Goal: Information Seeking & Learning: Learn about a topic

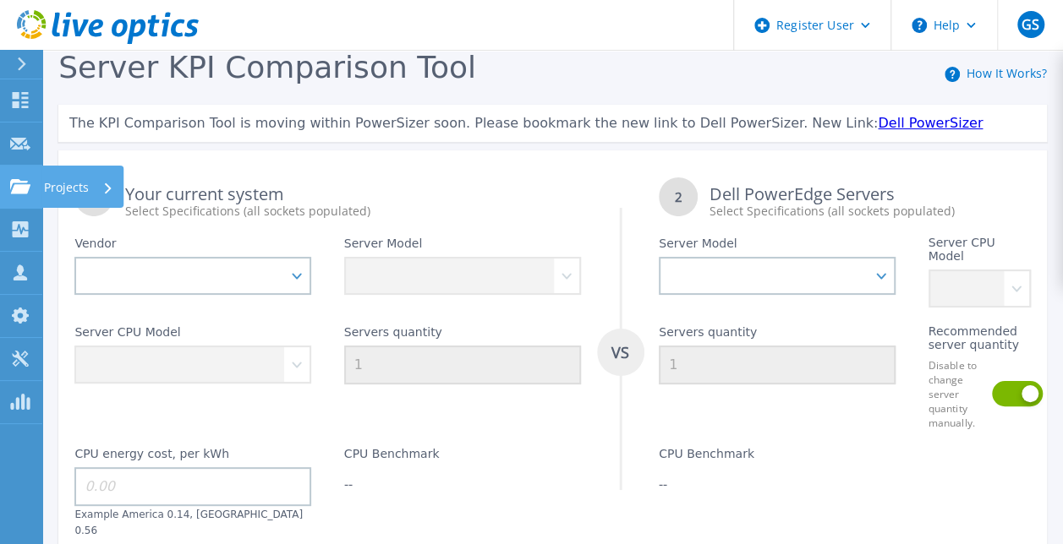
click at [22, 184] on icon at bounding box center [20, 186] width 20 height 14
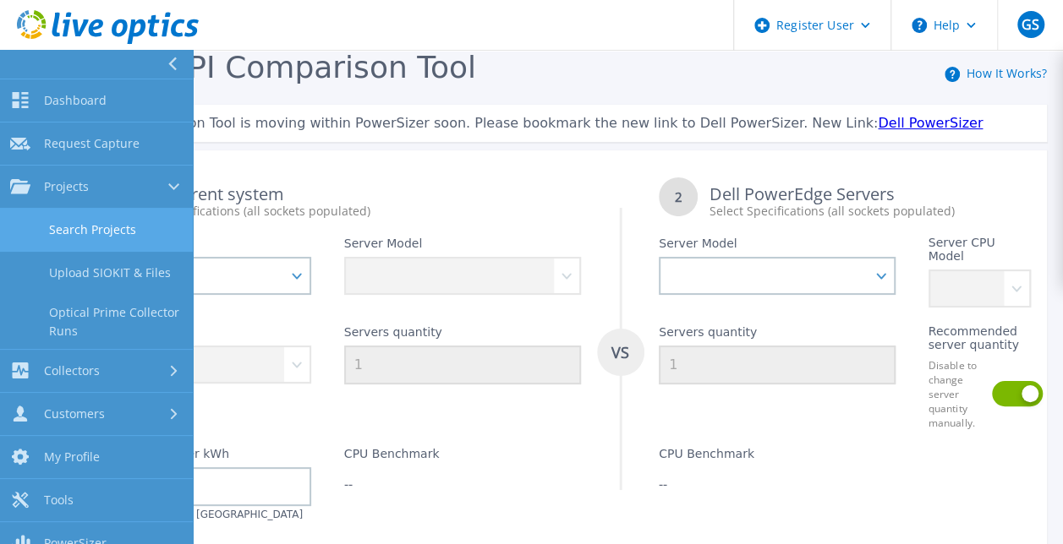
click at [124, 238] on link "Search Projects" at bounding box center [96, 230] width 193 height 43
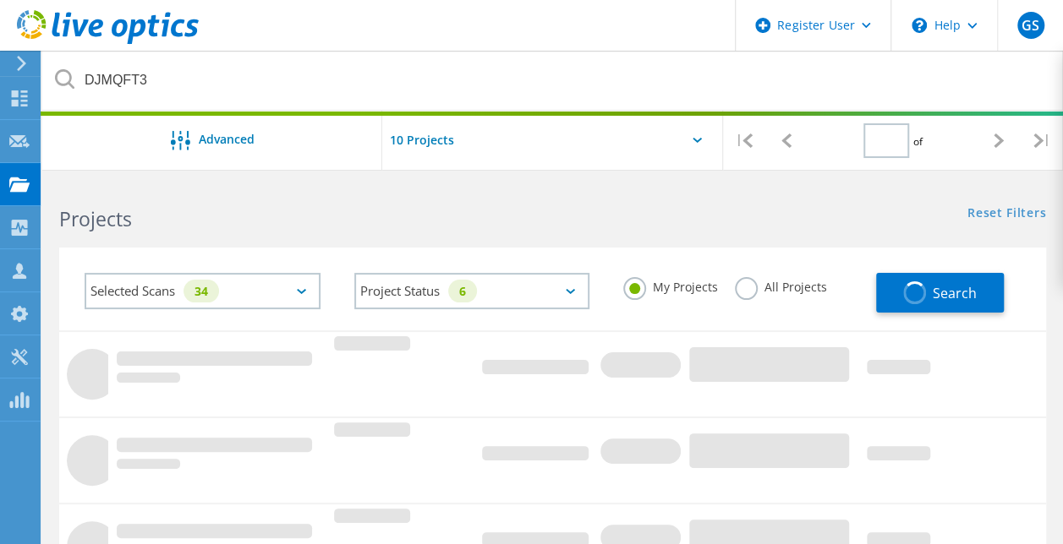
type input "1"
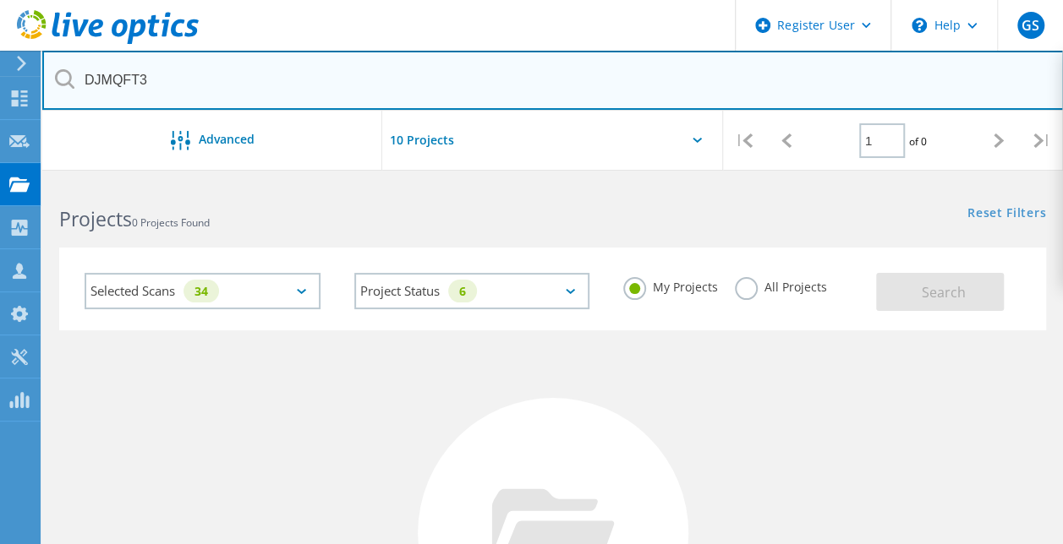
click at [258, 88] on input "DJMQFT3" at bounding box center [552, 80] width 1021 height 59
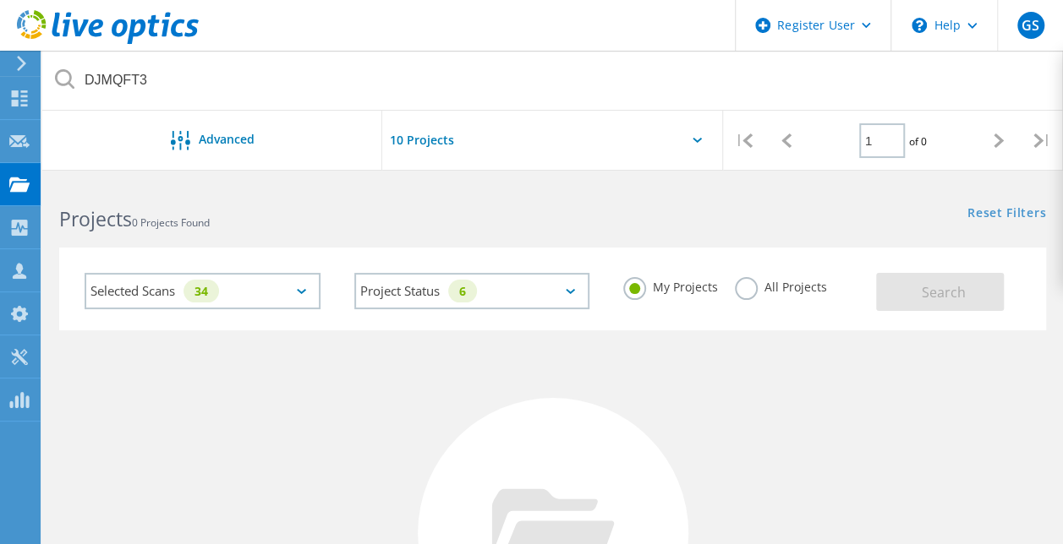
click at [743, 287] on label "All Projects" at bounding box center [781, 285] width 92 height 16
click at [0, 0] on input "All Projects" at bounding box center [0, 0] width 0 height 0
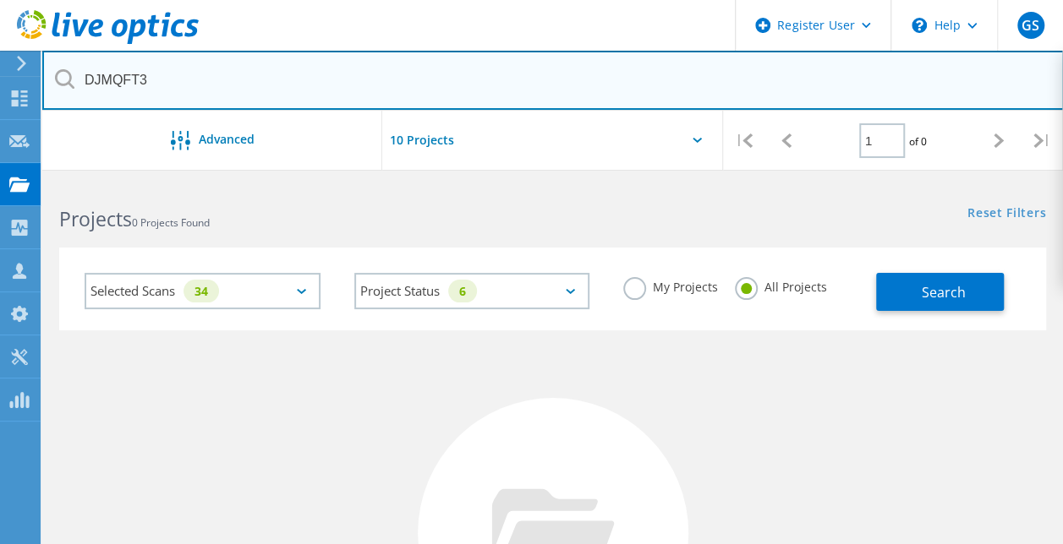
drag, startPoint x: 182, startPoint y: 82, endPoint x: 5, endPoint y: 72, distance: 177.0
click at [5, 182] on div "Register User \n Help Explore Helpful Articles Contact Support GS Dell User Gur…" at bounding box center [531, 510] width 1063 height 656
type input "D"
type input "3090943"
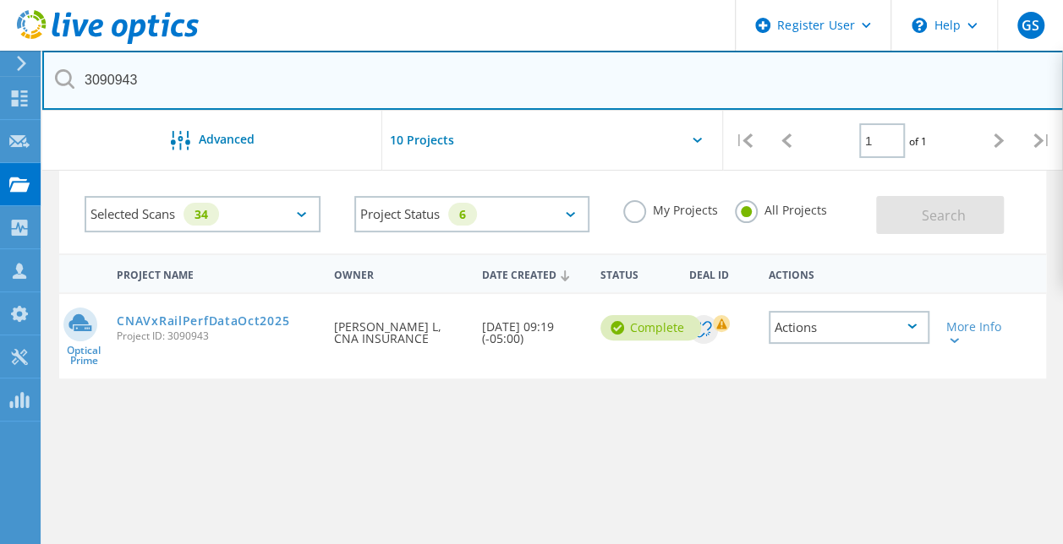
scroll to position [79, 0]
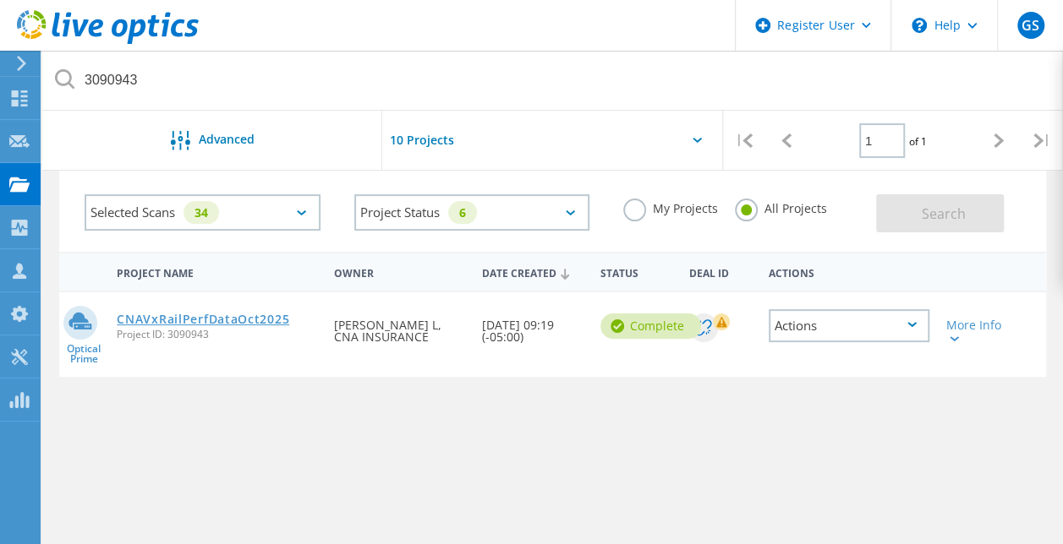
click at [248, 317] on link "CNAVxRailPerfDataOct2025" at bounding box center [203, 320] width 172 height 12
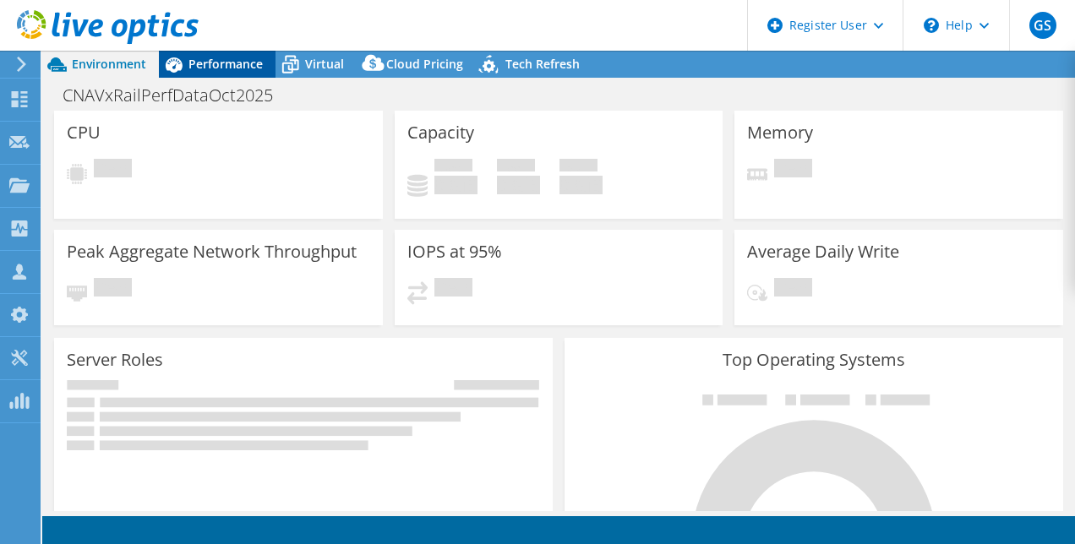
click at [239, 69] on span "Performance" at bounding box center [226, 64] width 74 height 16
select select "USD"
select select "USEast"
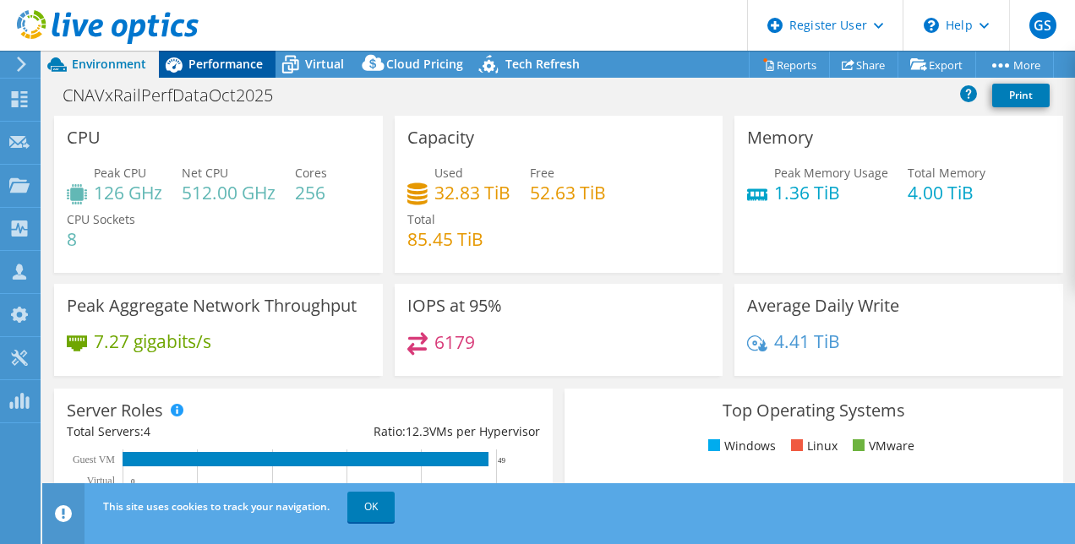
click at [223, 68] on span "Performance" at bounding box center [226, 64] width 74 height 16
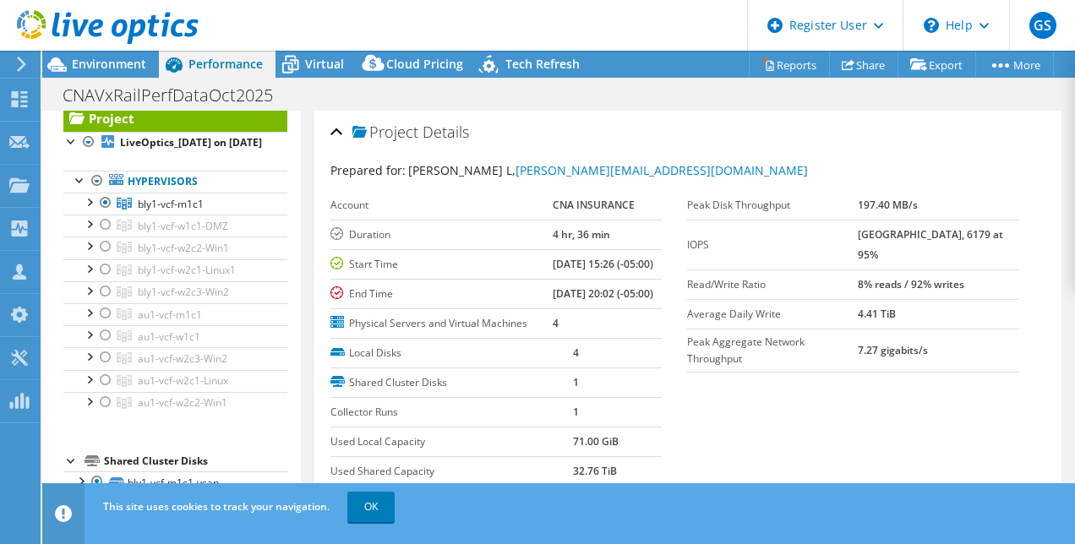
scroll to position [42, 0]
click at [90, 253] on div at bounding box center [88, 244] width 17 height 17
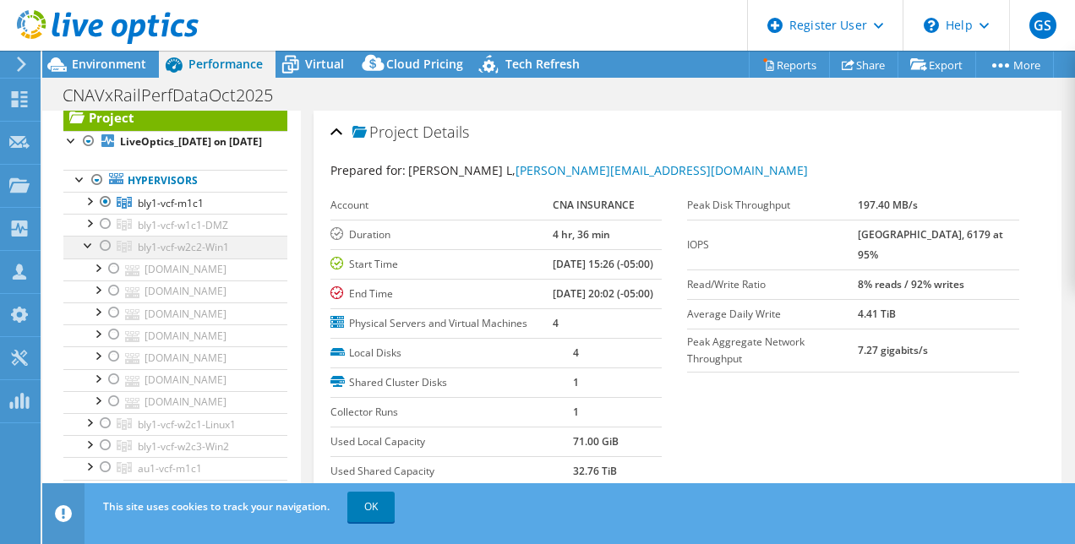
click at [90, 253] on div at bounding box center [88, 244] width 17 height 17
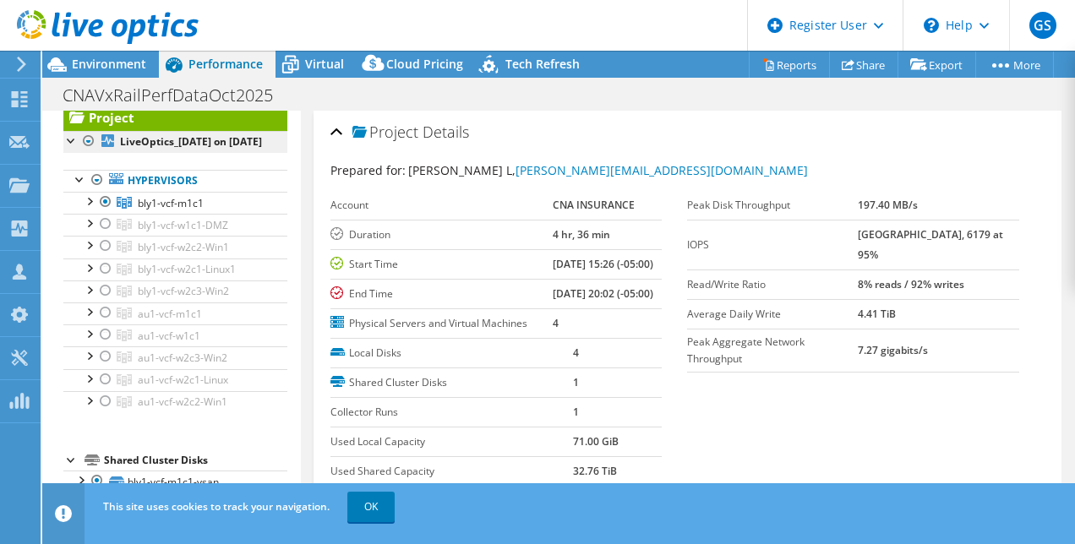
scroll to position [0, 0]
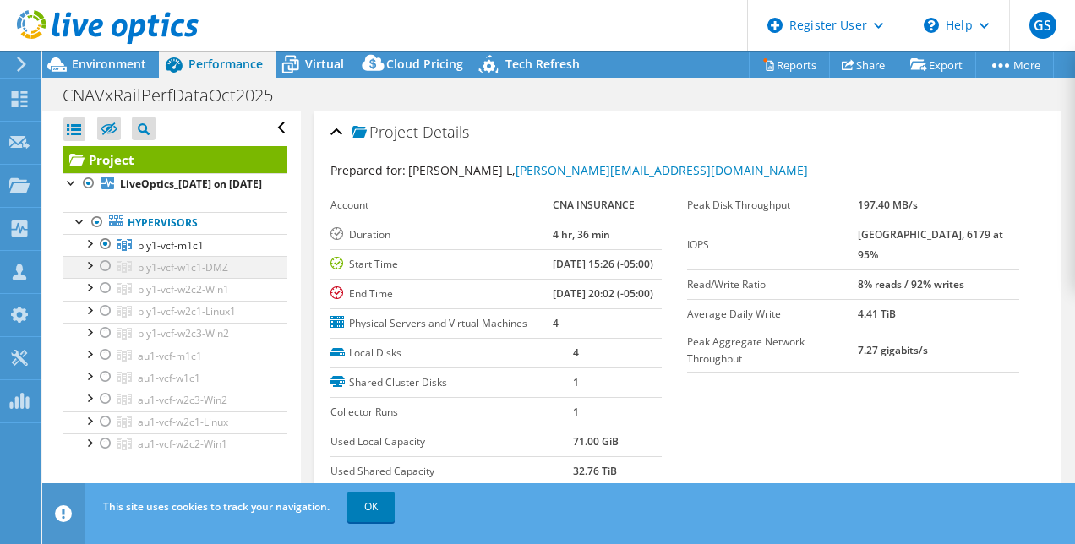
click at [104, 276] on div at bounding box center [105, 266] width 17 height 20
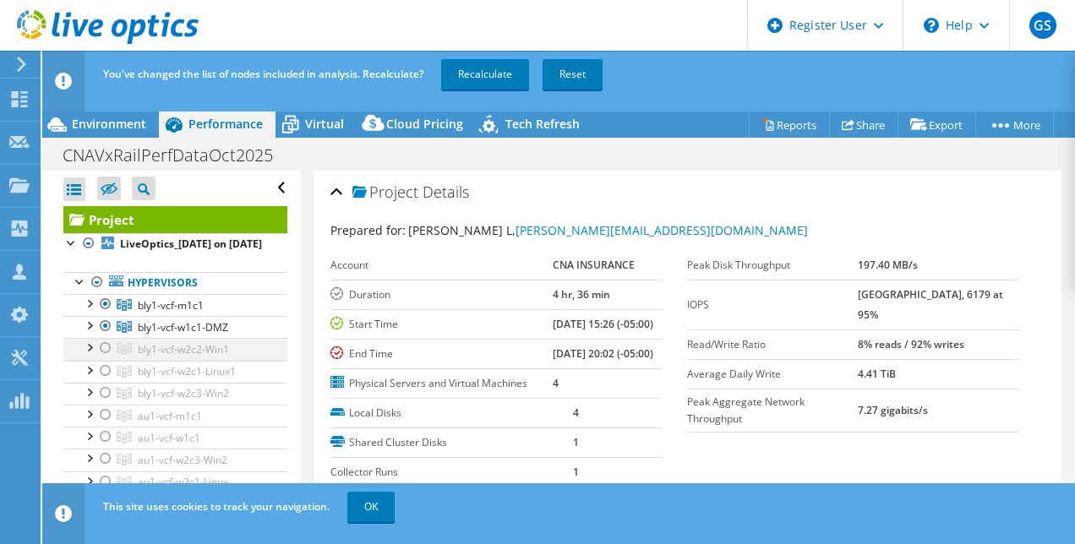
click at [103, 358] on div at bounding box center [105, 348] width 17 height 20
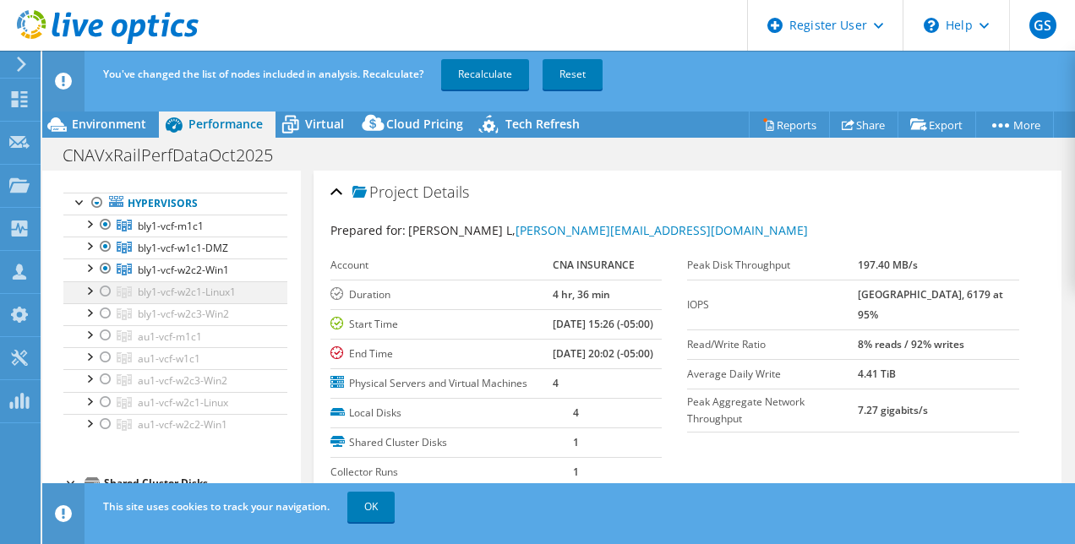
click at [107, 302] on div at bounding box center [105, 291] width 17 height 20
click at [107, 324] on div at bounding box center [105, 313] width 17 height 20
click at [101, 345] on div at bounding box center [105, 335] width 17 height 20
click at [101, 363] on div at bounding box center [105, 357] width 17 height 20
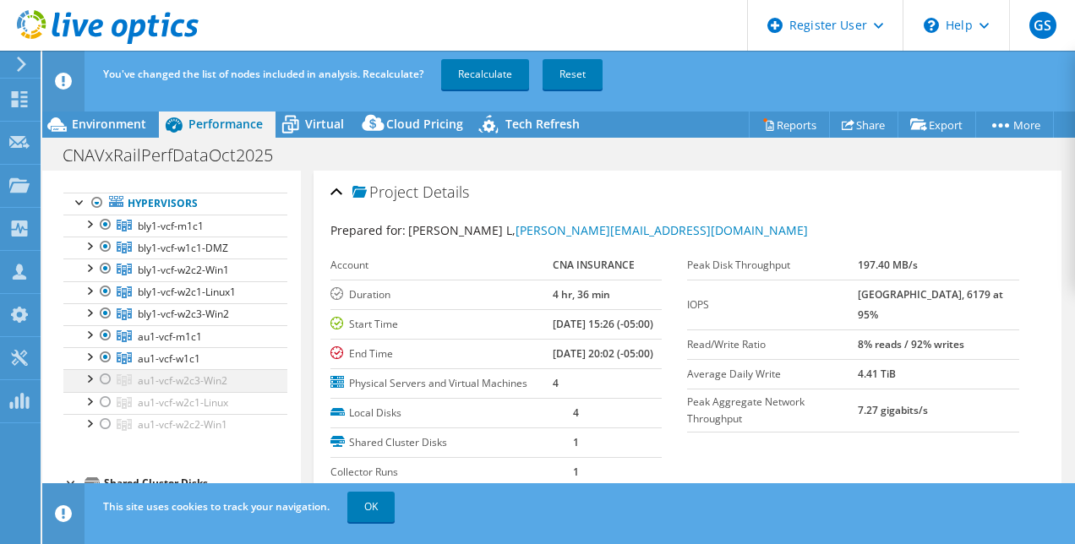
click at [103, 390] on div at bounding box center [105, 379] width 17 height 20
click at [107, 411] on div at bounding box center [105, 402] width 17 height 20
click at [108, 433] on div at bounding box center [105, 424] width 17 height 20
click at [481, 81] on link "Recalculate" at bounding box center [485, 74] width 88 height 30
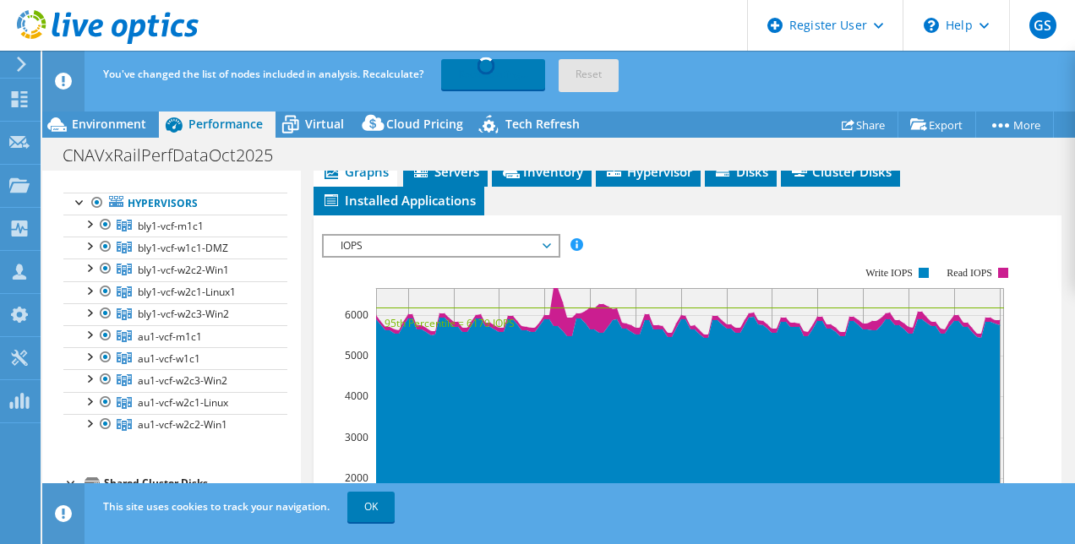
scroll to position [463, 0]
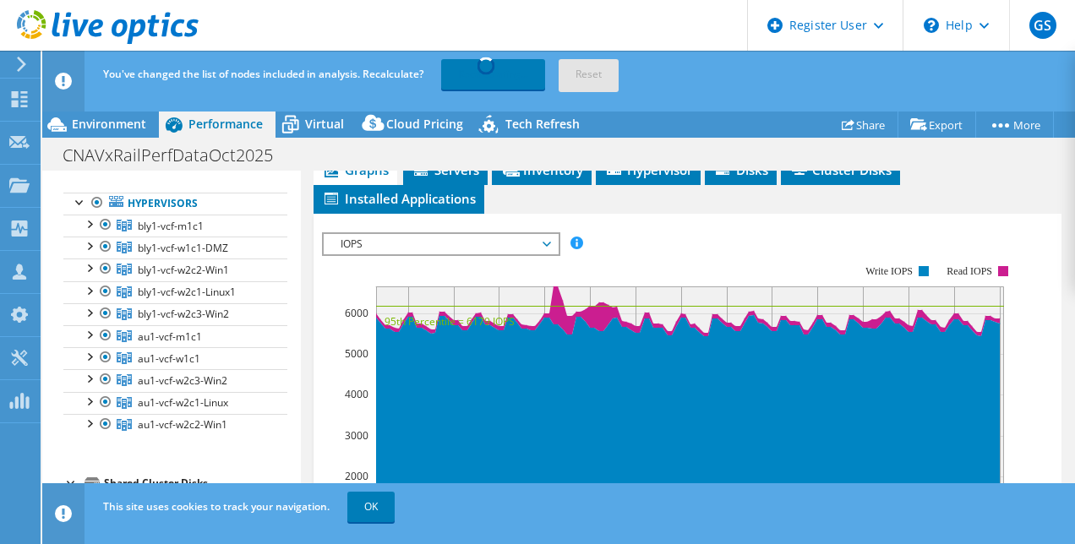
click at [467, 254] on span "IOPS" at bounding box center [440, 244] width 217 height 20
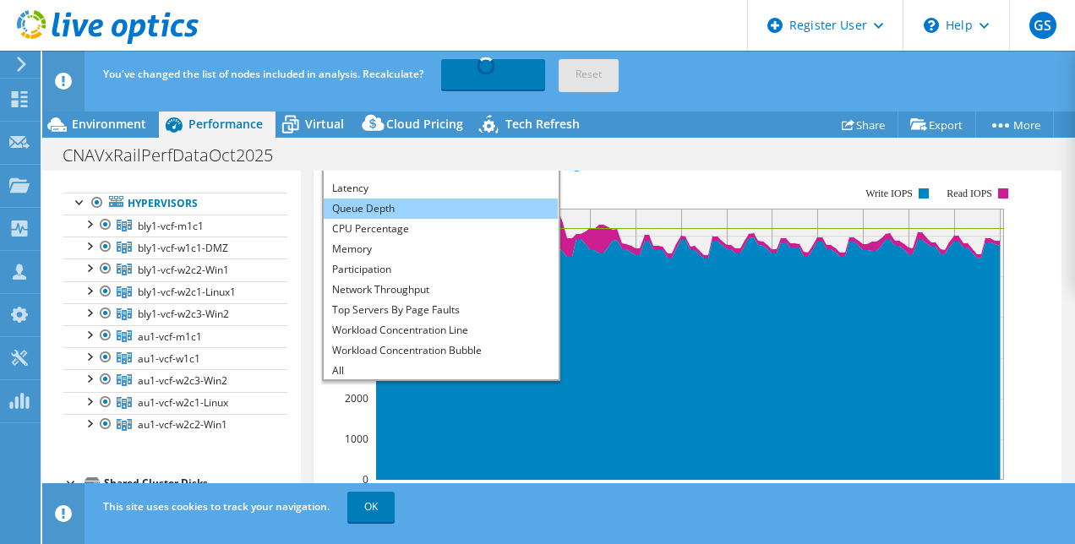
scroll to position [61, 0]
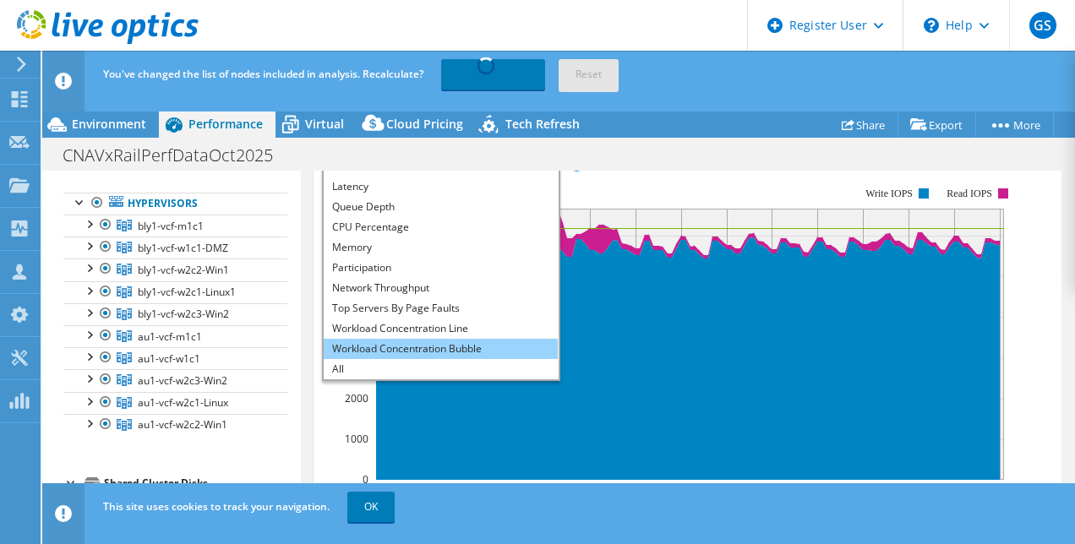
click at [392, 359] on li "Workload Concentration Bubble" at bounding box center [441, 349] width 234 height 20
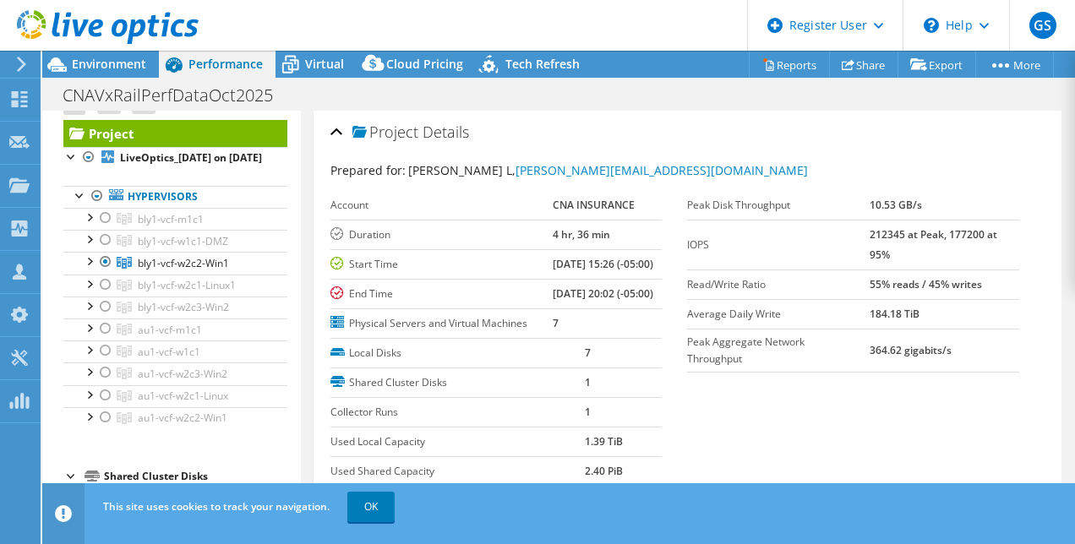
scroll to position [18, 0]
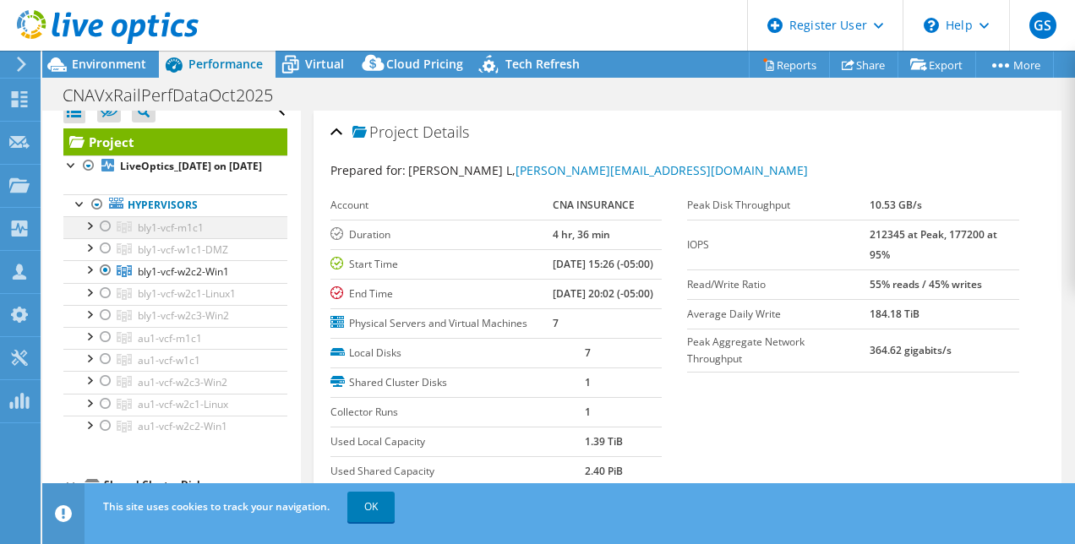
click at [105, 237] on div at bounding box center [105, 226] width 17 height 20
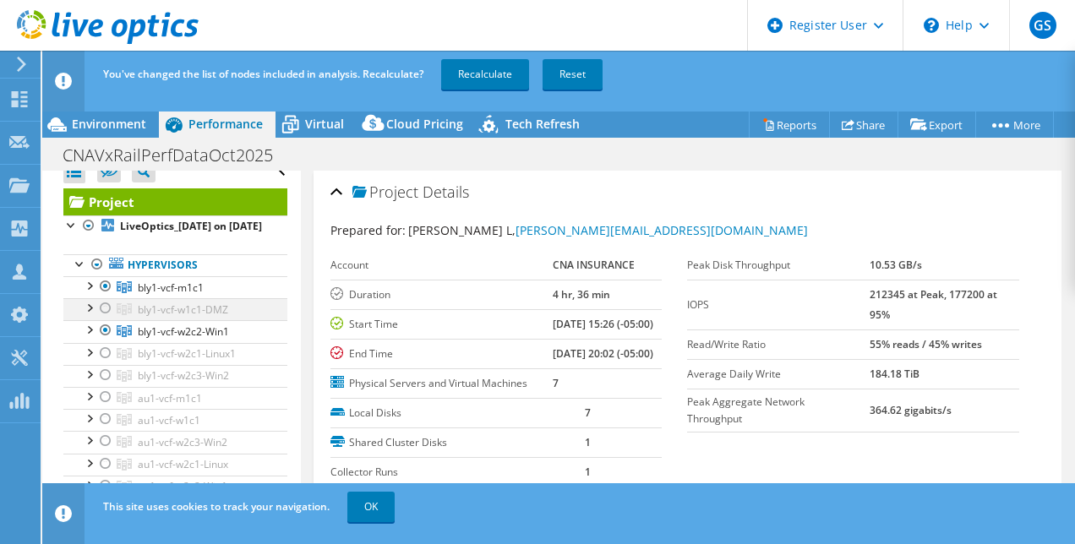
click at [107, 319] on div at bounding box center [105, 308] width 17 height 20
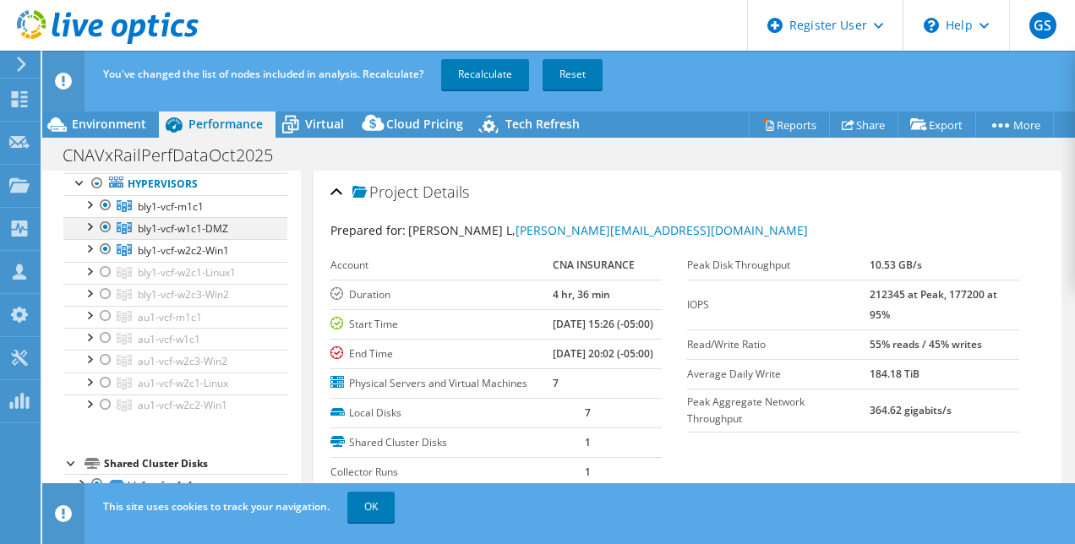
scroll to position [101, 0]
click at [109, 279] on div at bounding box center [105, 270] width 17 height 20
click at [108, 303] on div at bounding box center [105, 292] width 17 height 20
click at [107, 321] on div at bounding box center [105, 314] width 17 height 20
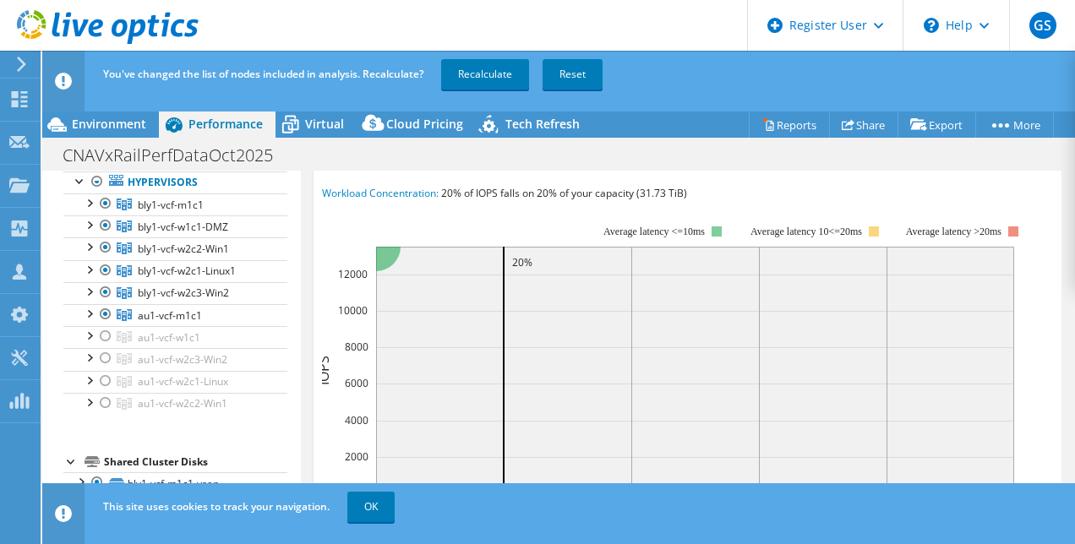
scroll to position [552, 0]
click at [103, 347] on div at bounding box center [105, 336] width 17 height 20
click at [104, 367] on div at bounding box center [105, 358] width 17 height 20
click at [107, 391] on div at bounding box center [105, 381] width 17 height 20
click at [110, 413] on div at bounding box center [105, 403] width 17 height 20
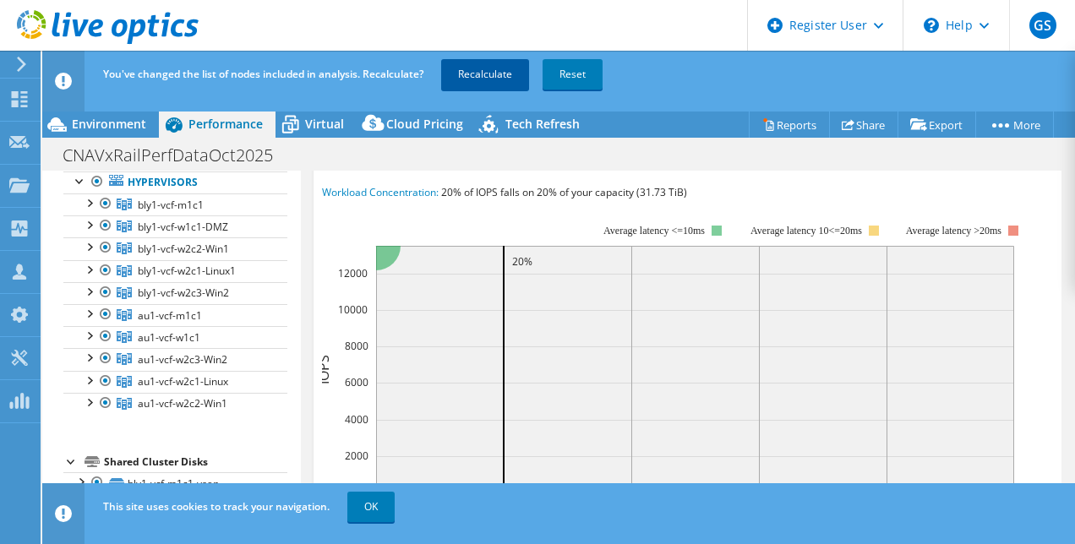
click at [462, 76] on link "Recalculate" at bounding box center [485, 74] width 88 height 30
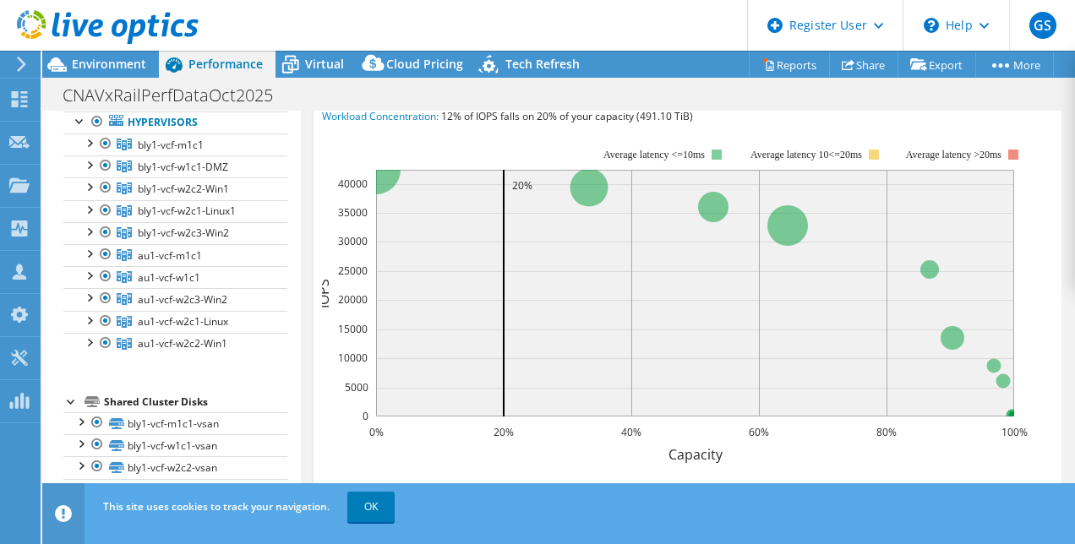
scroll to position [567, 0]
click at [102, 154] on div at bounding box center [105, 144] width 17 height 20
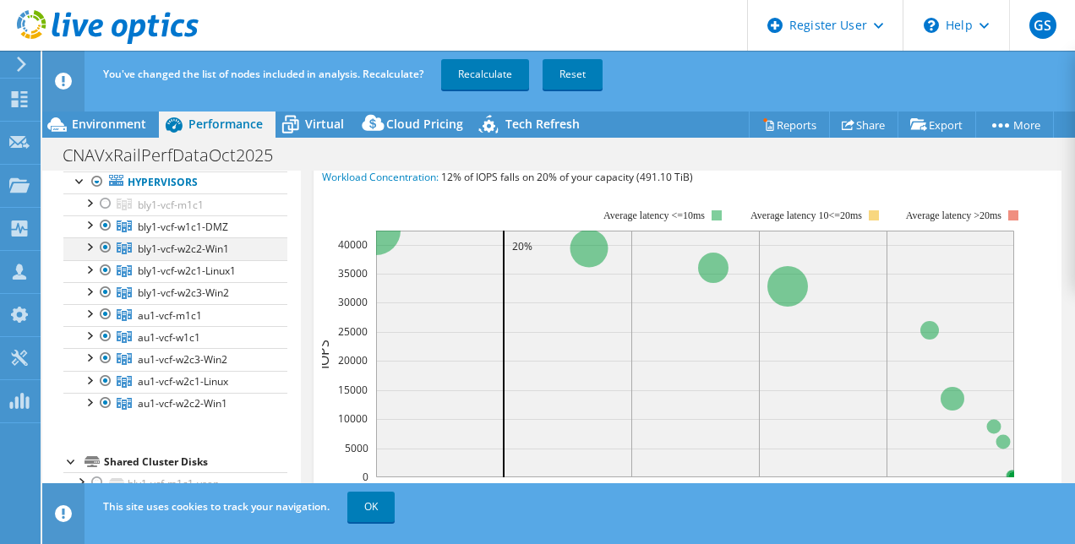
click at [106, 258] on div at bounding box center [105, 248] width 17 height 20
click at [107, 281] on div at bounding box center [105, 270] width 17 height 20
click at [107, 294] on div at bounding box center [105, 292] width 17 height 20
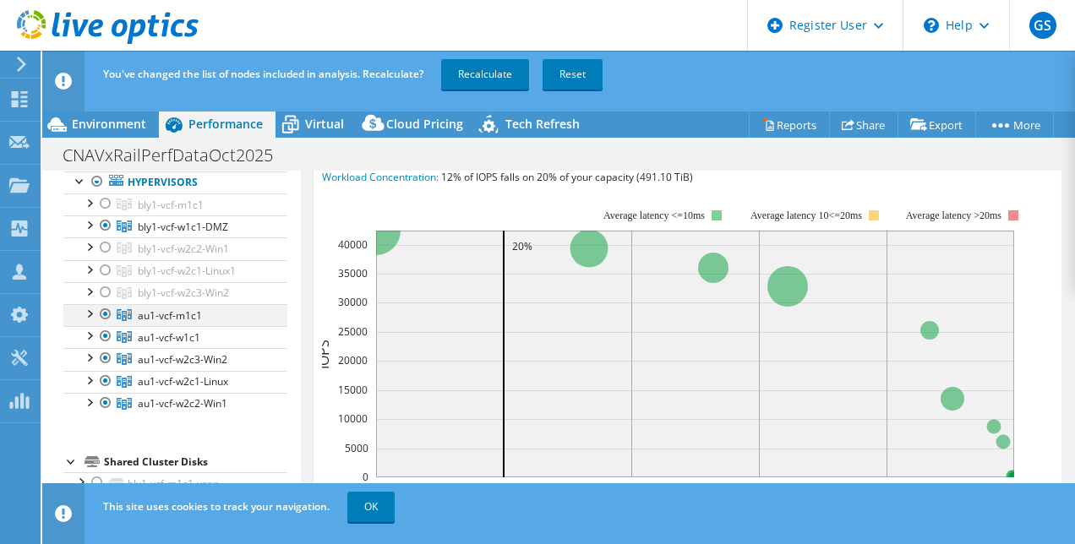
click at [105, 325] on div at bounding box center [105, 314] width 17 height 20
click at [106, 347] on div at bounding box center [105, 336] width 17 height 20
click at [108, 369] on div at bounding box center [105, 358] width 17 height 20
click at [108, 391] on div at bounding box center [105, 381] width 17 height 20
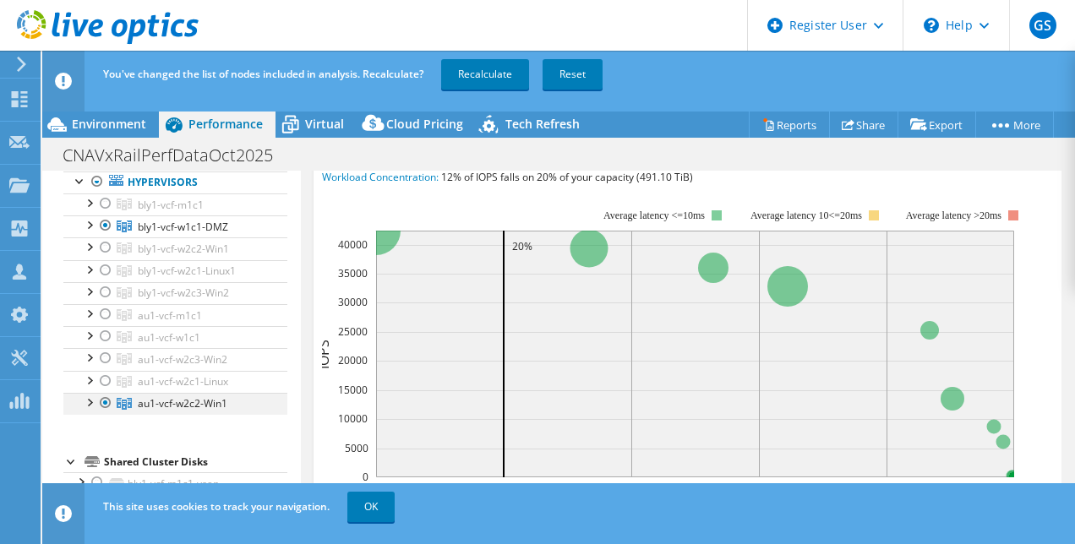
click at [110, 413] on div at bounding box center [105, 403] width 17 height 20
click at [499, 74] on link "Recalculate" at bounding box center [485, 74] width 88 height 30
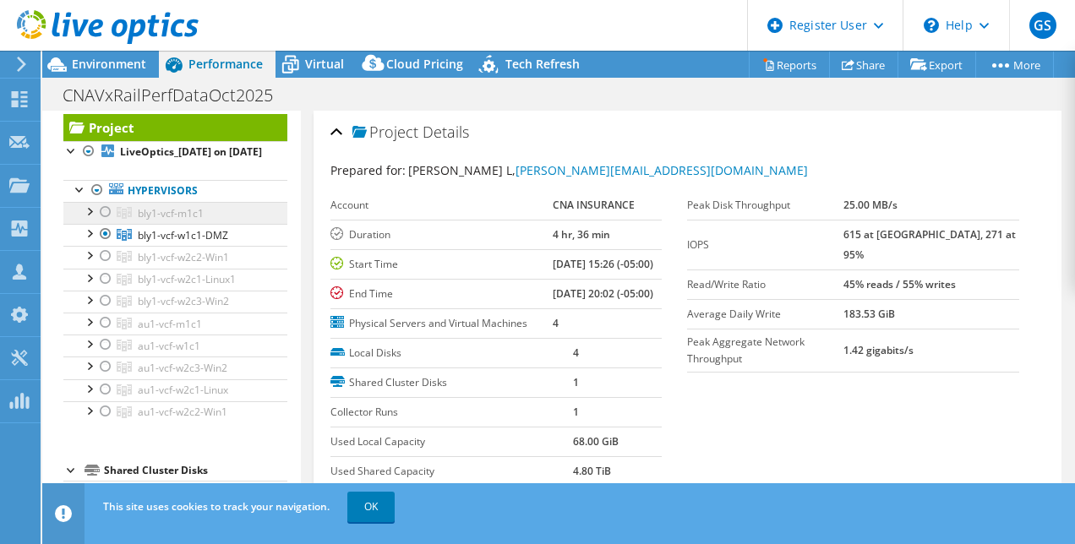
scroll to position [0, 0]
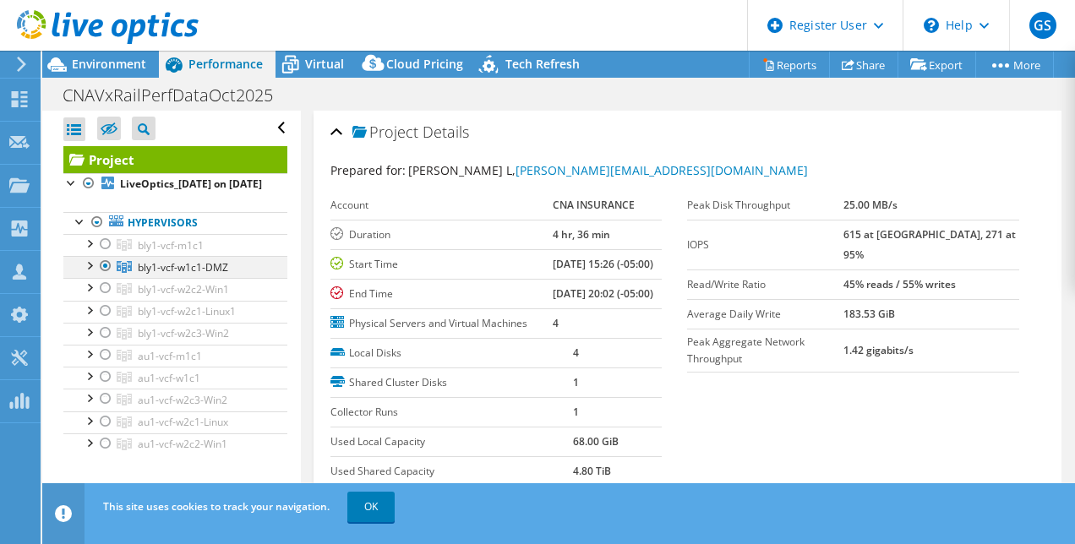
click at [108, 276] on div at bounding box center [105, 266] width 17 height 20
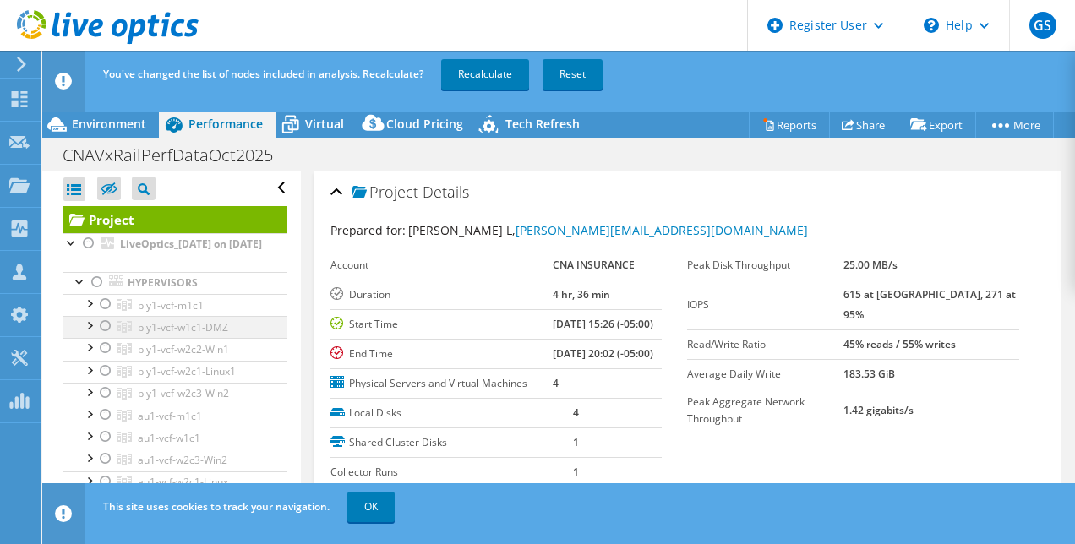
click at [105, 336] on div at bounding box center [105, 326] width 17 height 20
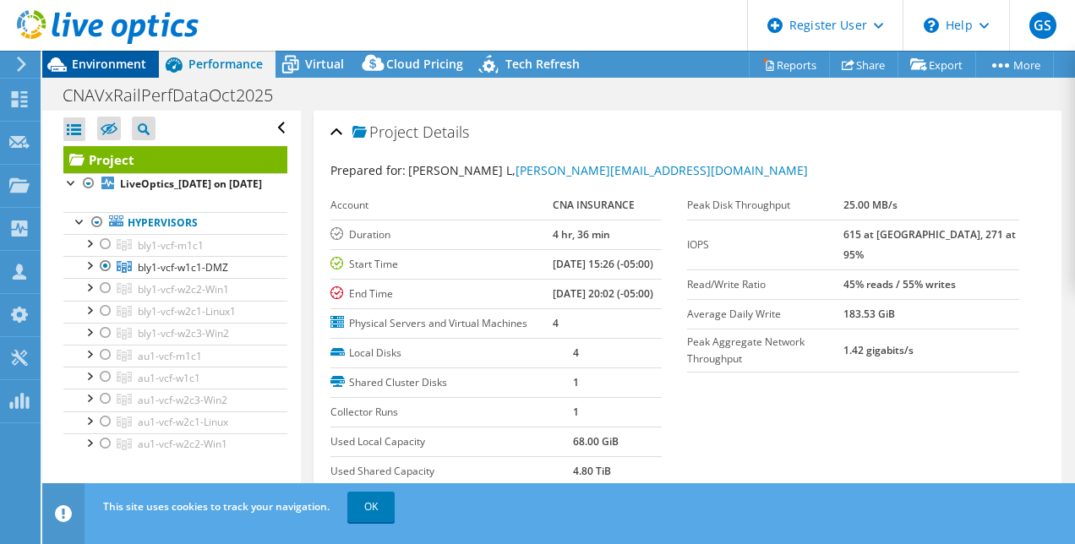
click at [121, 66] on span "Environment" at bounding box center [109, 64] width 74 height 16
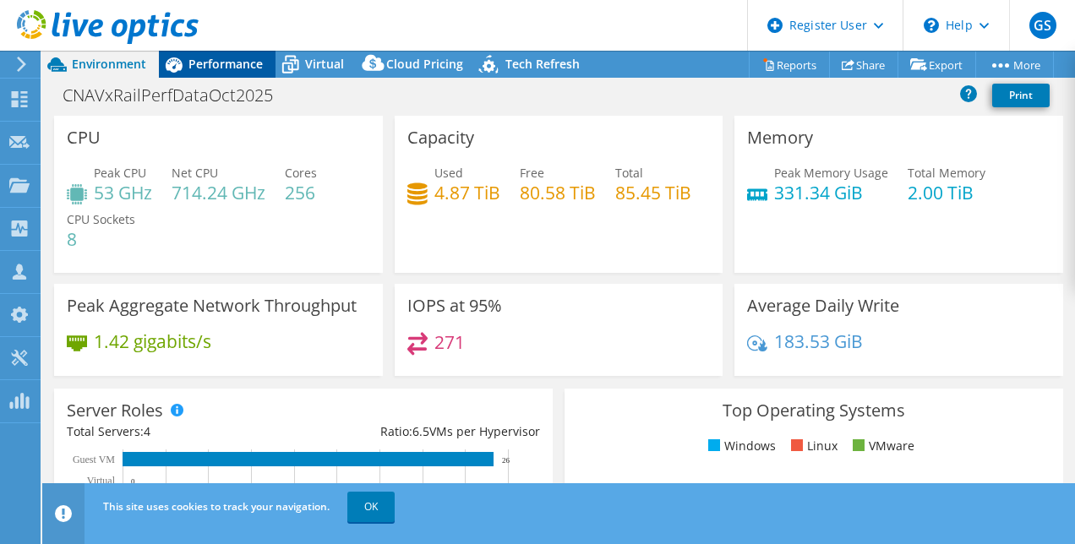
click at [245, 67] on span "Performance" at bounding box center [226, 64] width 74 height 16
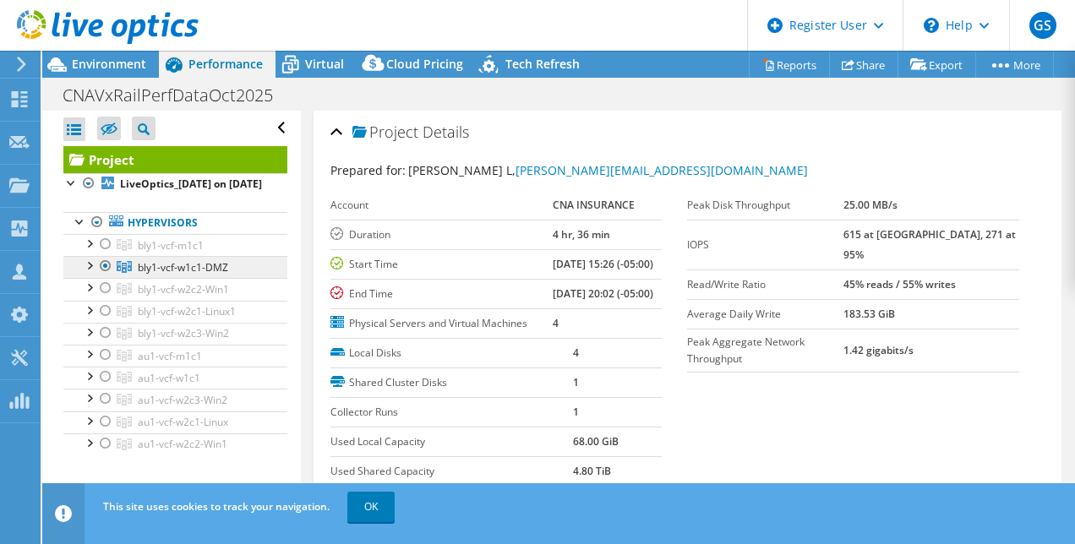
drag, startPoint x: 139, startPoint y: 286, endPoint x: 238, endPoint y: 286, distance: 99.7
click at [238, 278] on link "bly1-vcf-w1c1-DMZ" at bounding box center [175, 267] width 224 height 22
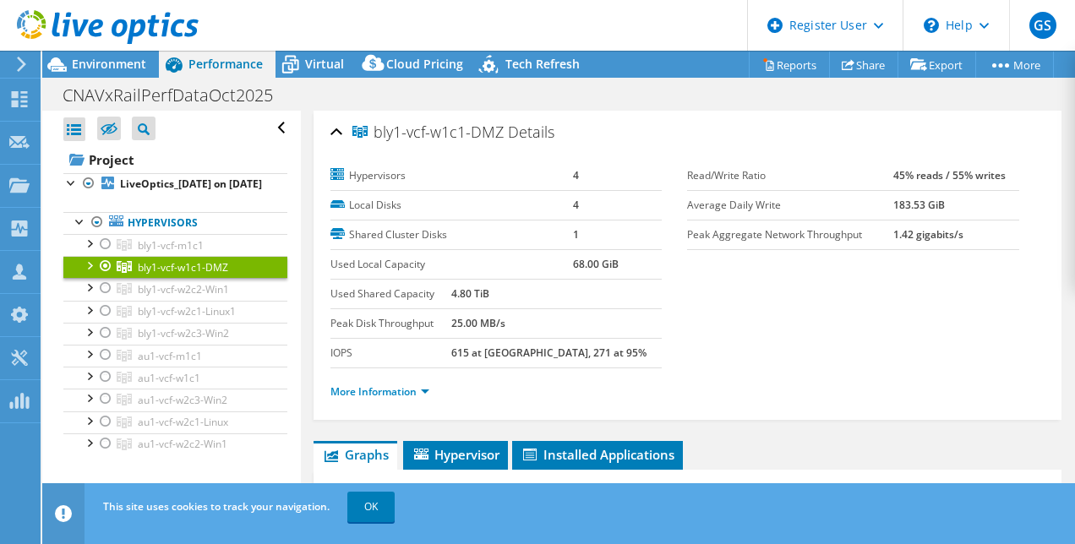
copy span "bly1-vcf-w1c1-DMZ"
click at [107, 274] on div at bounding box center [105, 266] width 17 height 20
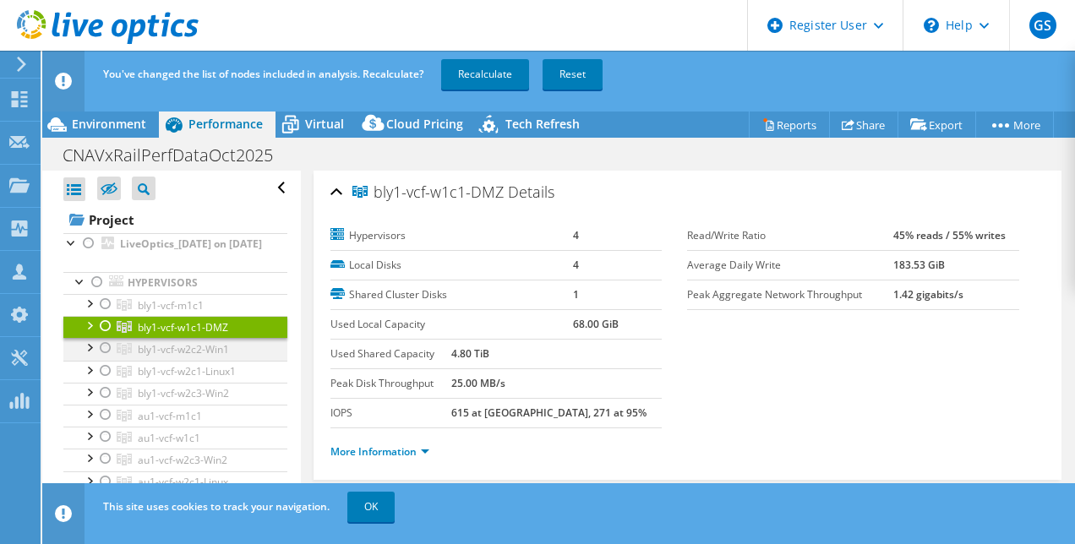
click at [107, 358] on div at bounding box center [105, 348] width 17 height 20
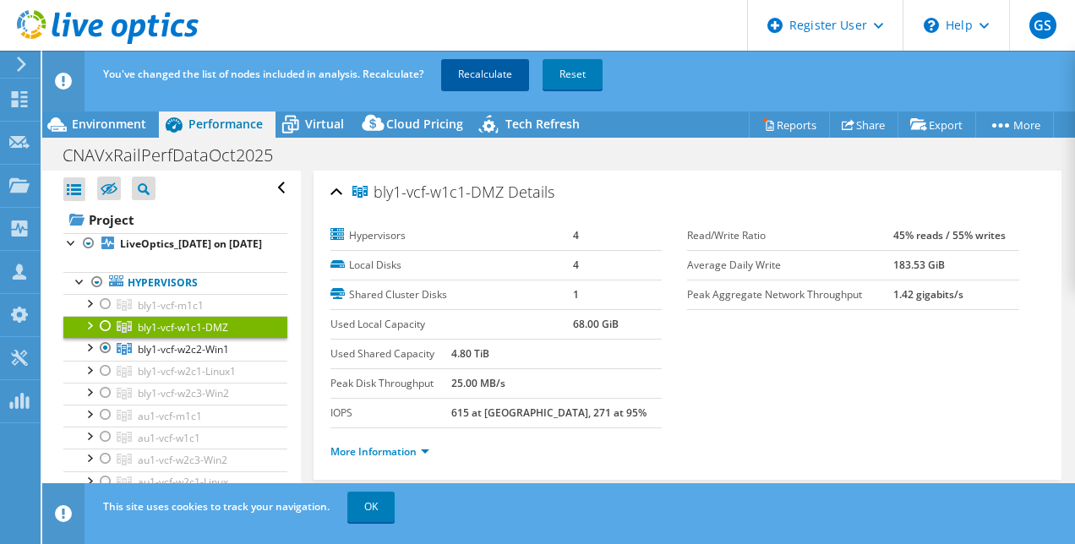
click at [502, 74] on link "Recalculate" at bounding box center [485, 74] width 88 height 30
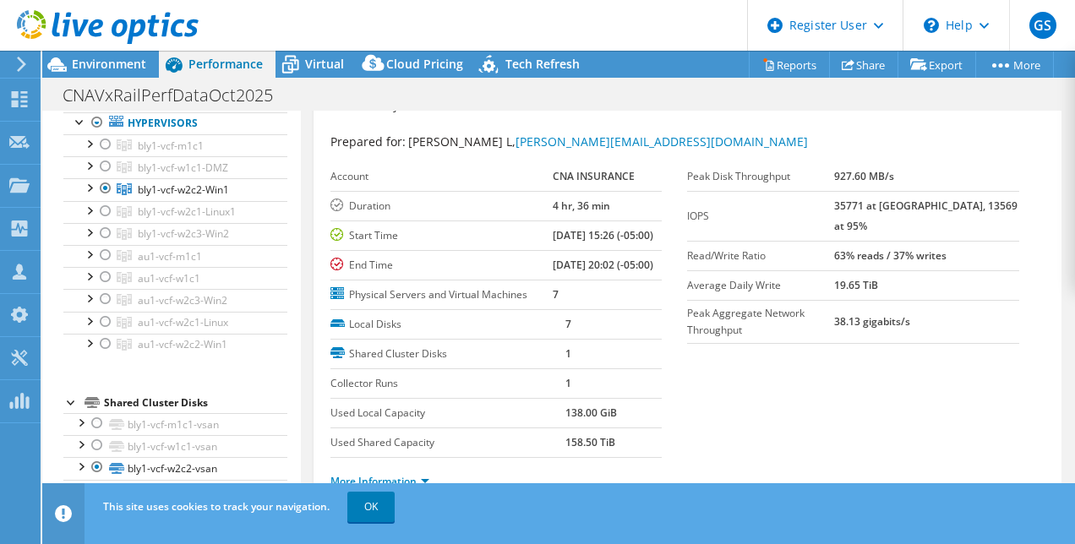
scroll to position [78, 0]
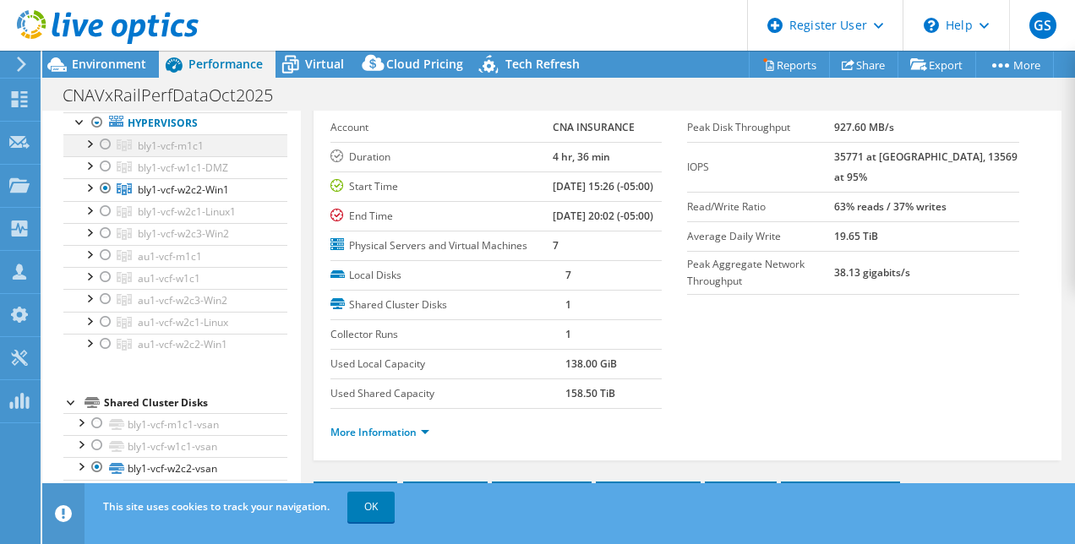
click at [103, 155] on div at bounding box center [105, 144] width 17 height 20
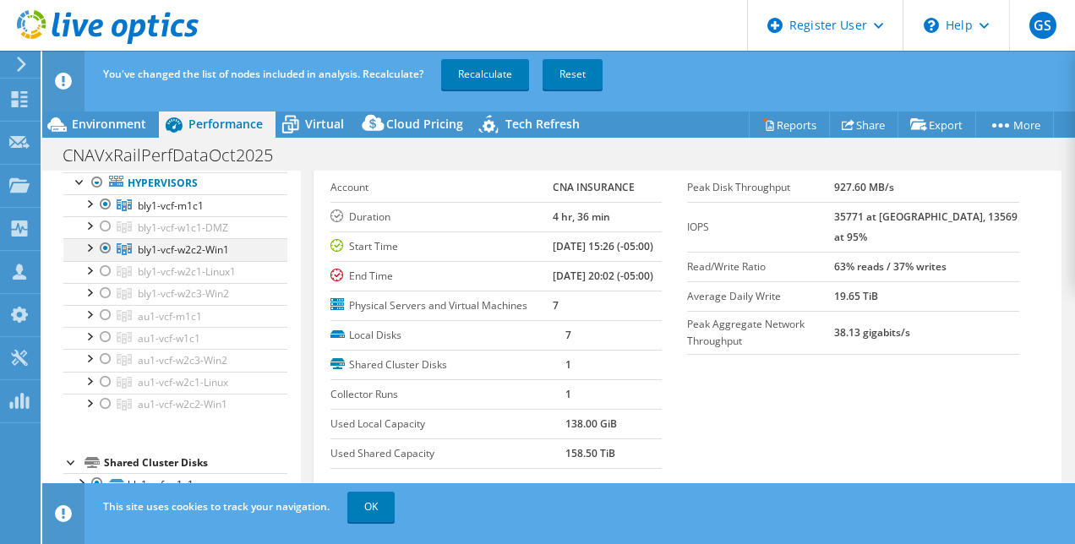
click at [110, 259] on div at bounding box center [105, 248] width 17 height 20
click at [112, 259] on div at bounding box center [105, 248] width 17 height 20
click at [105, 211] on div at bounding box center [105, 204] width 17 height 20
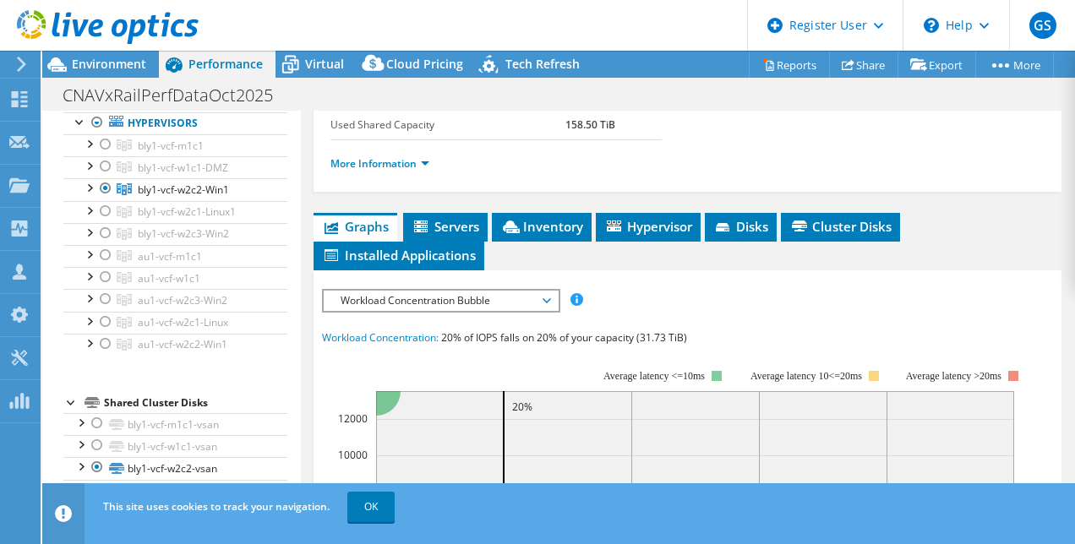
scroll to position [0, 0]
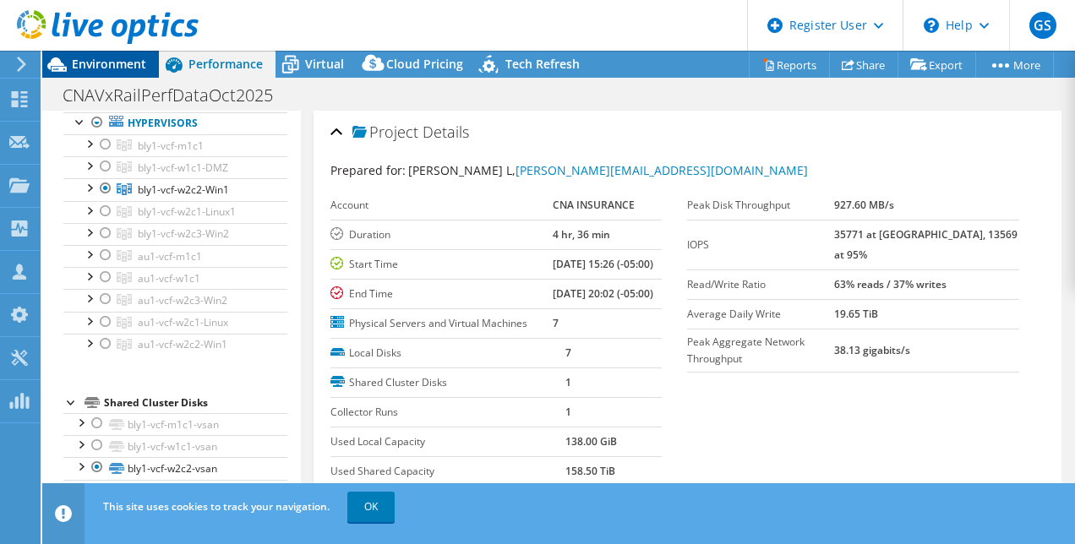
click at [127, 68] on span "Environment" at bounding box center [109, 64] width 74 height 16
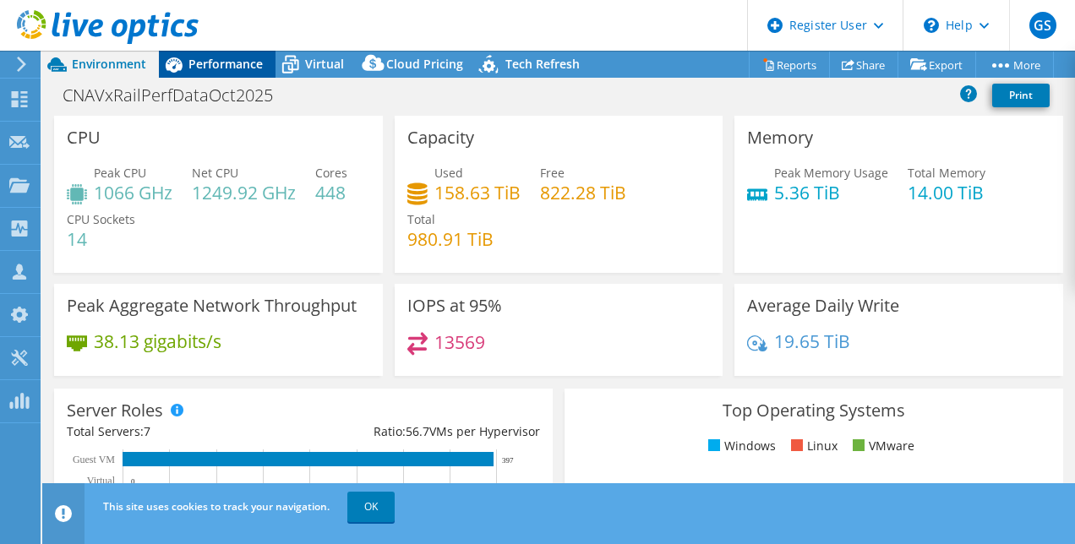
click at [223, 68] on span "Performance" at bounding box center [226, 64] width 74 height 16
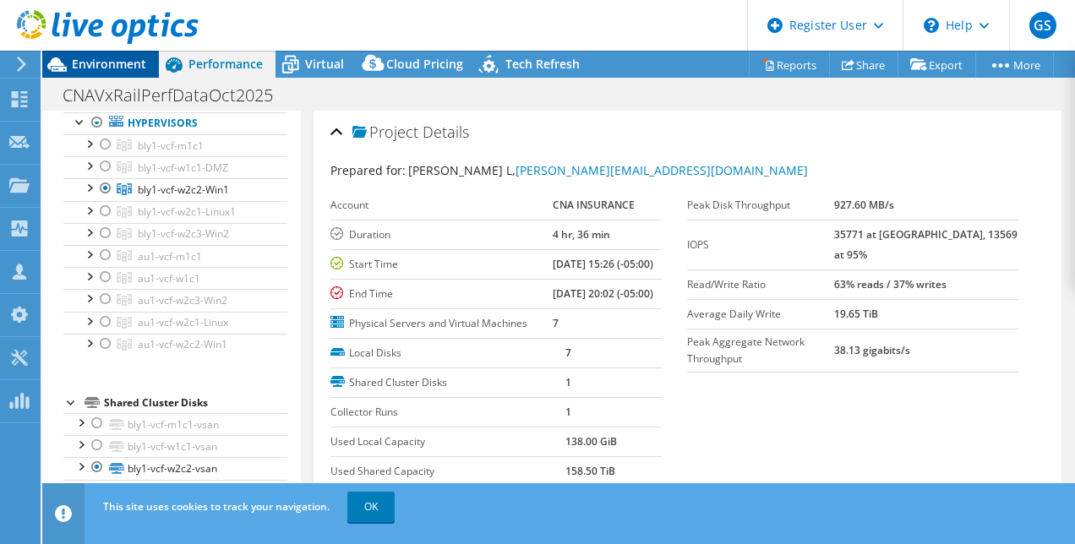
click at [153, 68] on div "Environment" at bounding box center [100, 64] width 117 height 27
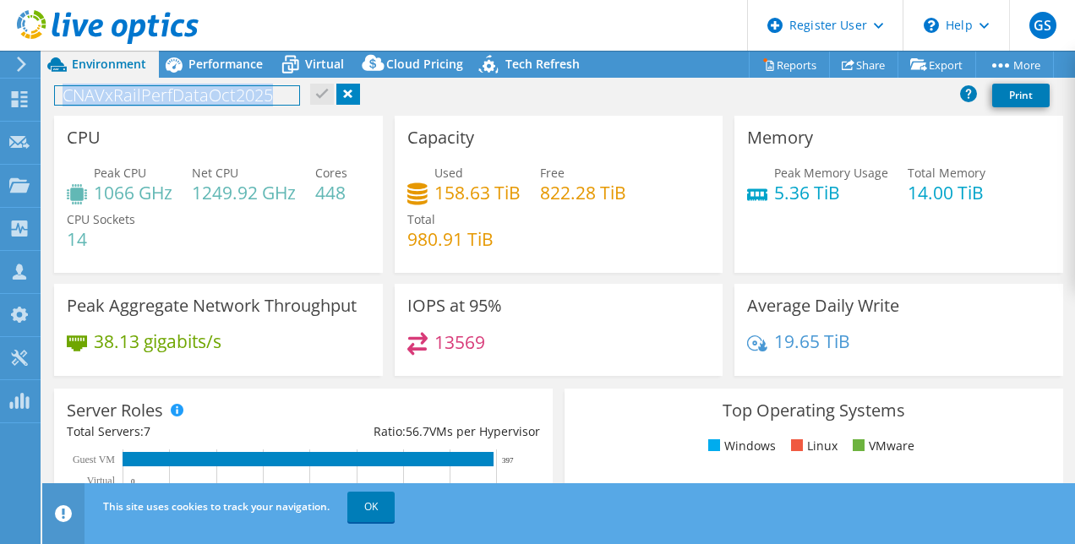
drag, startPoint x: 65, startPoint y: 99, endPoint x: 318, endPoint y: 99, distance: 252.8
click at [318, 99] on div "CNAVxRailPerfDataOct2025 Print" at bounding box center [558, 94] width 1033 height 31
click at [440, 92] on div "CNAVxRailPerfDataOct2025 Print" at bounding box center [558, 94] width 1033 height 31
click at [345, 100] on link at bounding box center [348, 94] width 24 height 21
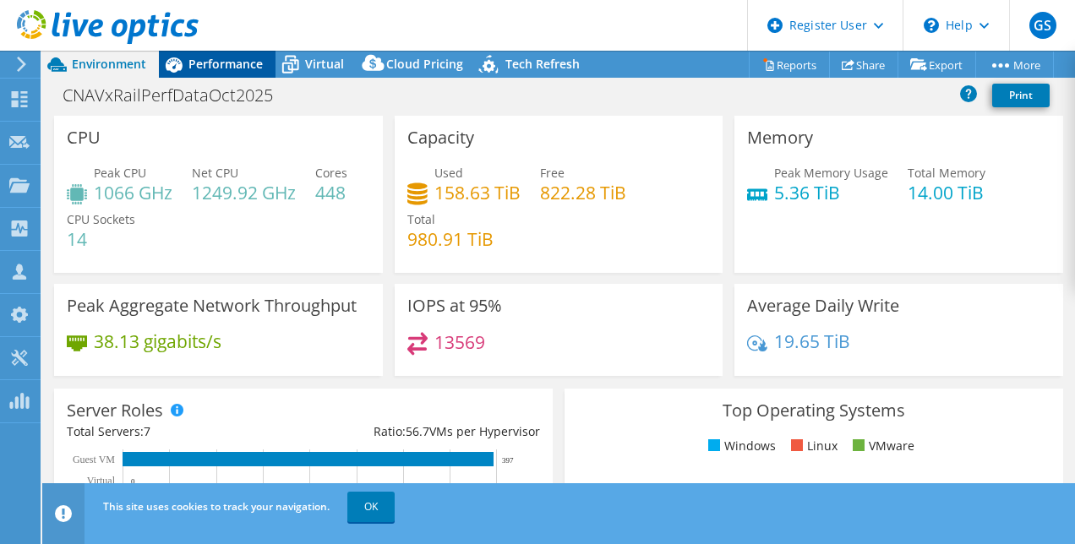
click at [223, 68] on span "Performance" at bounding box center [226, 64] width 74 height 16
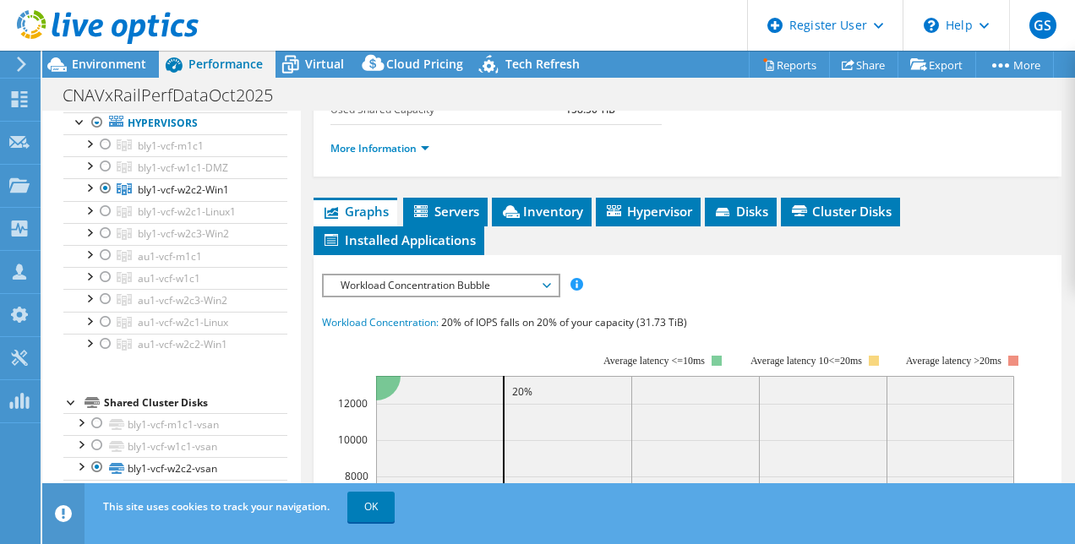
scroll to position [358, 0]
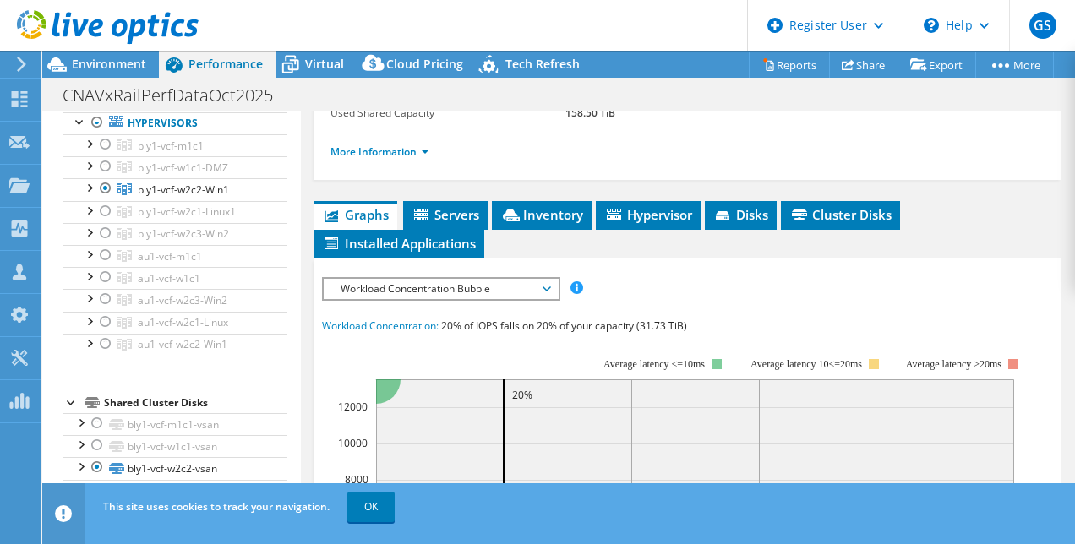
click at [533, 299] on span "Workload Concentration Bubble" at bounding box center [440, 289] width 217 height 20
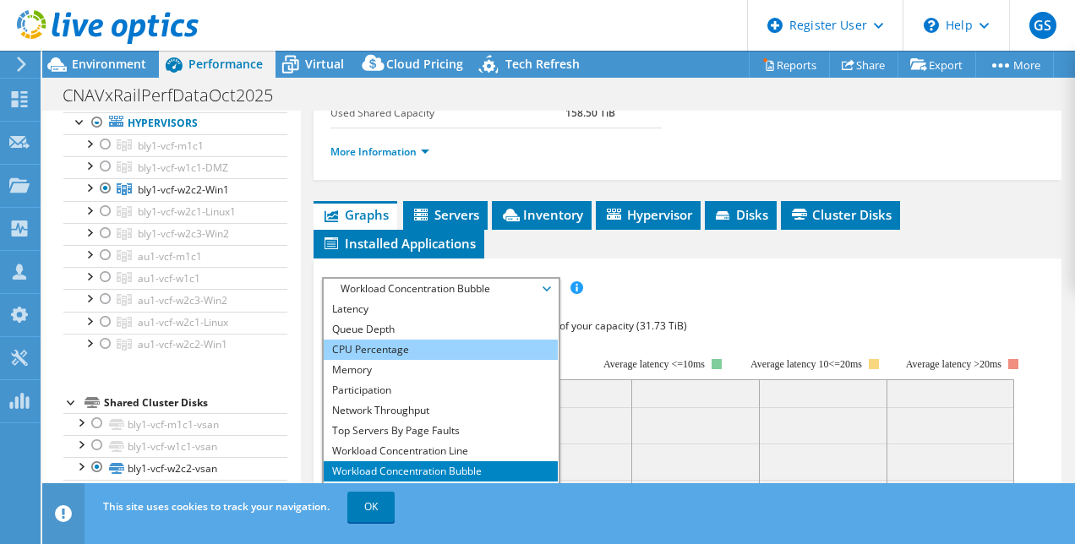
click at [397, 360] on li "CPU Percentage" at bounding box center [441, 350] width 234 height 20
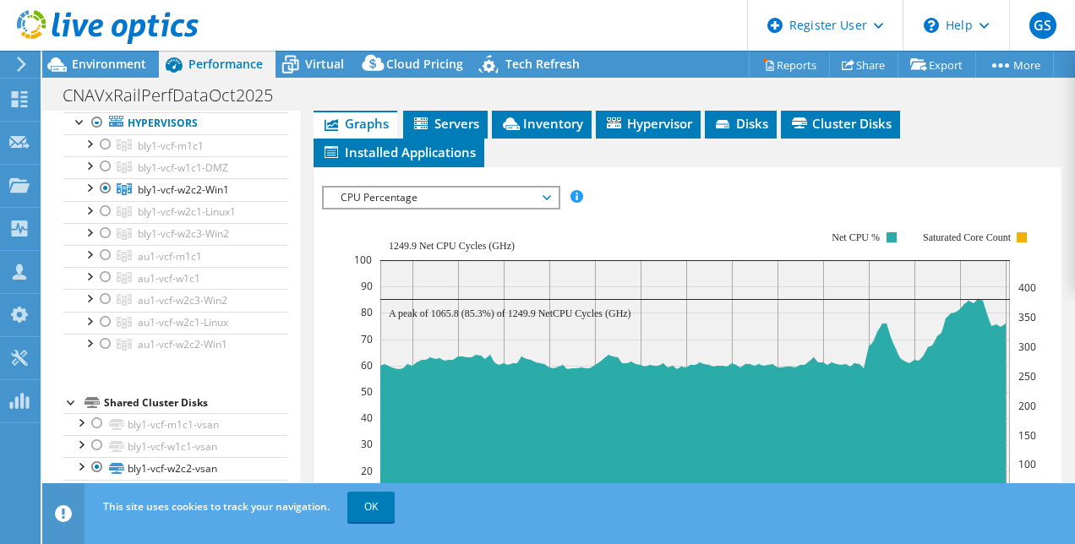
scroll to position [453, 0]
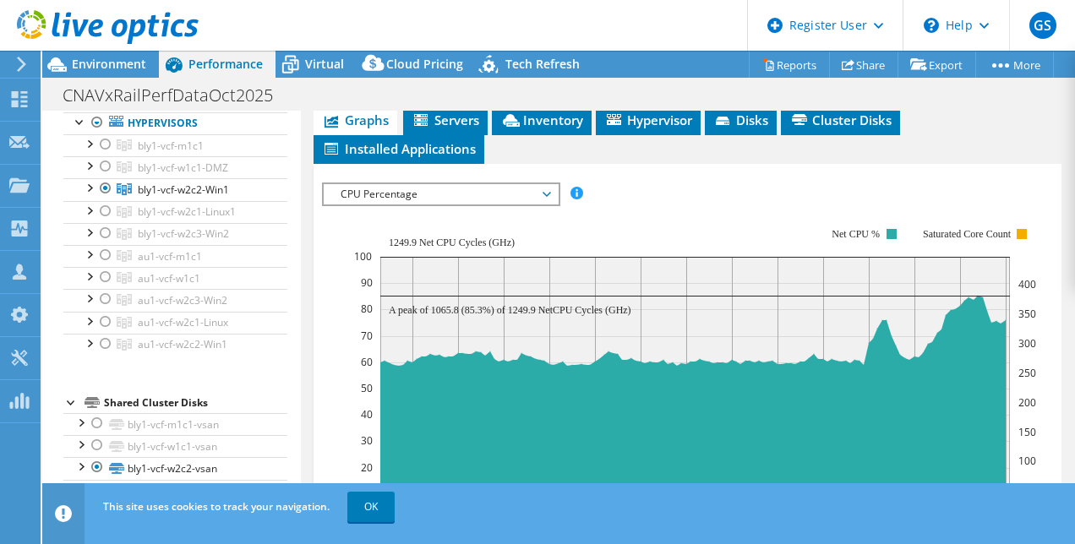
click at [524, 205] on span "CPU Percentage" at bounding box center [440, 194] width 217 height 20
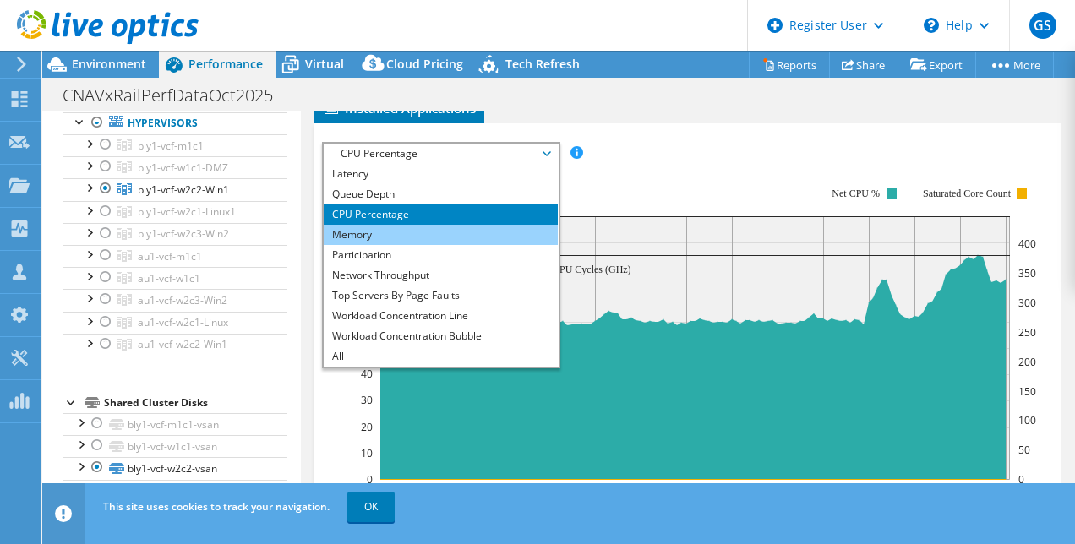
scroll to position [497, 0]
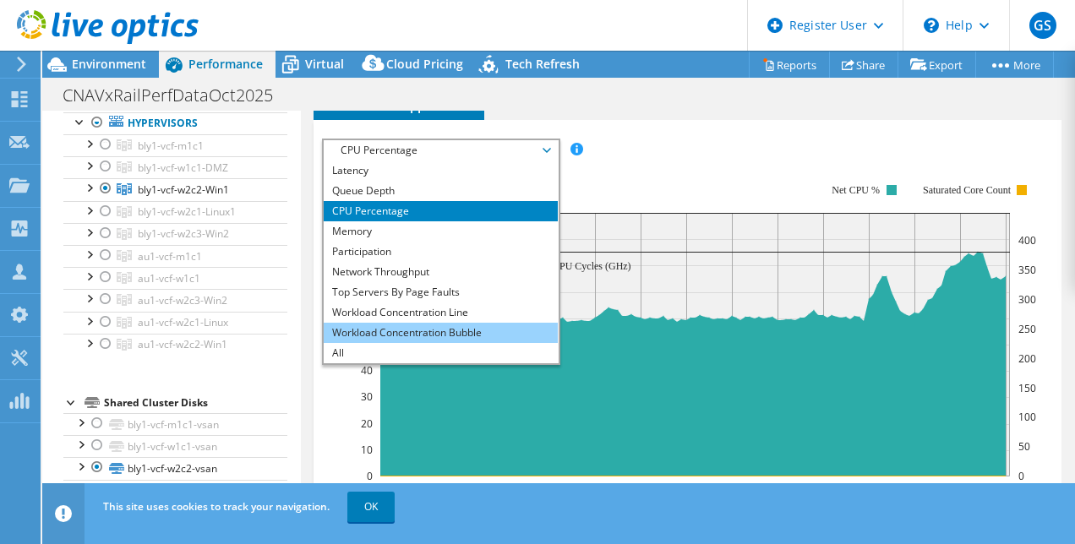
click at [458, 343] on li "Workload Concentration Bubble" at bounding box center [441, 333] width 234 height 20
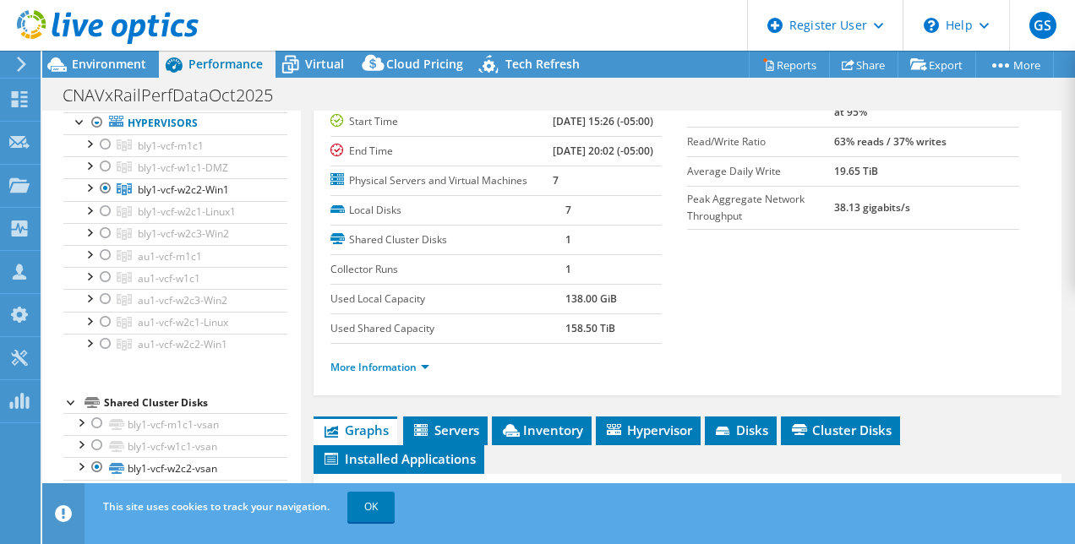
scroll to position [106, 0]
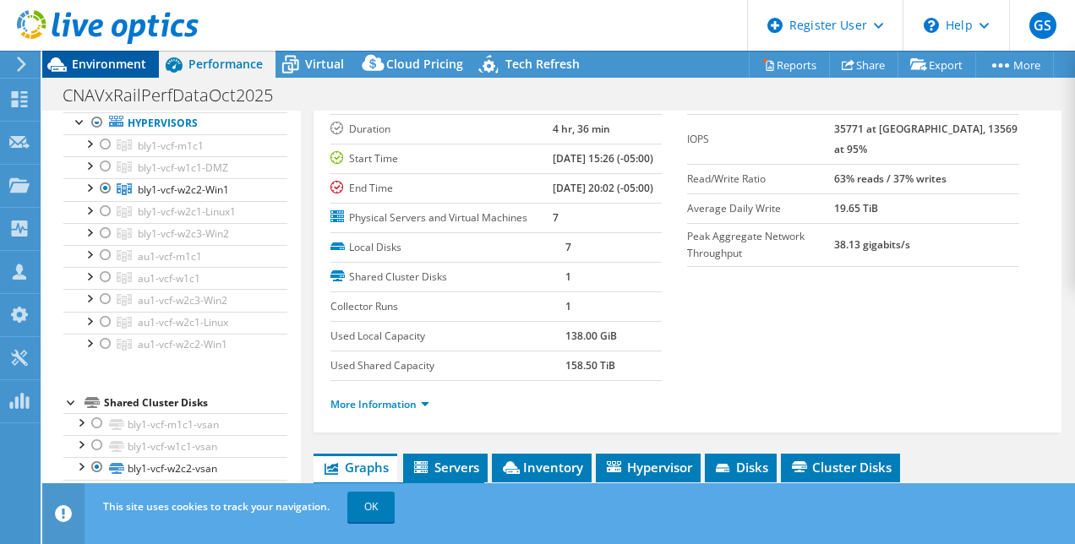
click at [85, 59] on span "Environment" at bounding box center [109, 64] width 74 height 16
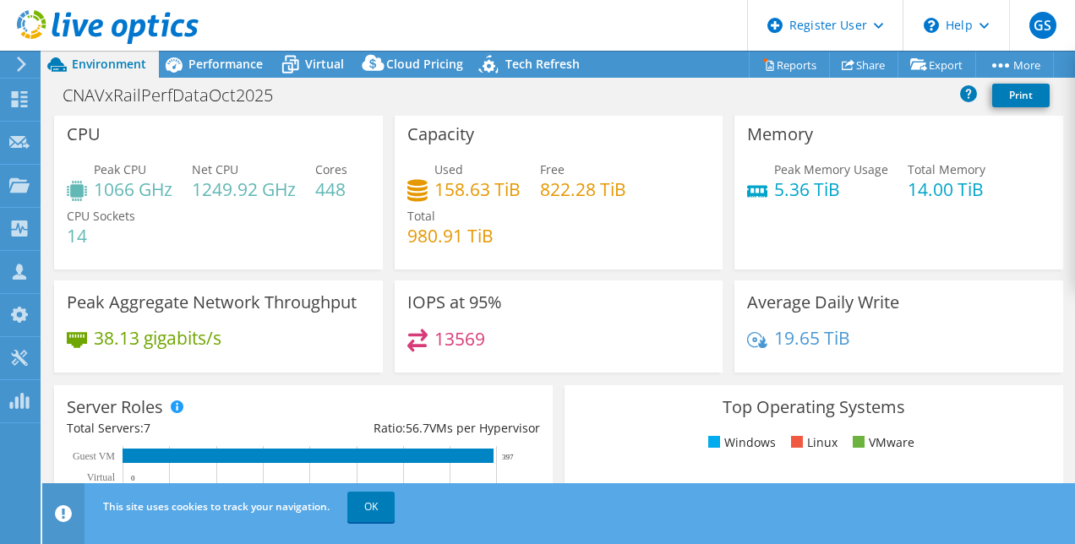
scroll to position [0, 0]
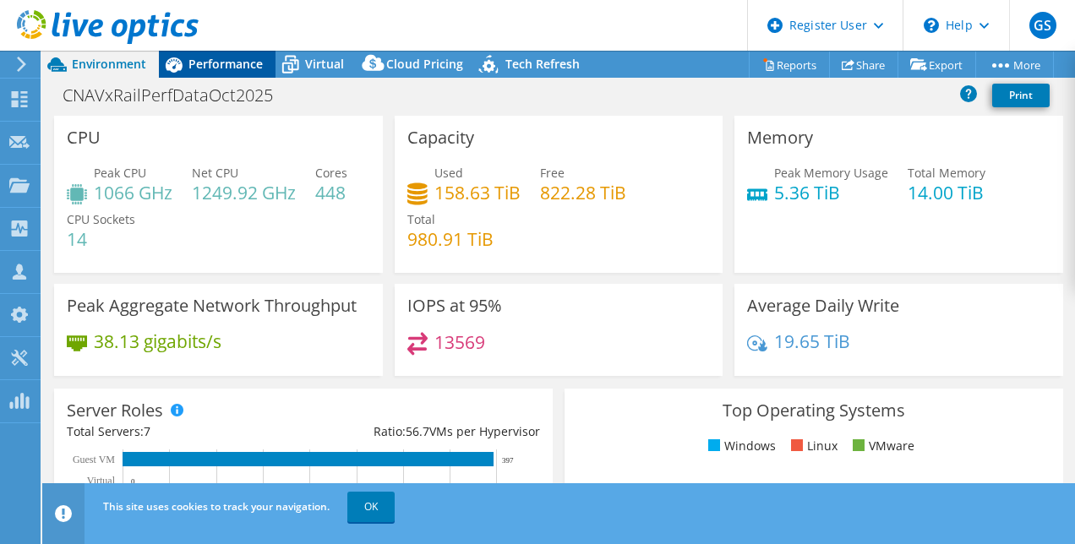
click at [247, 63] on span "Performance" at bounding box center [226, 64] width 74 height 16
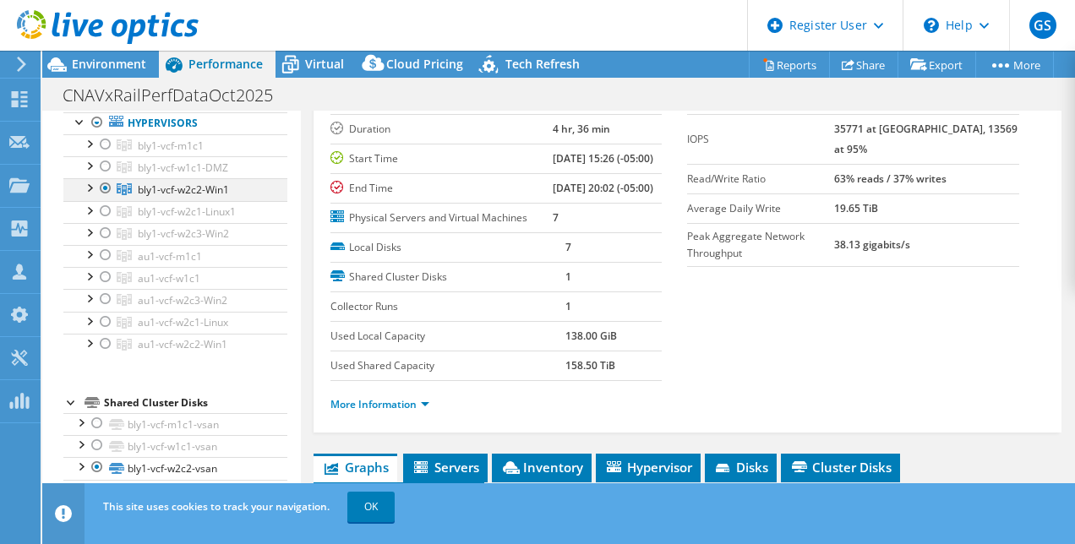
click at [96, 195] on div at bounding box center [88, 186] width 17 height 17
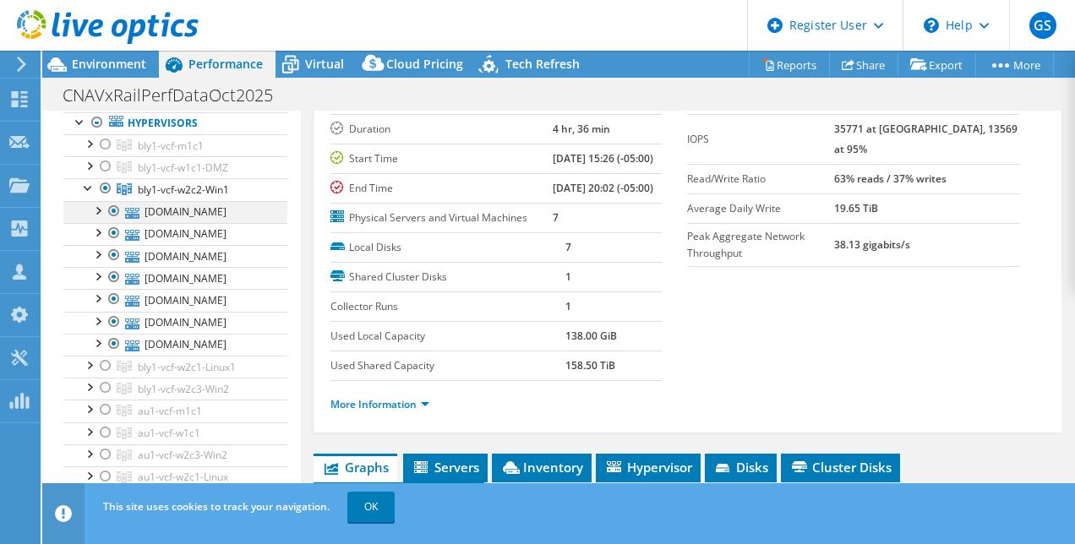
click at [103, 218] on div at bounding box center [97, 209] width 17 height 17
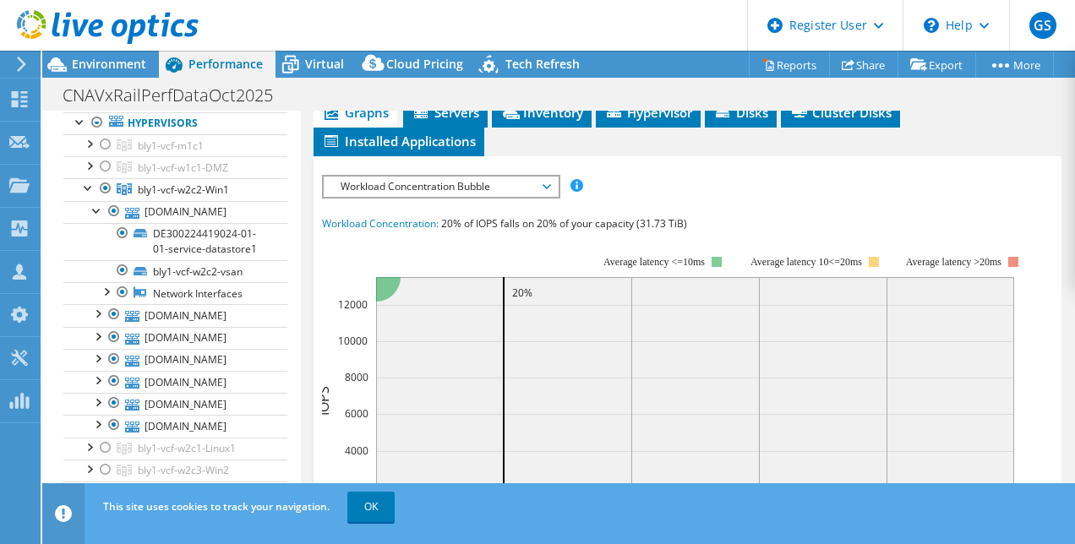
scroll to position [459, 0]
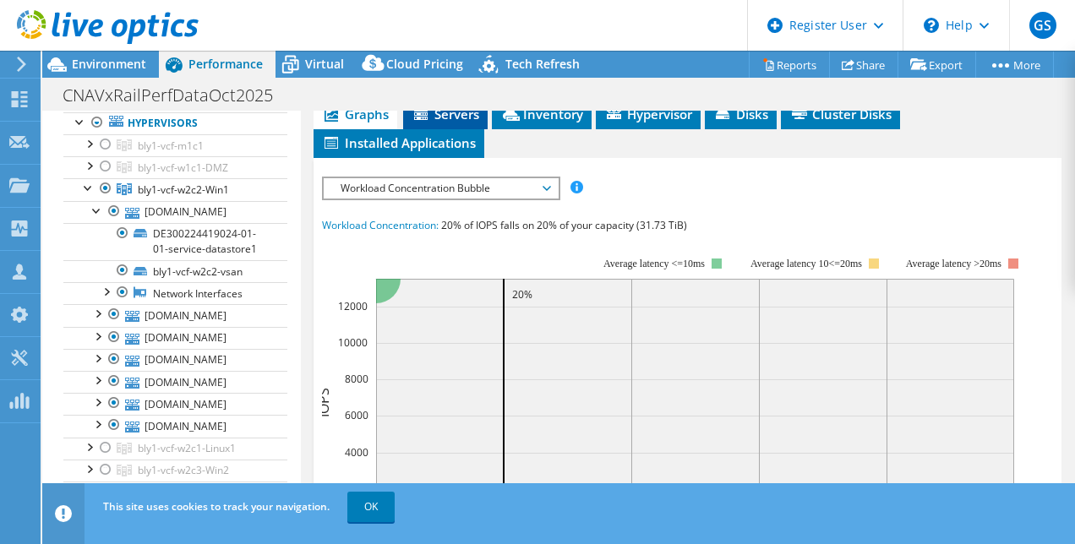
click at [457, 123] on span "Servers" at bounding box center [446, 114] width 68 height 17
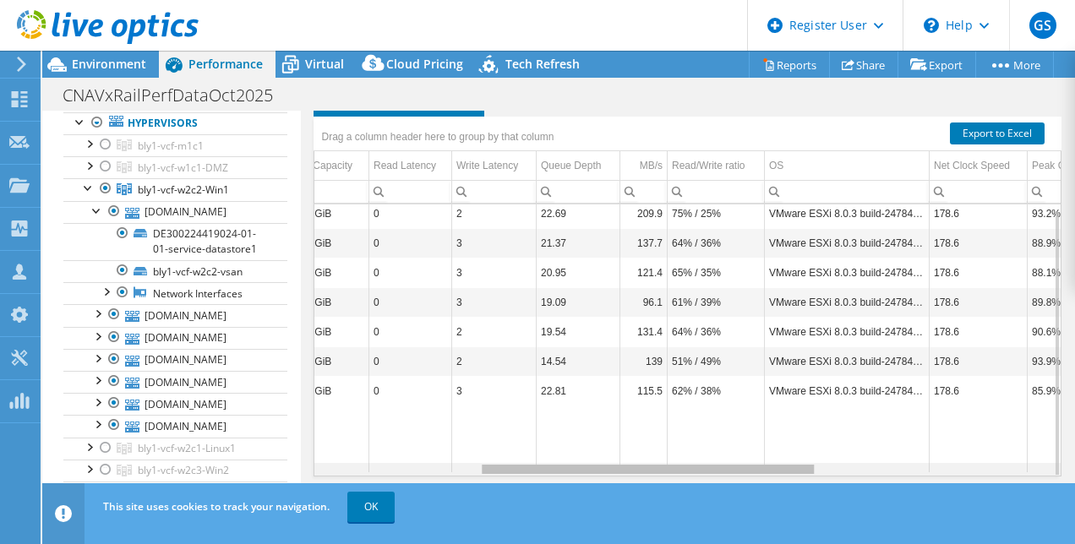
scroll to position [0, 0]
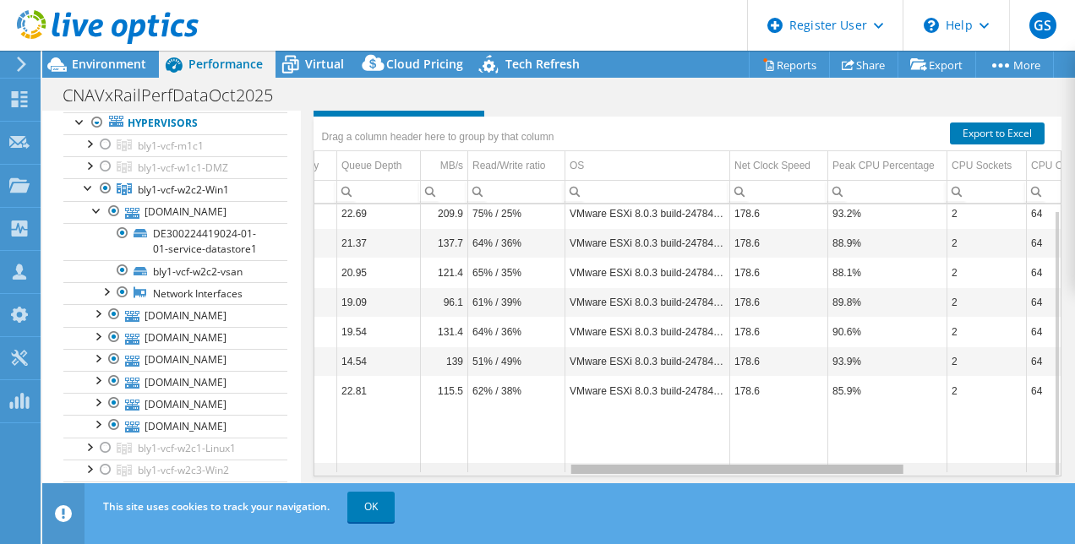
drag, startPoint x: 593, startPoint y: 478, endPoint x: 847, endPoint y: 460, distance: 255.1
click at [847, 460] on body "GS Dell User Gurprem Singh Gurprem.Singh@dell.com Dell My Profile Log Out \n He…" at bounding box center [537, 272] width 1075 height 544
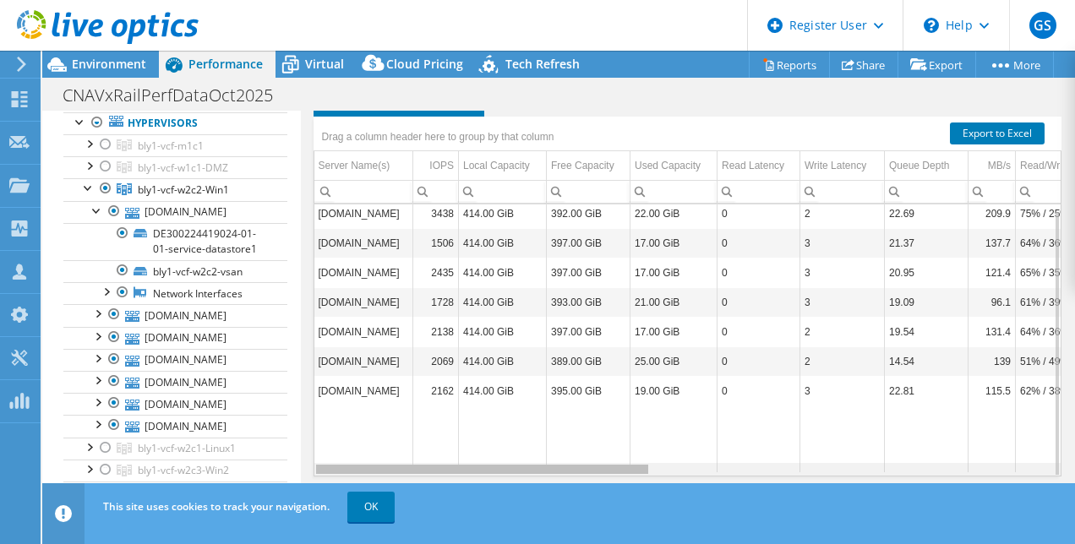
drag, startPoint x: 850, startPoint y: 475, endPoint x: 500, endPoint y: 500, distance: 351.7
click at [500, 500] on body "GS Dell User Gurprem Singh Gurprem.Singh@dell.com Dell My Profile Log Out \n He…" at bounding box center [537, 272] width 1075 height 544
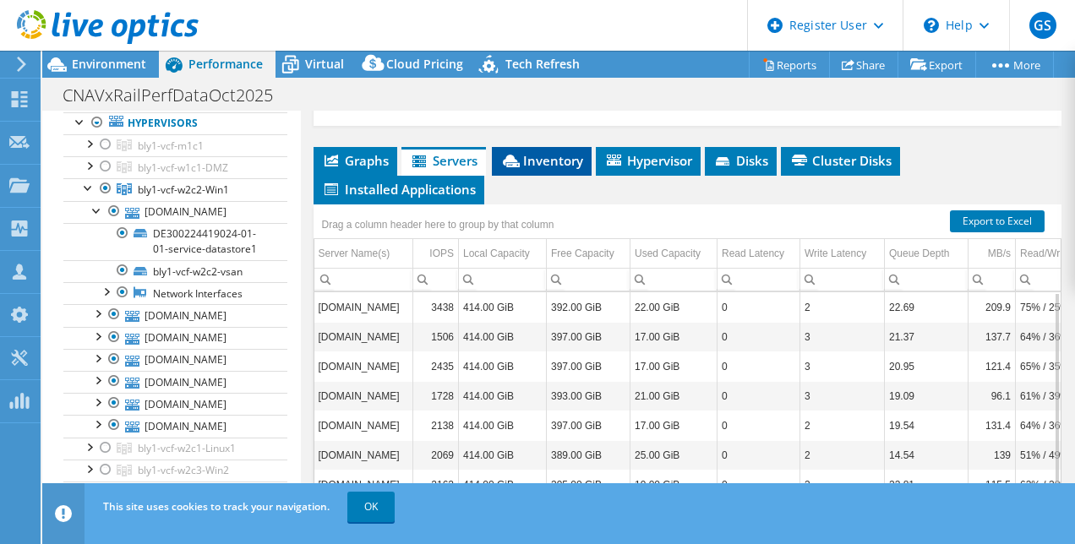
click at [522, 176] on li "Inventory" at bounding box center [542, 161] width 100 height 29
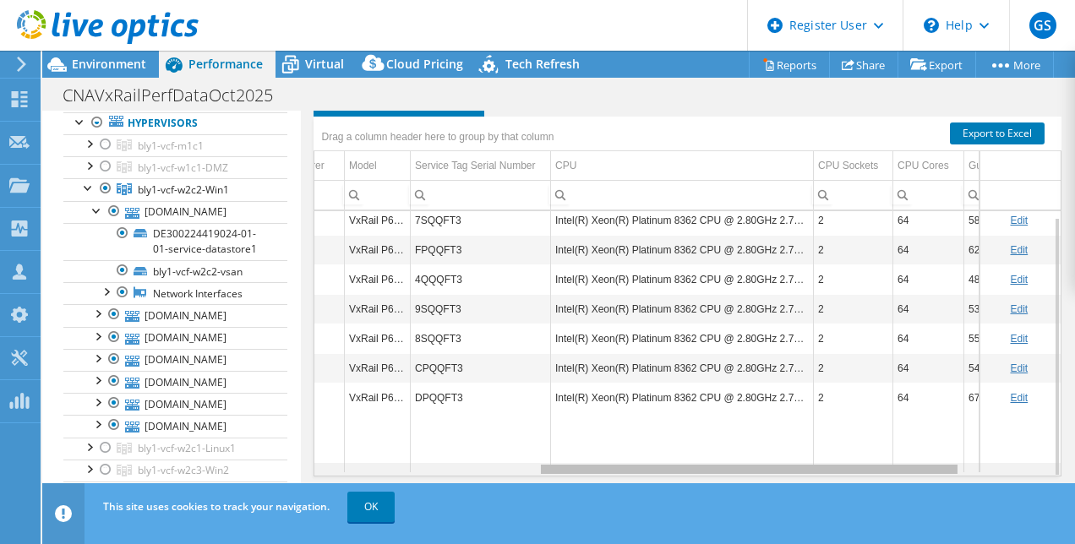
drag, startPoint x: 560, startPoint y: 468, endPoint x: 784, endPoint y: 451, distance: 224.7
click at [784, 451] on body "GS Dell User Gurprem Singh Gurprem.Singh@dell.com Dell My Profile Log Out \n He…" at bounding box center [537, 272] width 1075 height 544
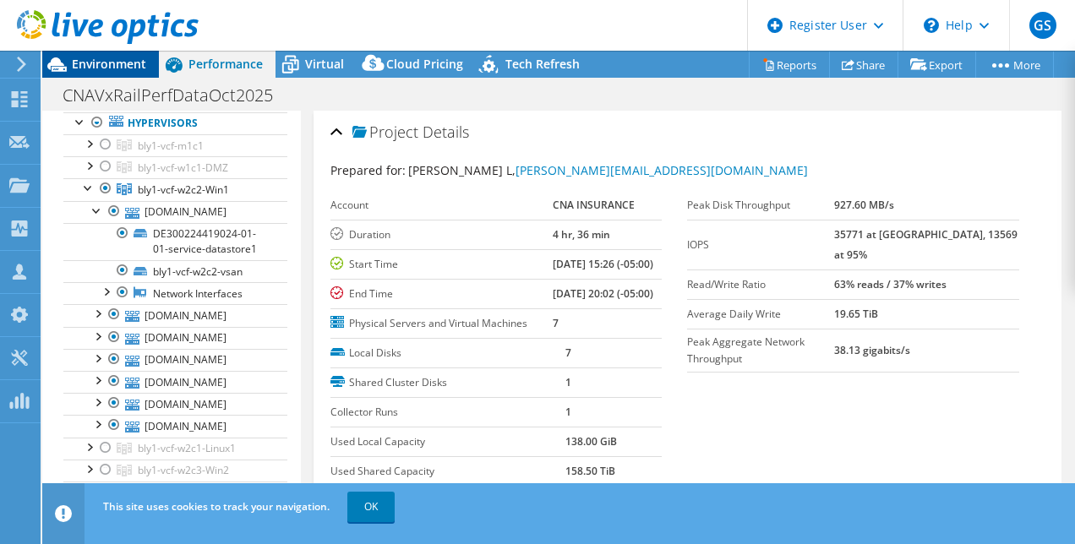
click at [119, 71] on span "Environment" at bounding box center [109, 64] width 74 height 16
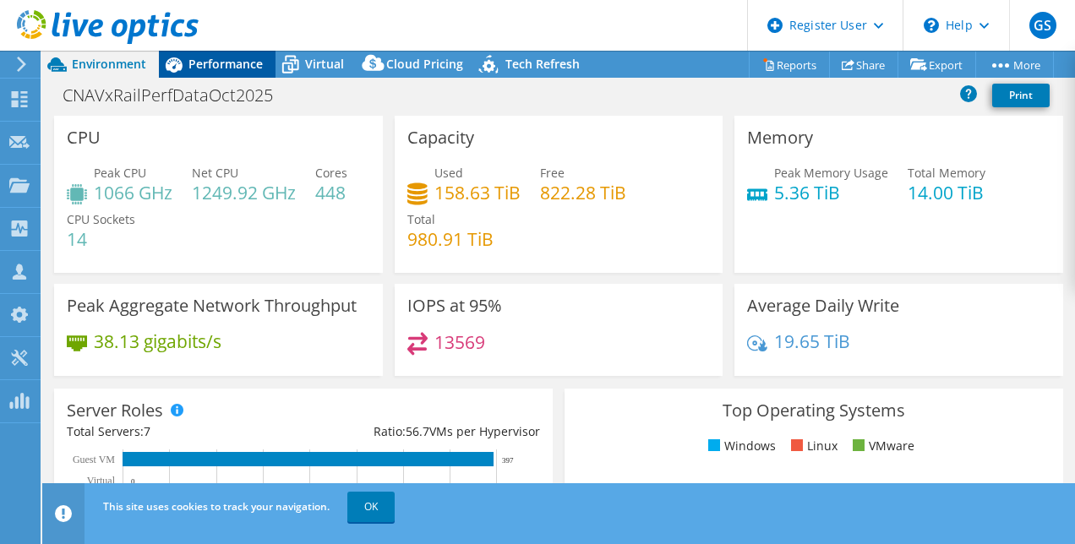
click at [232, 66] on span "Performance" at bounding box center [226, 64] width 74 height 16
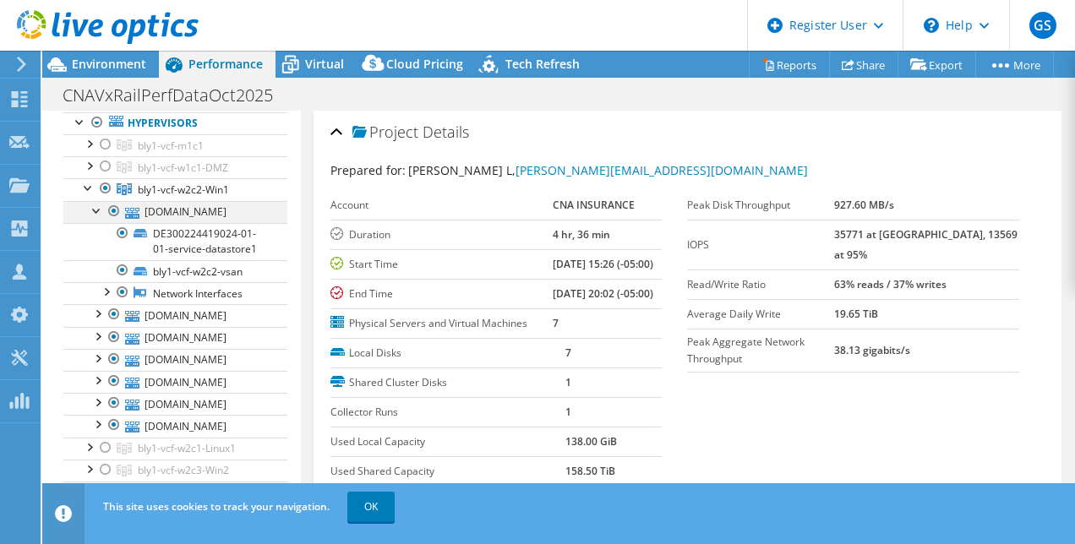
click at [94, 218] on div at bounding box center [97, 209] width 17 height 17
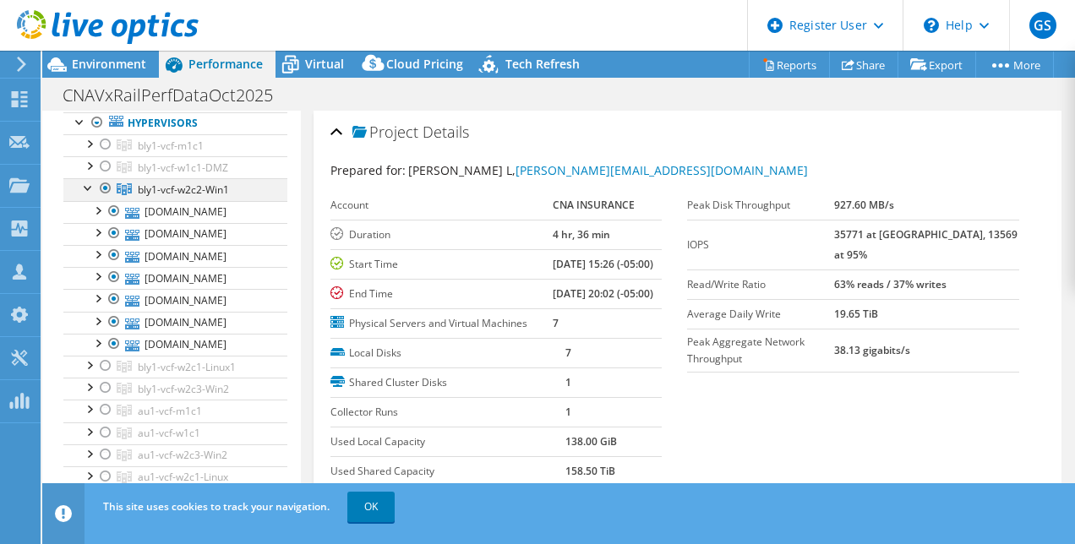
click at [86, 195] on div at bounding box center [88, 186] width 17 height 17
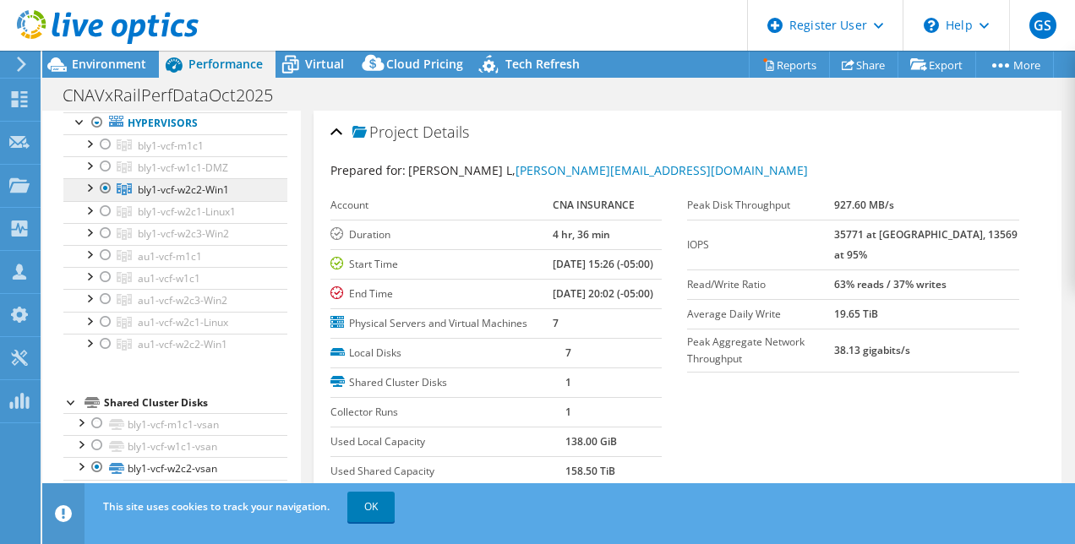
drag, startPoint x: 137, startPoint y: 205, endPoint x: 254, endPoint y: 205, distance: 116.7
click at [254, 200] on link "bly1-vcf-w2c2-Win1" at bounding box center [175, 189] width 224 height 22
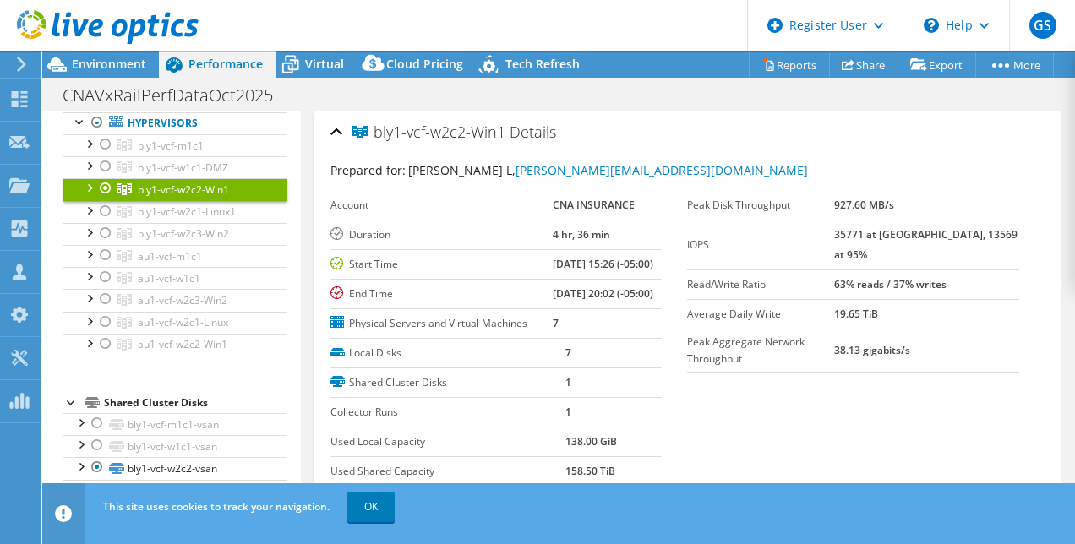
copy span "bly1-vcf-w2c2-Win1"
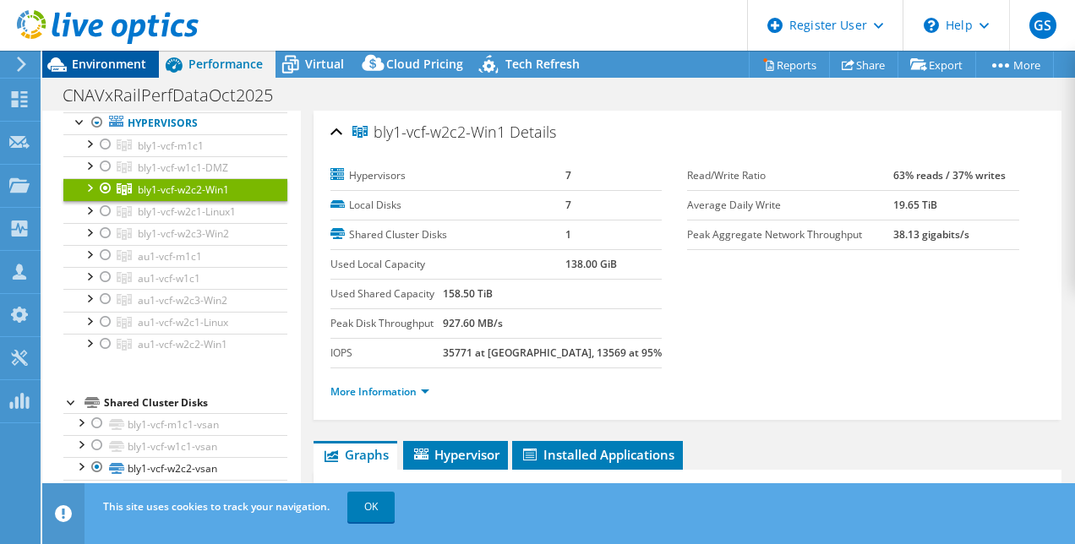
click at [120, 61] on span "Environment" at bounding box center [109, 64] width 74 height 16
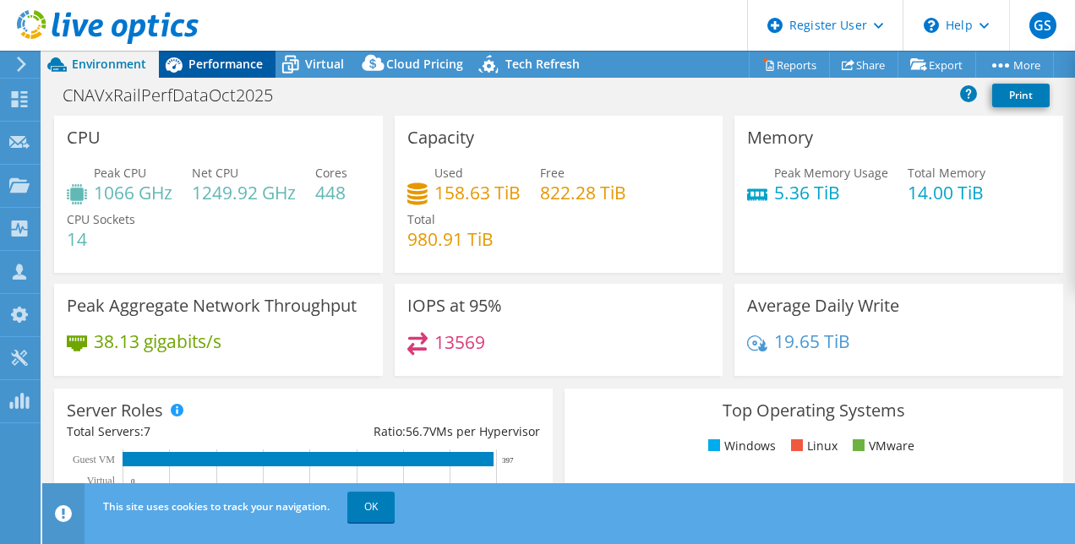
click at [198, 61] on span "Performance" at bounding box center [226, 64] width 74 height 16
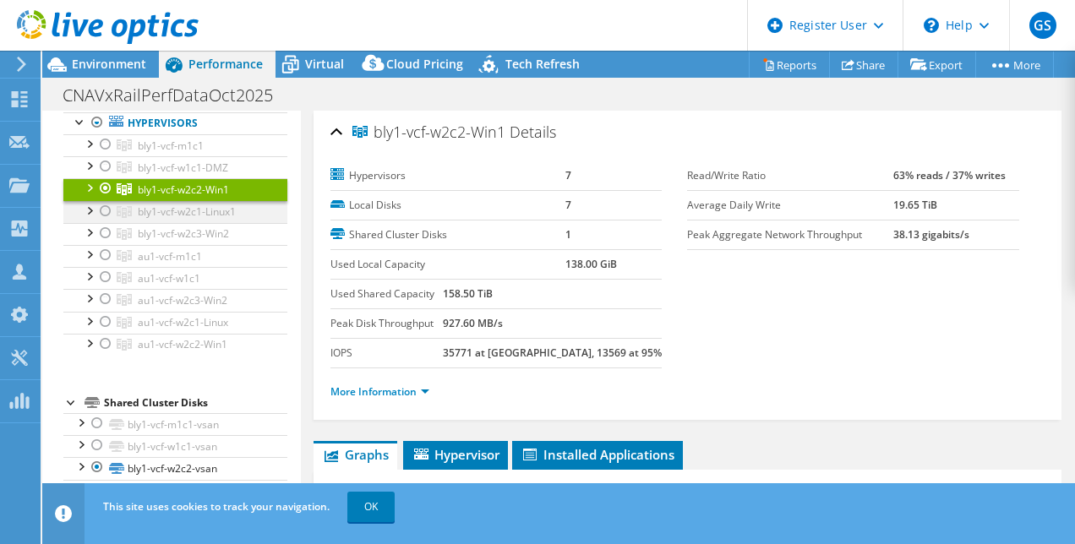
click at [107, 221] on div at bounding box center [105, 211] width 17 height 20
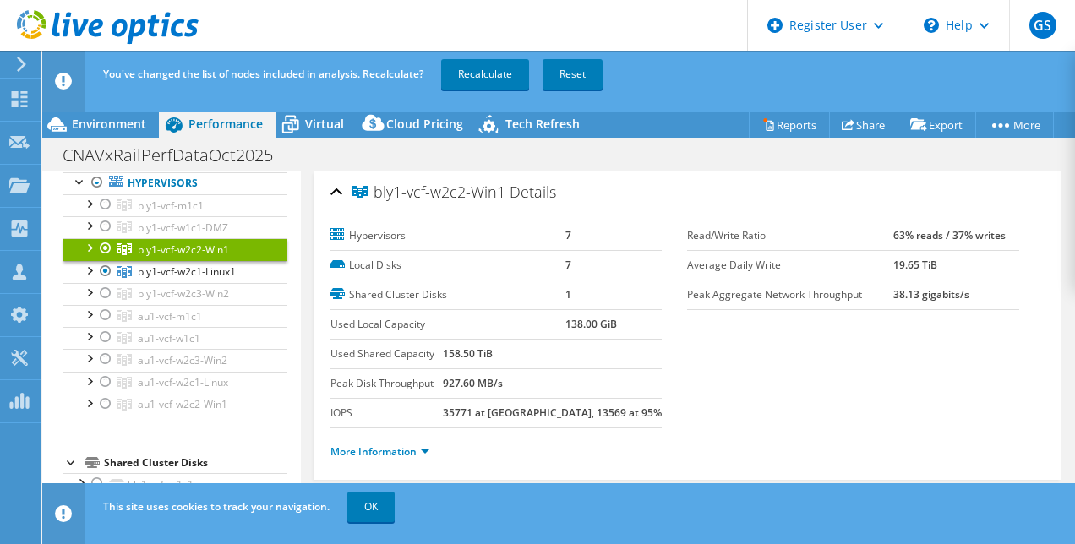
click at [108, 259] on div at bounding box center [105, 248] width 17 height 20
click at [488, 77] on link "Recalculate" at bounding box center [485, 74] width 88 height 30
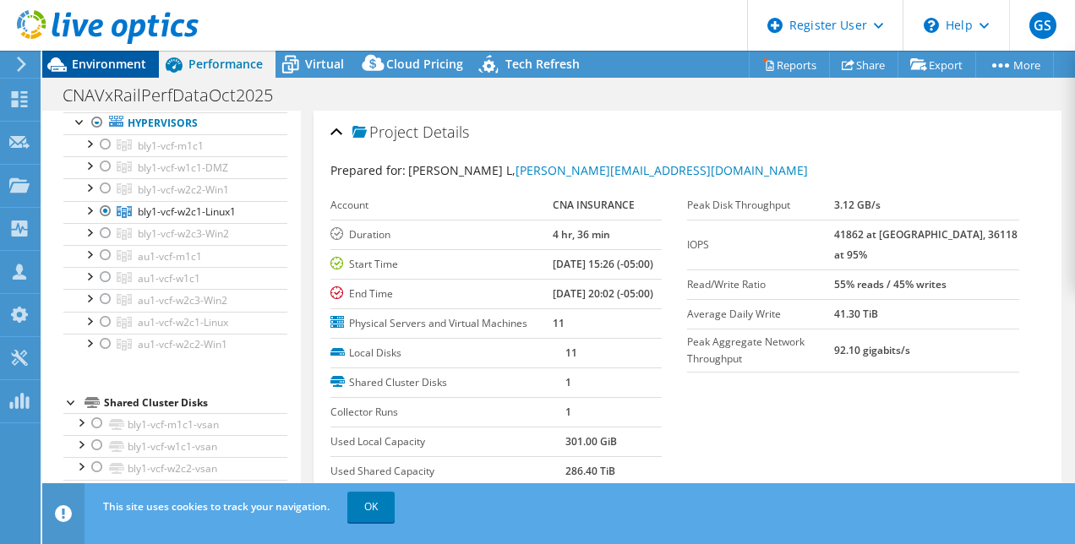
click at [107, 64] on span "Environment" at bounding box center [109, 64] width 74 height 16
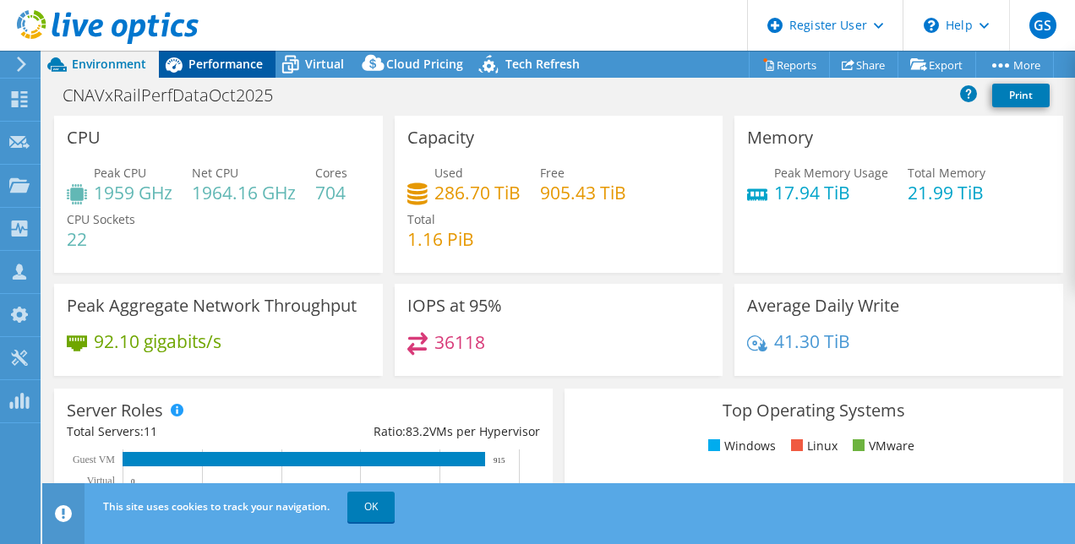
click at [216, 66] on span "Performance" at bounding box center [226, 64] width 74 height 16
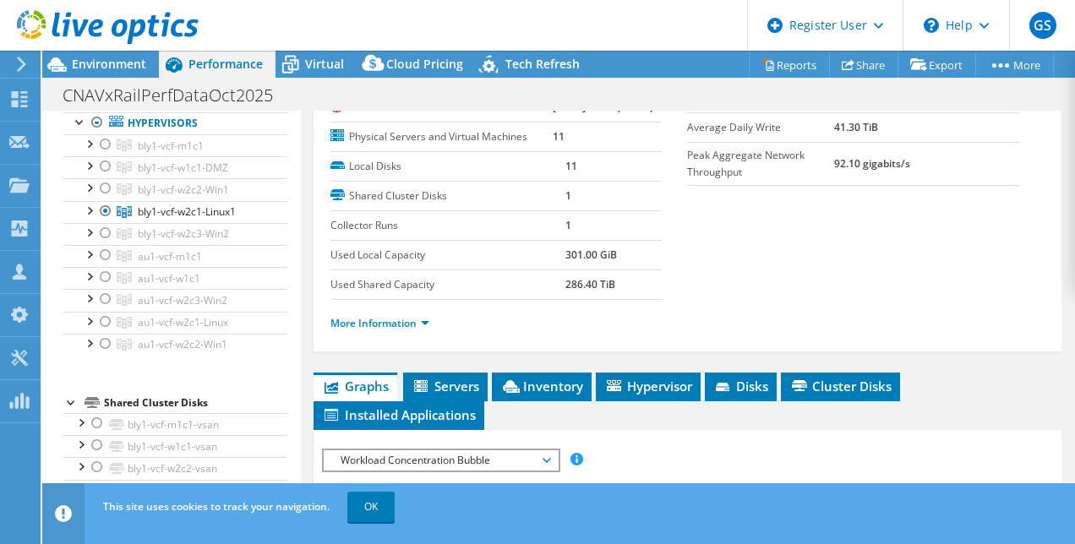
scroll to position [393, 0]
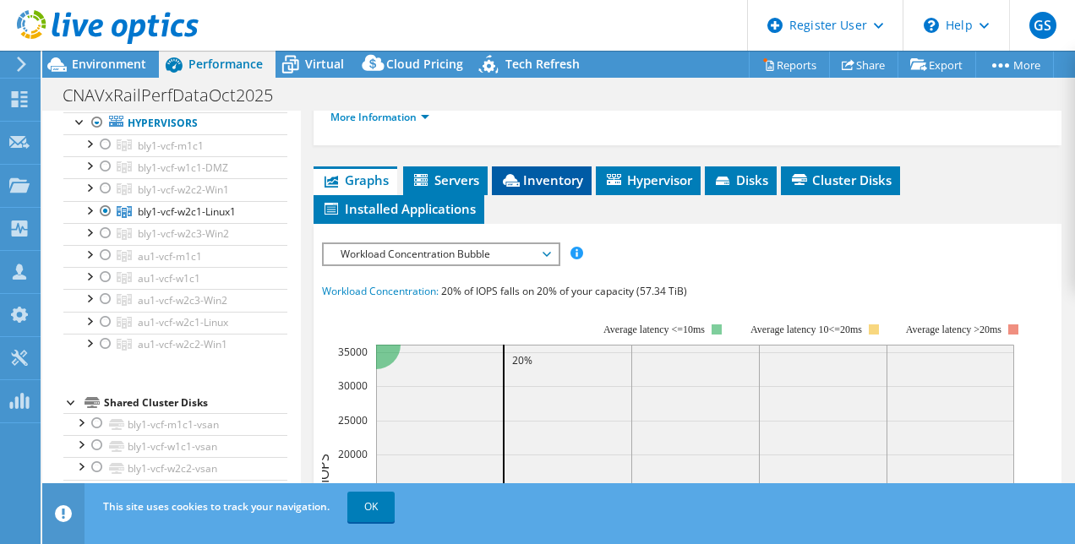
click at [546, 189] on span "Inventory" at bounding box center [541, 180] width 83 height 17
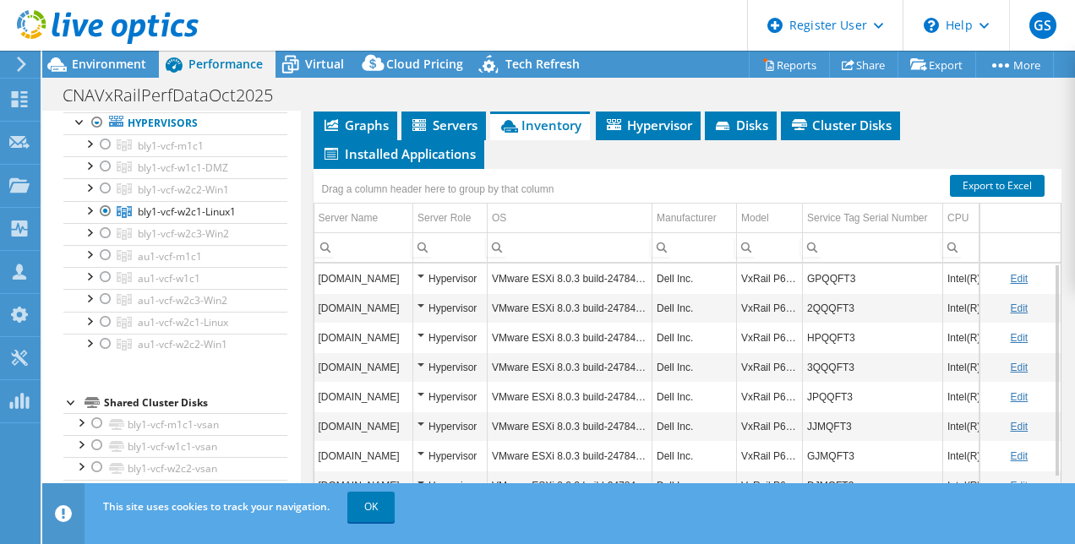
scroll to position [438, 0]
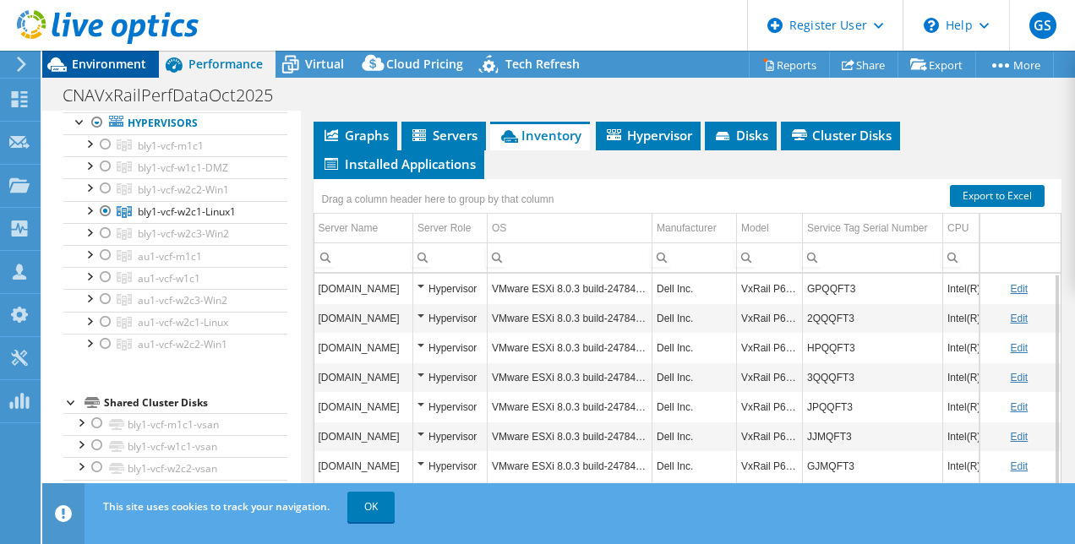
click at [124, 62] on span "Environment" at bounding box center [109, 64] width 74 height 16
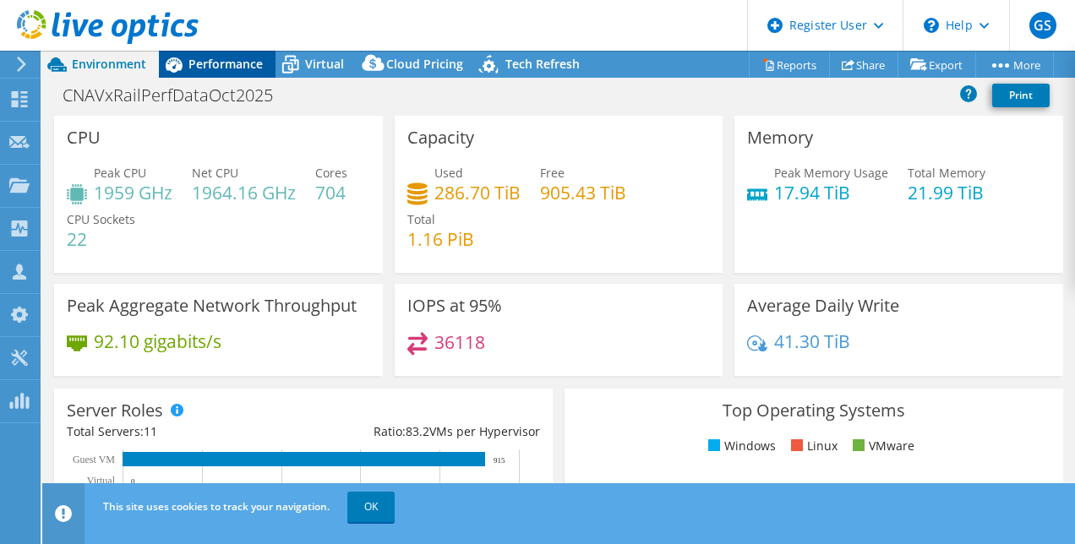
click at [249, 68] on span "Performance" at bounding box center [226, 64] width 74 height 16
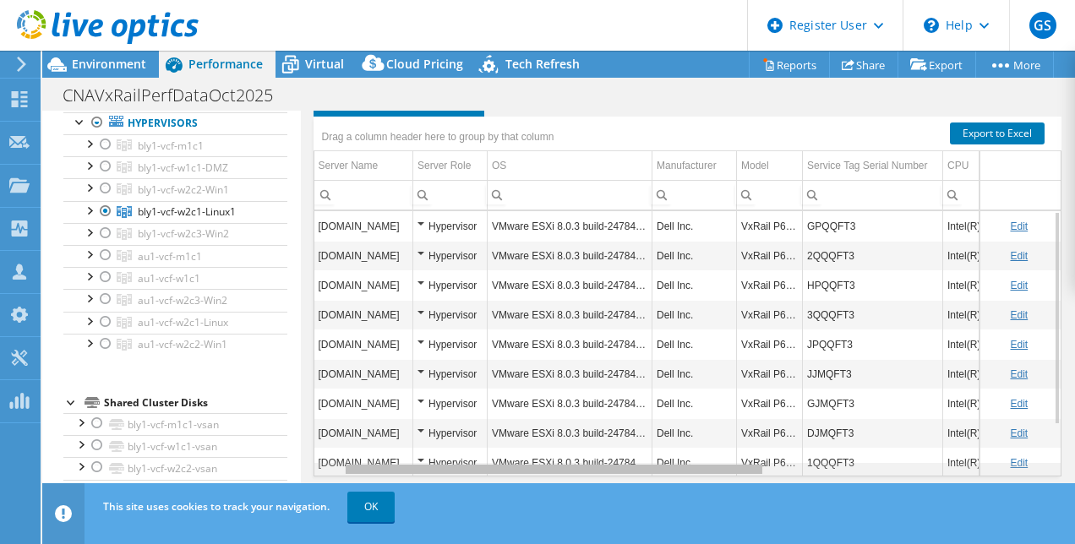
scroll to position [0, 82]
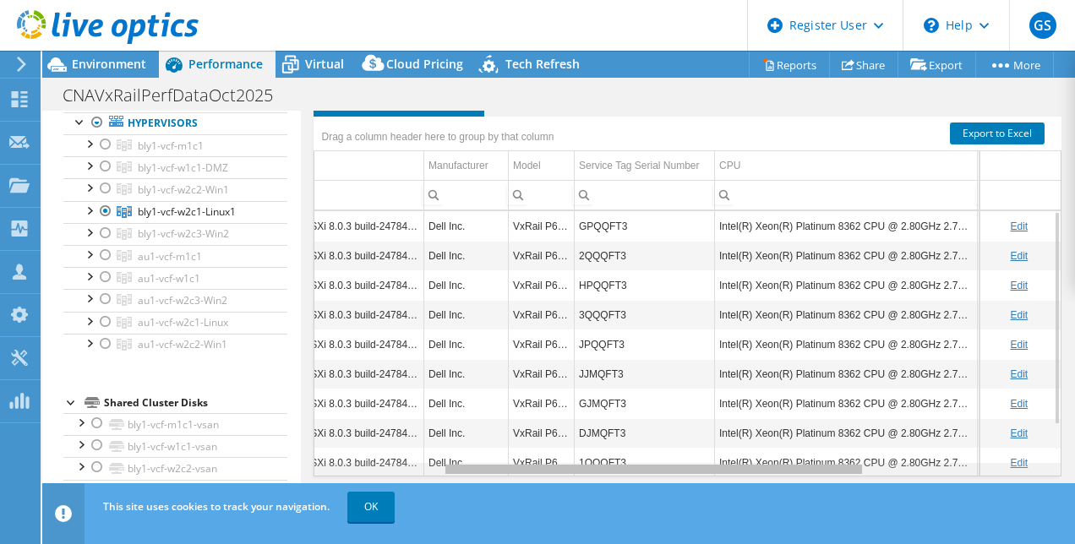
drag, startPoint x: 456, startPoint y: 472, endPoint x: 593, endPoint y: 456, distance: 137.9
click at [593, 456] on body "GS Dell User Gurprem Singh Gurprem.Singh@dell.com Dell My Profile Log Out \n He…" at bounding box center [537, 272] width 1075 height 544
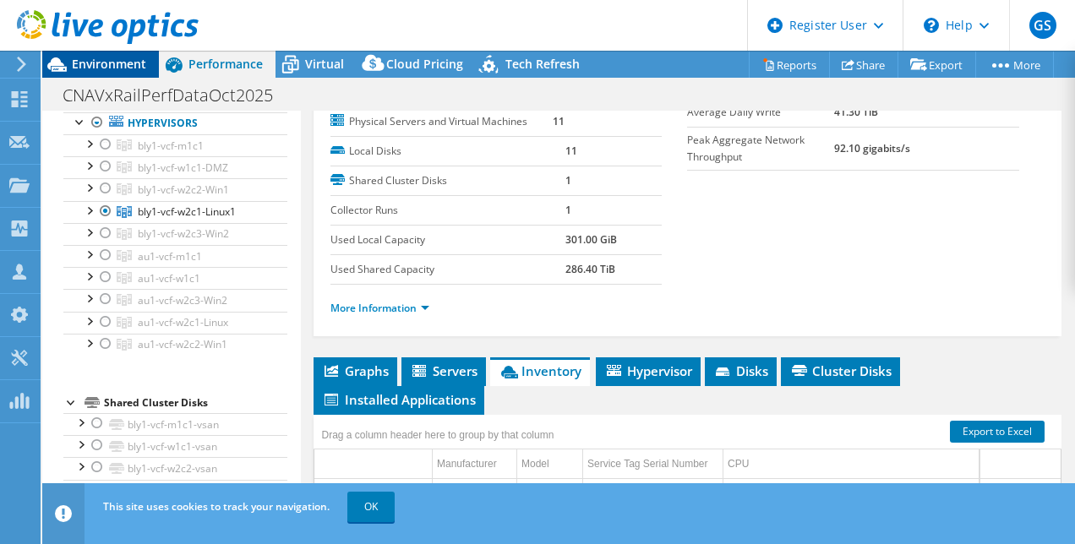
click at [127, 63] on span "Environment" at bounding box center [109, 64] width 74 height 16
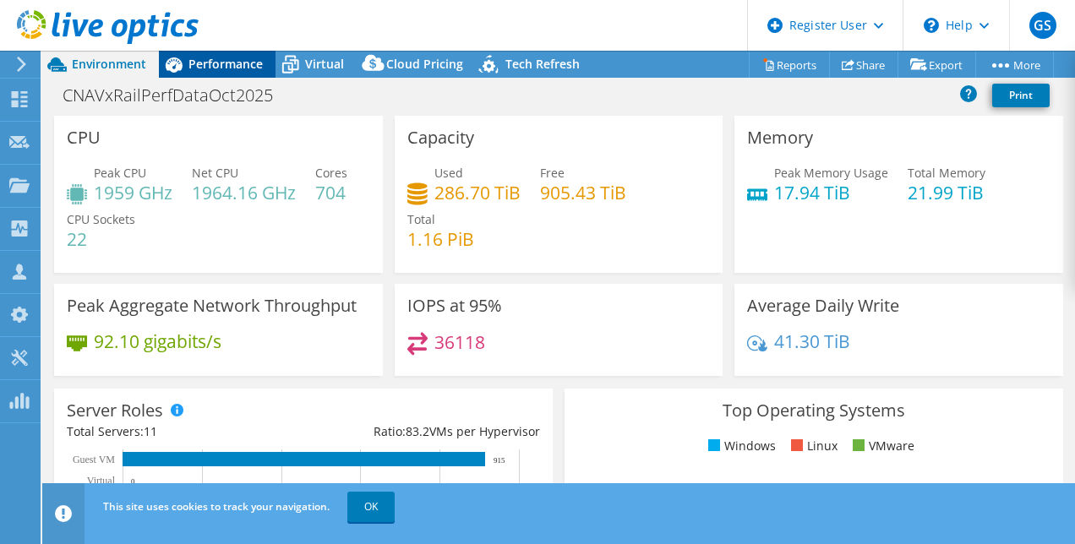
click at [229, 68] on span "Performance" at bounding box center [226, 64] width 74 height 16
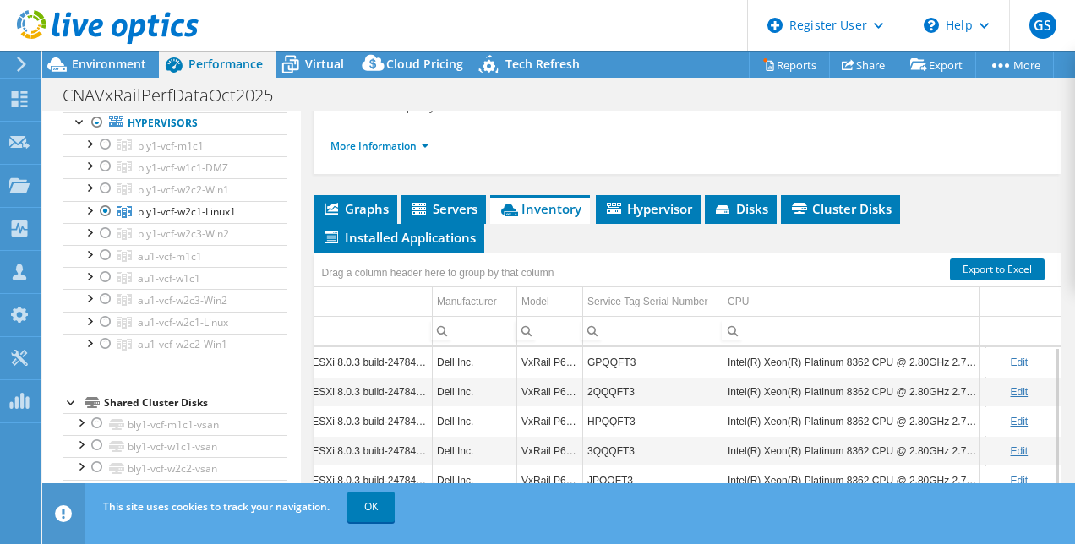
scroll to position [373, 0]
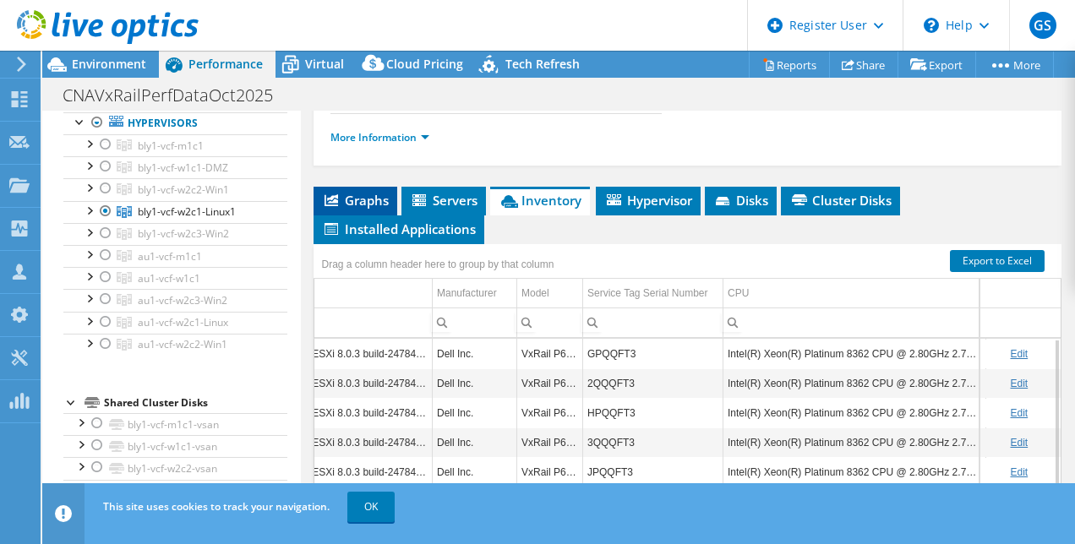
click at [358, 209] on span "Graphs" at bounding box center [355, 200] width 67 height 17
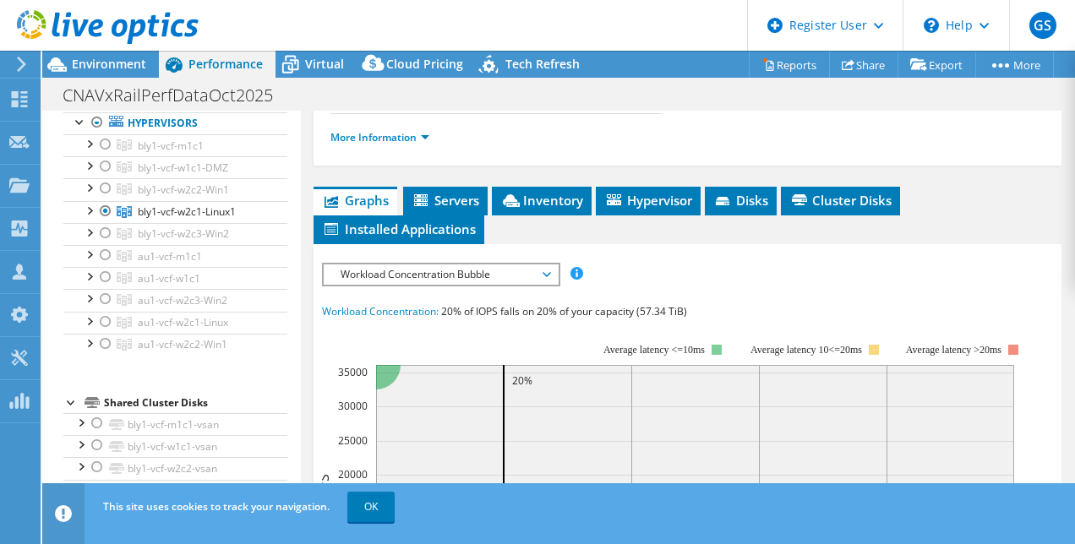
click at [434, 285] on span "Workload Concentration Bubble" at bounding box center [440, 275] width 217 height 20
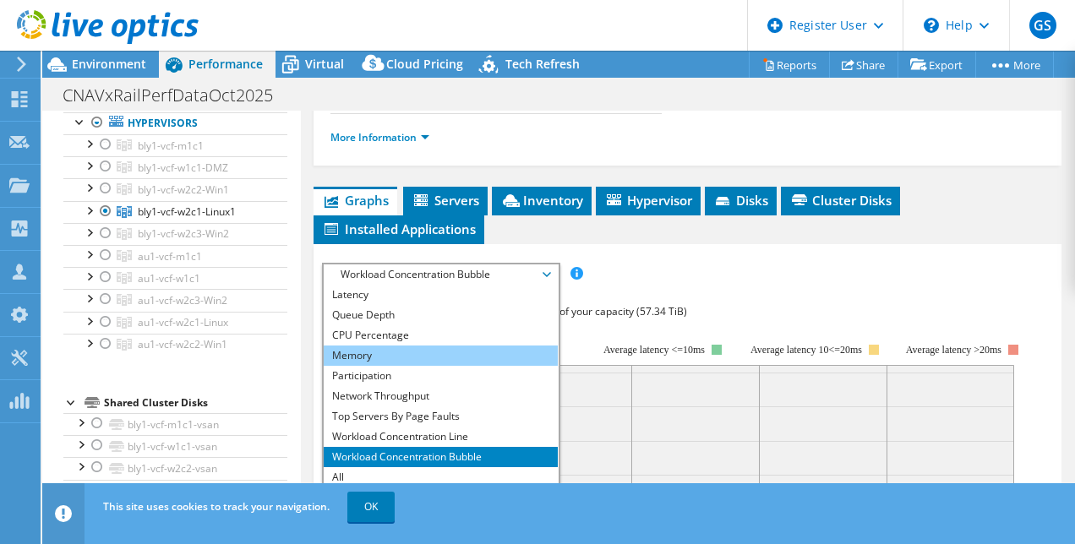
click at [388, 366] on li "Memory" at bounding box center [441, 356] width 234 height 20
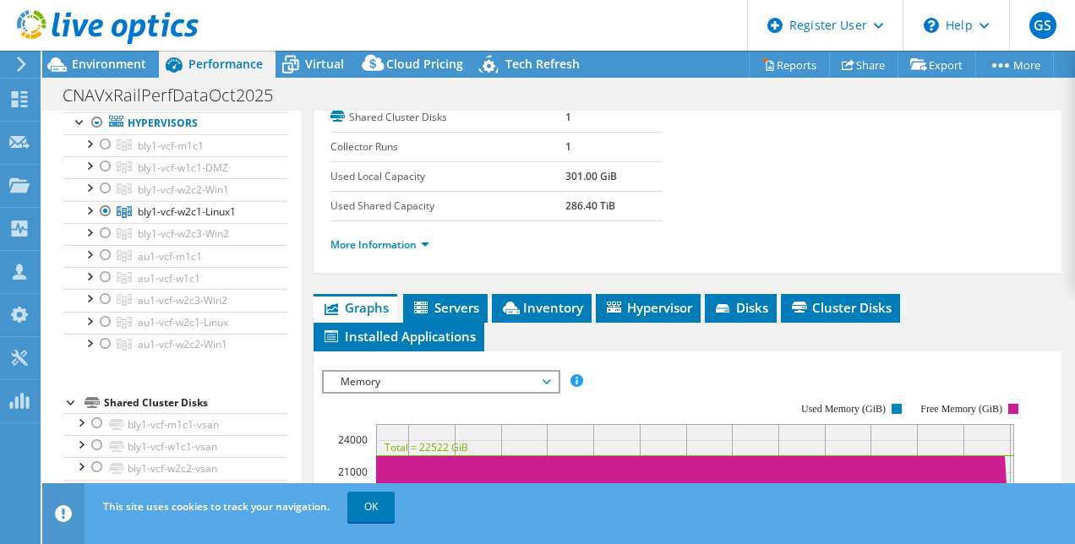
scroll to position [263, 0]
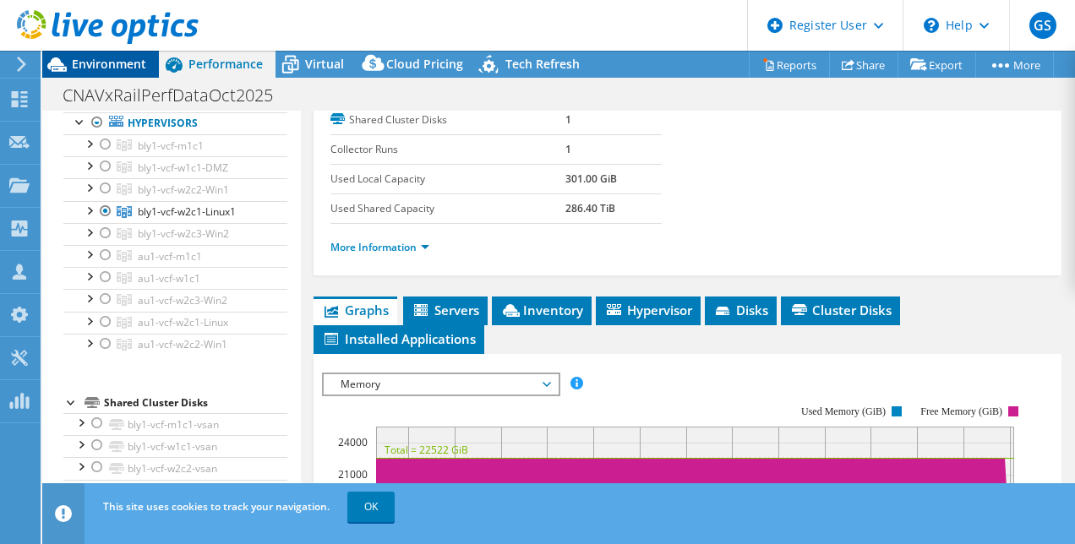
click at [130, 66] on span "Environment" at bounding box center [109, 64] width 74 height 16
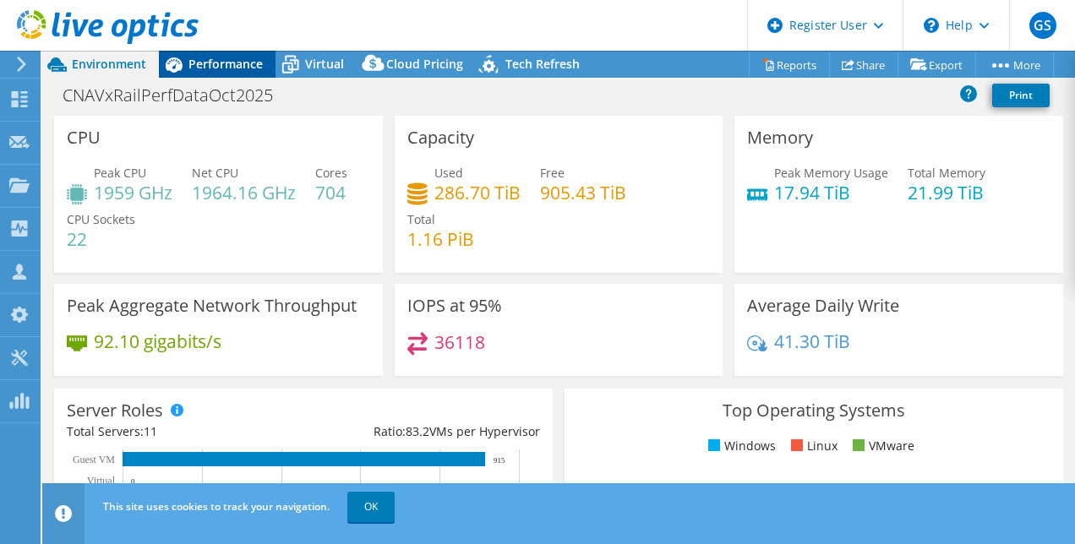
click at [209, 63] on span "Performance" at bounding box center [226, 64] width 74 height 16
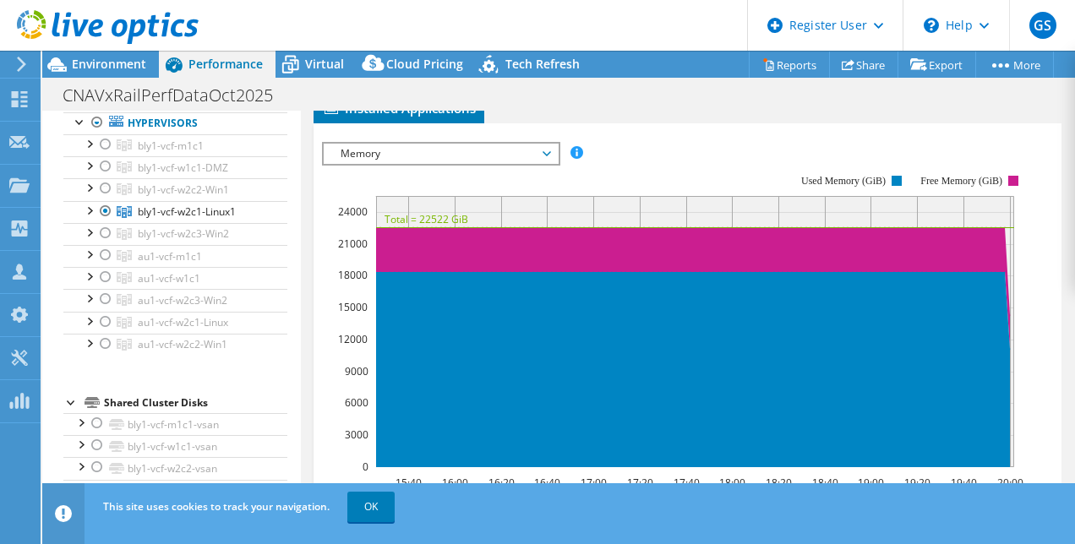
scroll to position [493, 0]
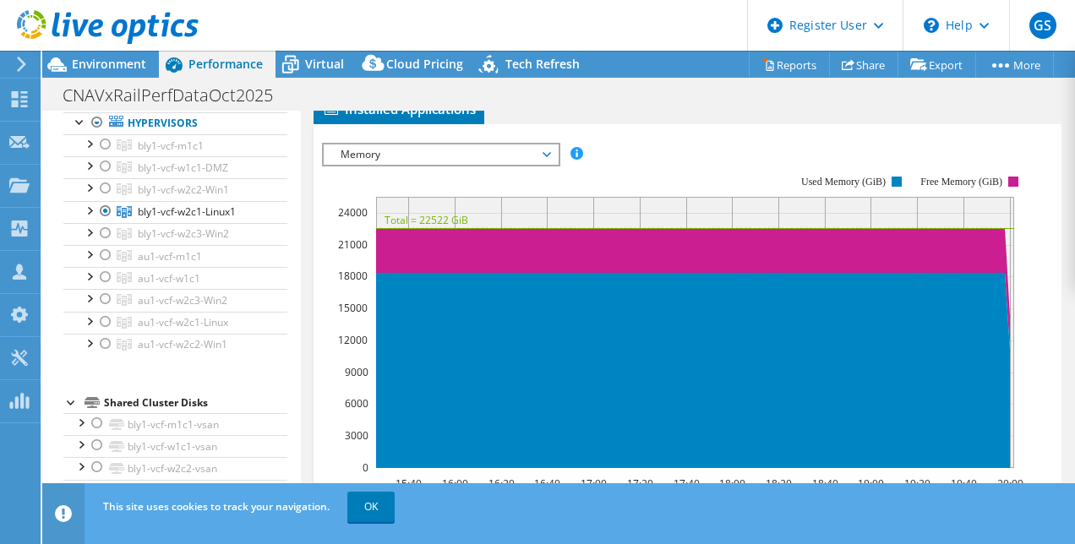
click at [537, 89] on span "Inventory" at bounding box center [541, 80] width 83 height 17
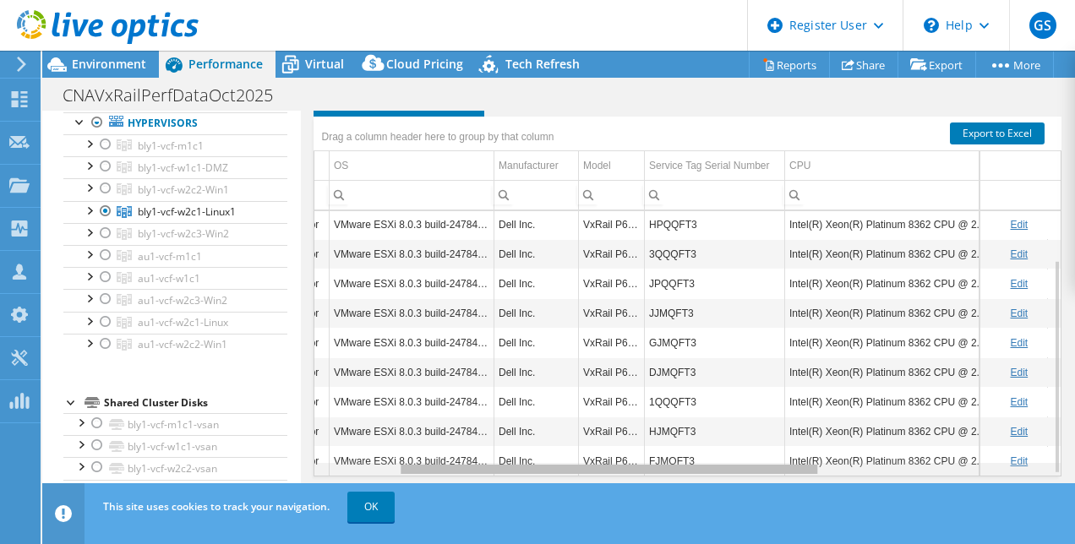
scroll to position [0, 160]
drag, startPoint x: 684, startPoint y: 468, endPoint x: 784, endPoint y: 457, distance: 100.4
click at [784, 457] on body "GS Dell User Gurprem Singh Gurprem.Singh@dell.com Dell My Profile Log Out \n He…" at bounding box center [537, 272] width 1075 height 544
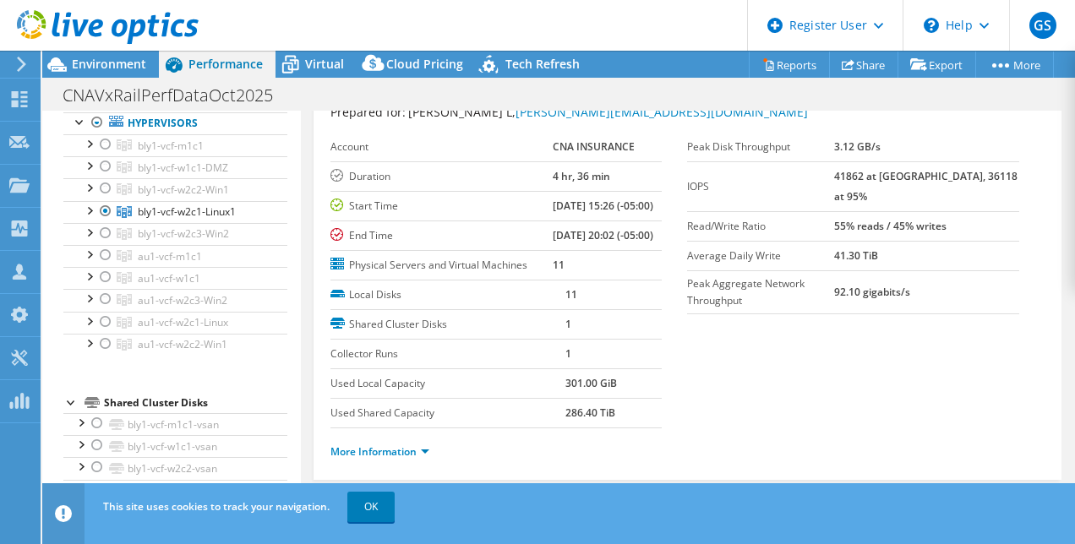
scroll to position [0, 0]
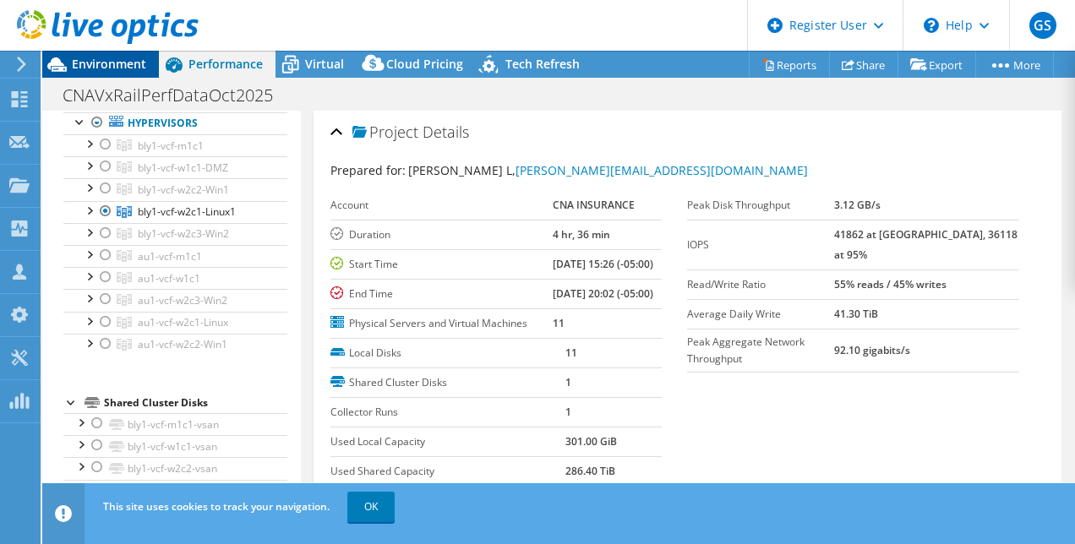
click at [106, 73] on div "Environment" at bounding box center [100, 64] width 117 height 27
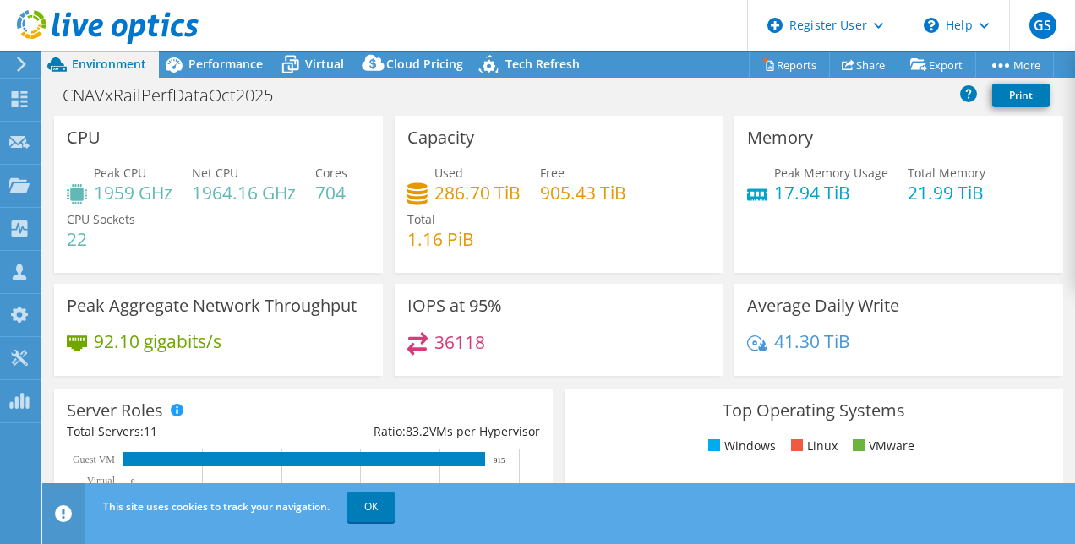
click at [575, 116] on div "Capacity Used 286.70 TiB Free 905.43 TiB Total 1.16 PiB" at bounding box center [559, 194] width 329 height 157
click at [232, 61] on span "Performance" at bounding box center [226, 64] width 74 height 16
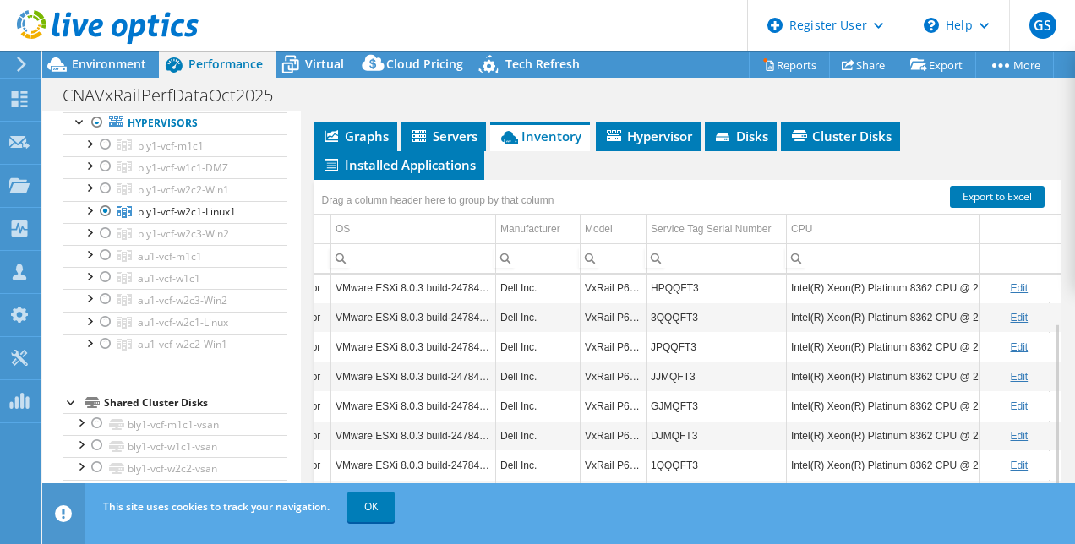
scroll to position [438, 0]
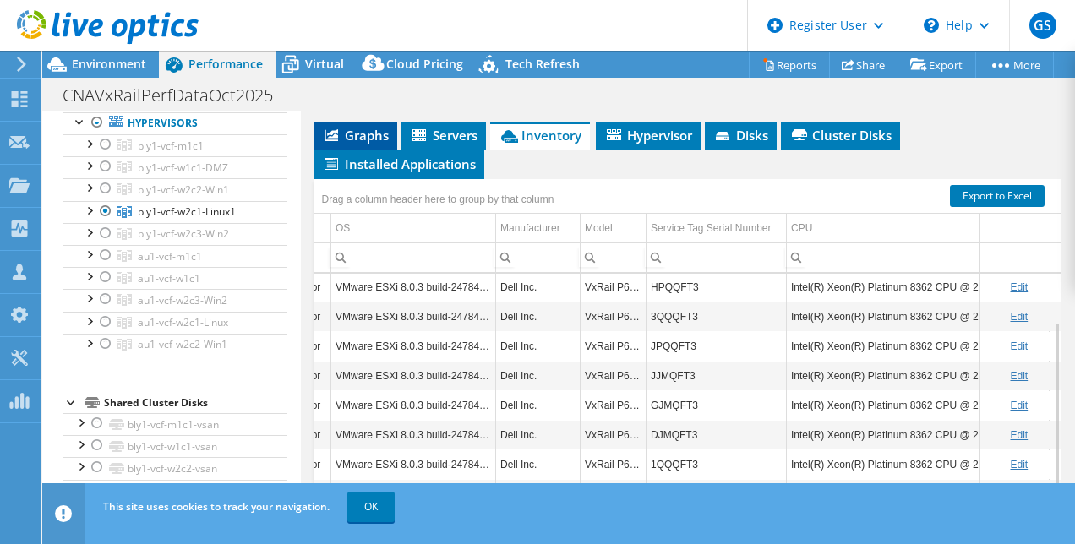
click at [370, 144] on span "Graphs" at bounding box center [355, 135] width 67 height 17
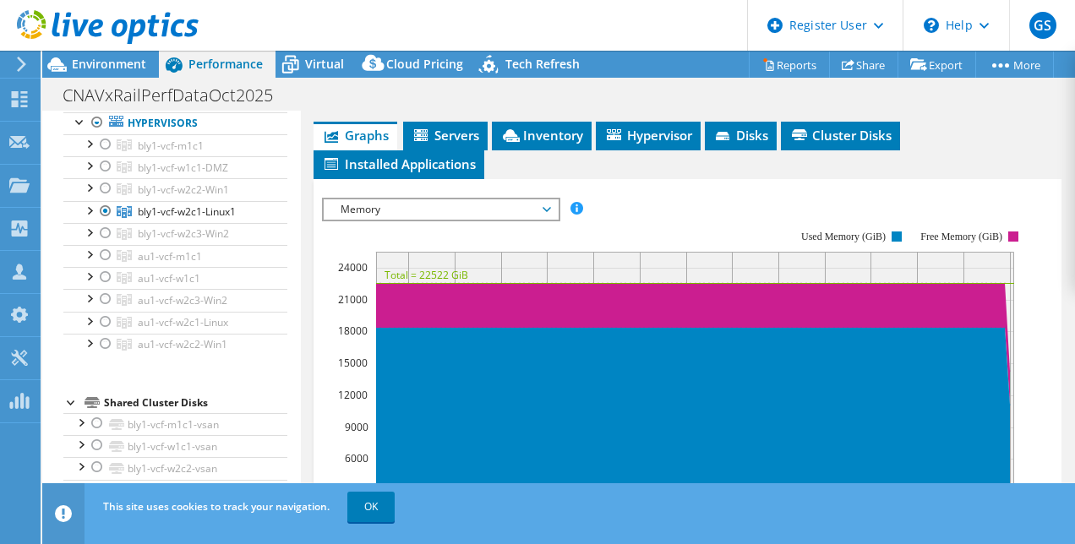
click at [394, 220] on span "Memory" at bounding box center [440, 209] width 217 height 20
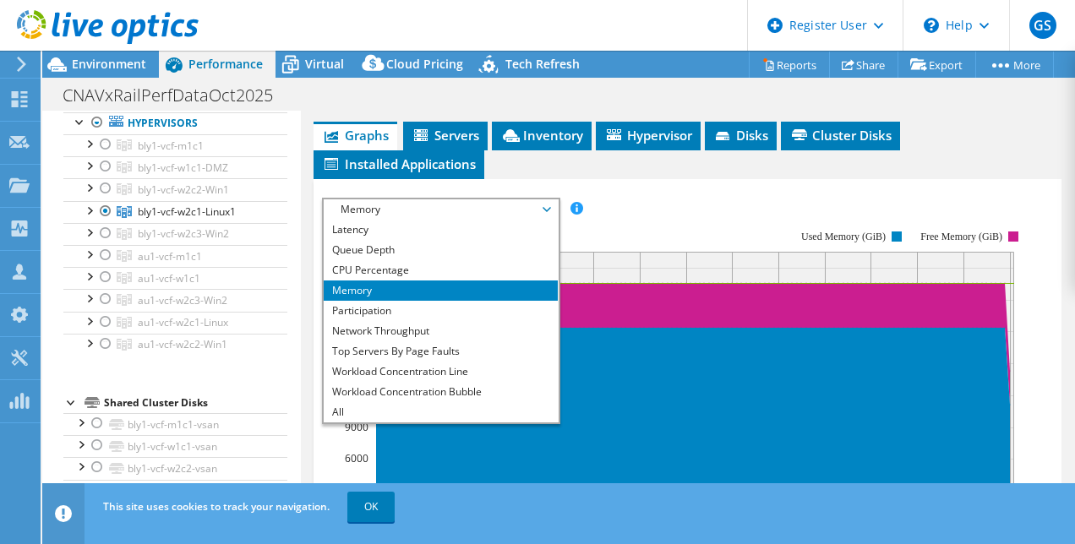
click at [394, 220] on span "Memory" at bounding box center [440, 209] width 217 height 20
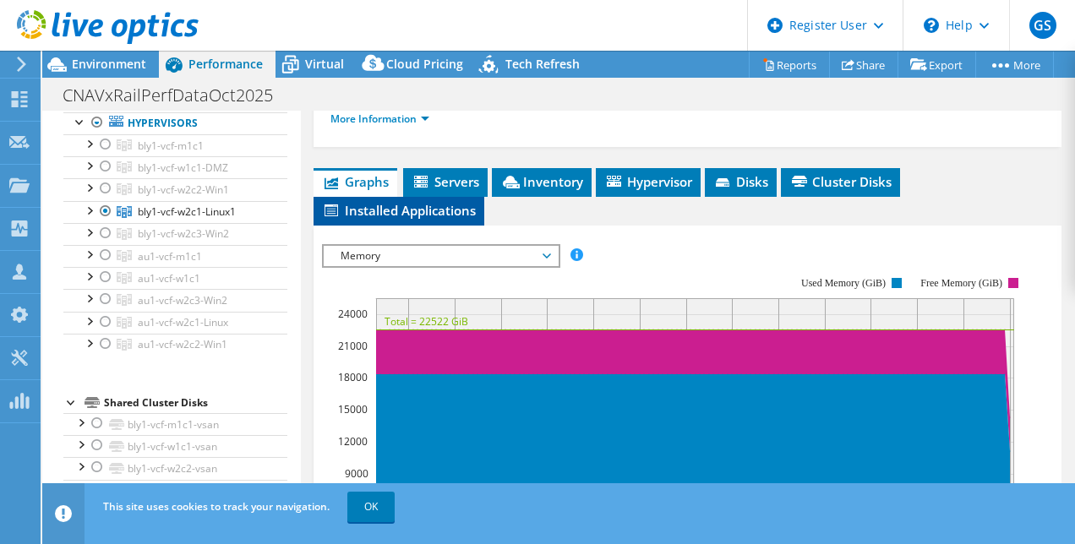
scroll to position [391, 0]
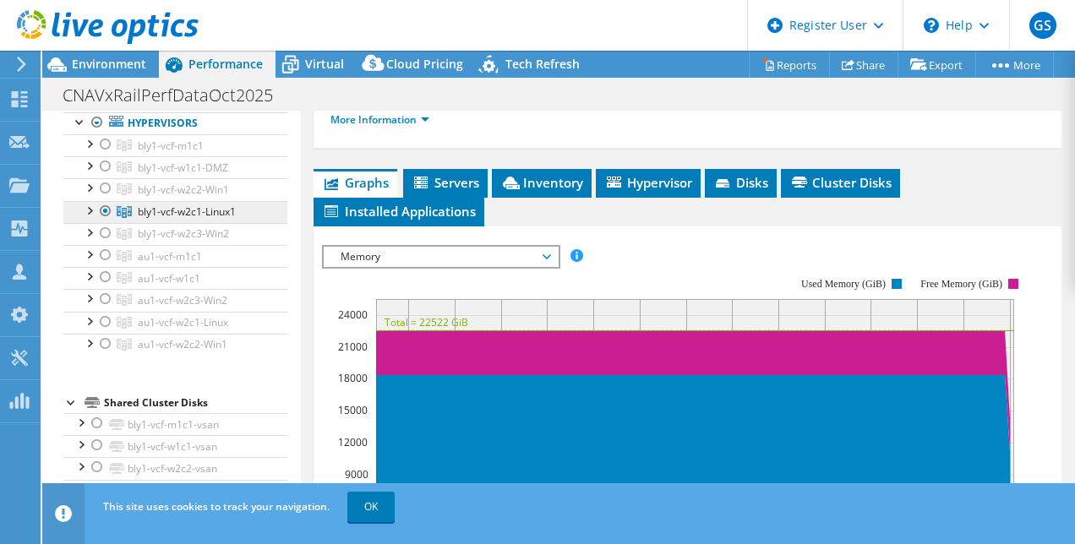
drag, startPoint x: 136, startPoint y: 225, endPoint x: 250, endPoint y: 229, distance: 114.2
click at [250, 223] on link "bly1-vcf-w2c1-Linux1" at bounding box center [175, 212] width 224 height 22
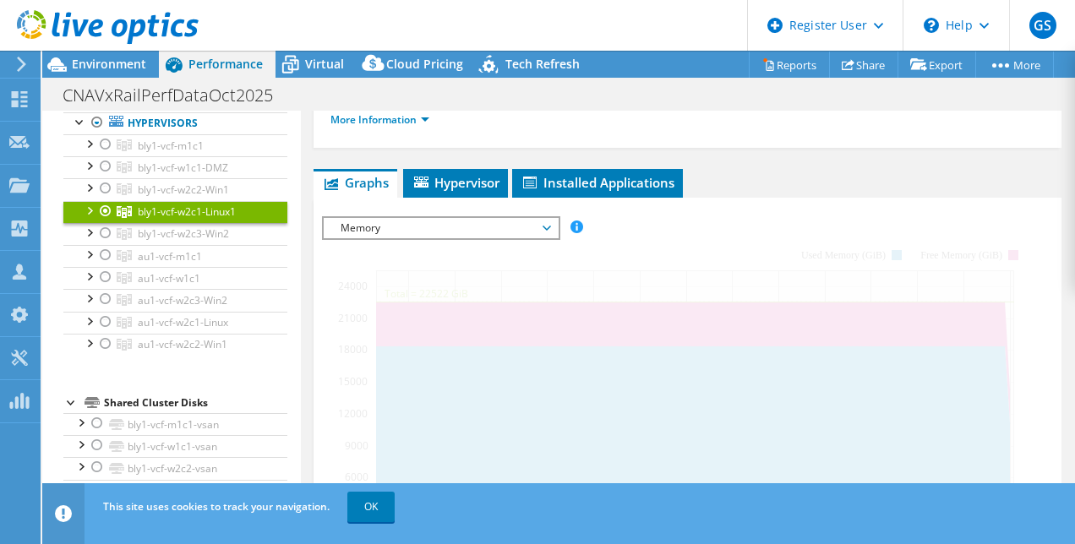
copy span "bly1-vcf-w2c1-Linux1"
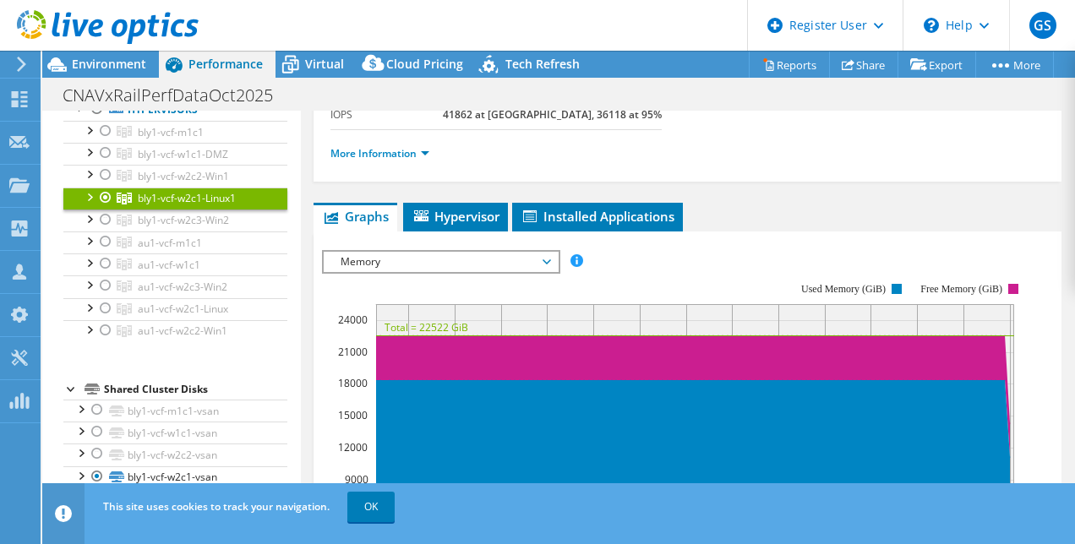
scroll to position [235, 0]
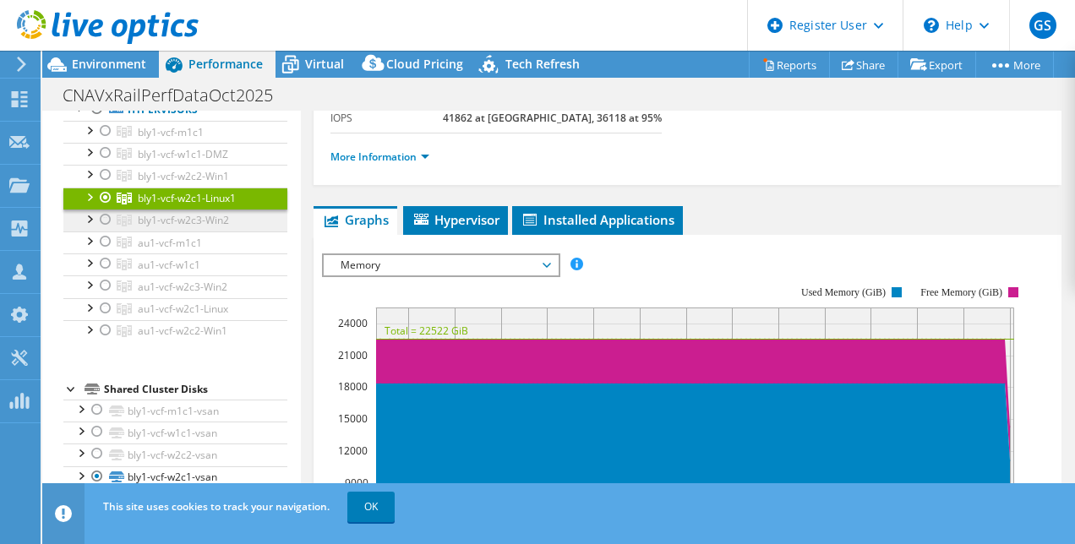
drag, startPoint x: 141, startPoint y: 232, endPoint x: 175, endPoint y: 231, distance: 33.8
click at [175, 227] on span "bly1-vcf-w2c3-Win2" at bounding box center [183, 220] width 91 height 14
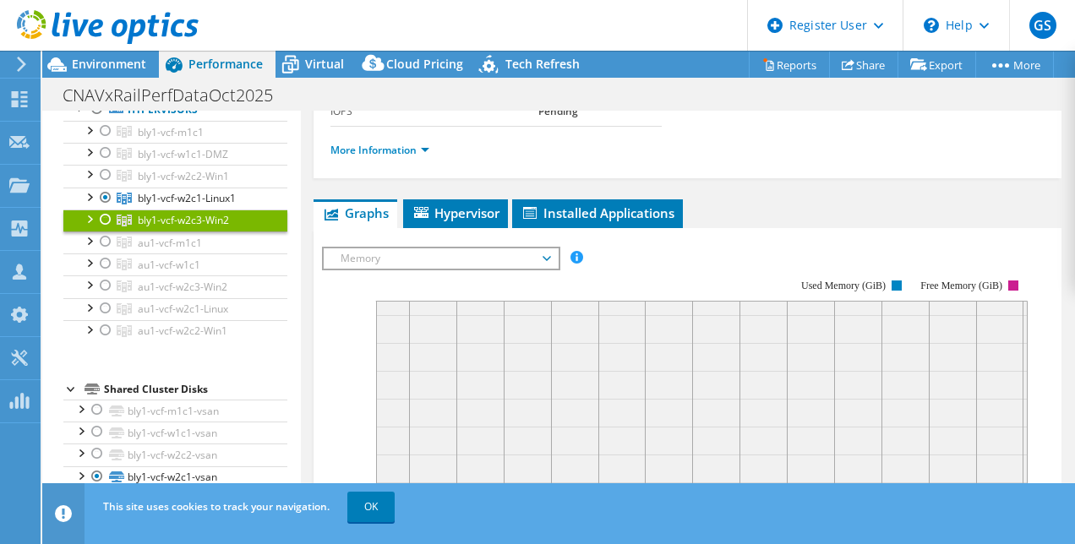
drag, startPoint x: 175, startPoint y: 231, endPoint x: 252, endPoint y: 238, distance: 77.2
click at [252, 232] on link "bly1-vcf-w2c3-Win2" at bounding box center [175, 221] width 224 height 22
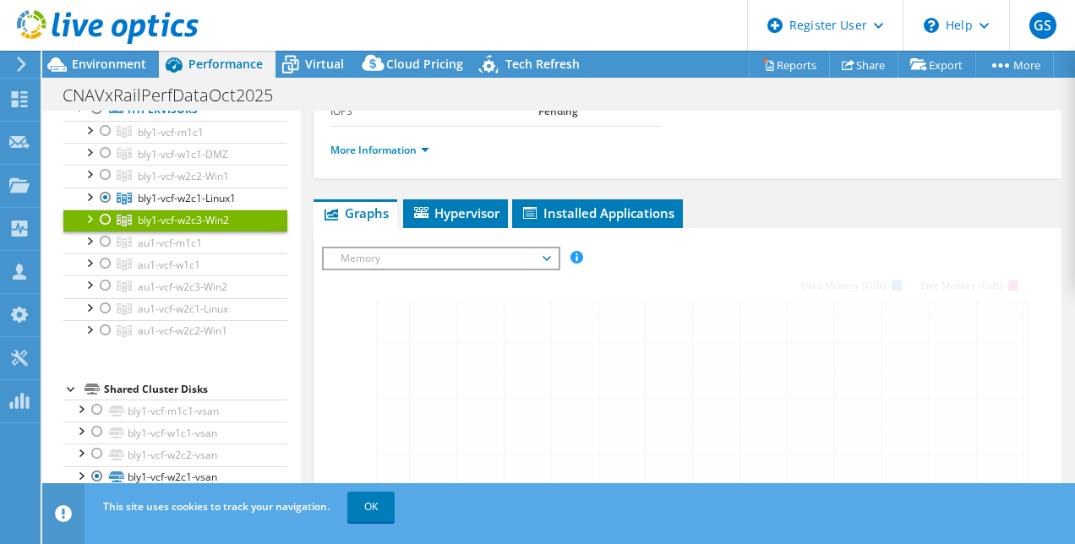
copy span "bly1-vcf-w2c3-Win2"
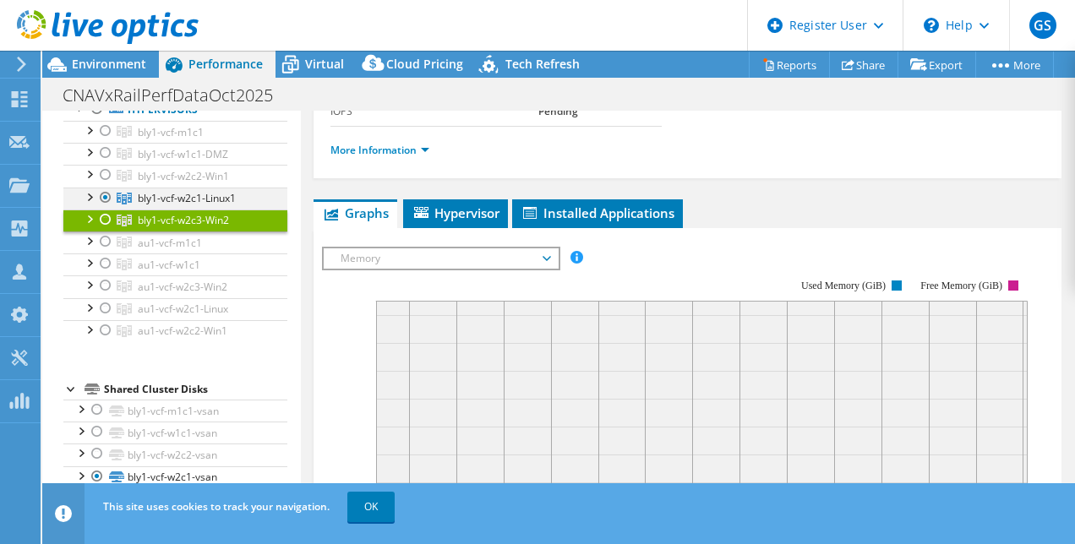
click at [101, 208] on div at bounding box center [105, 198] width 17 height 20
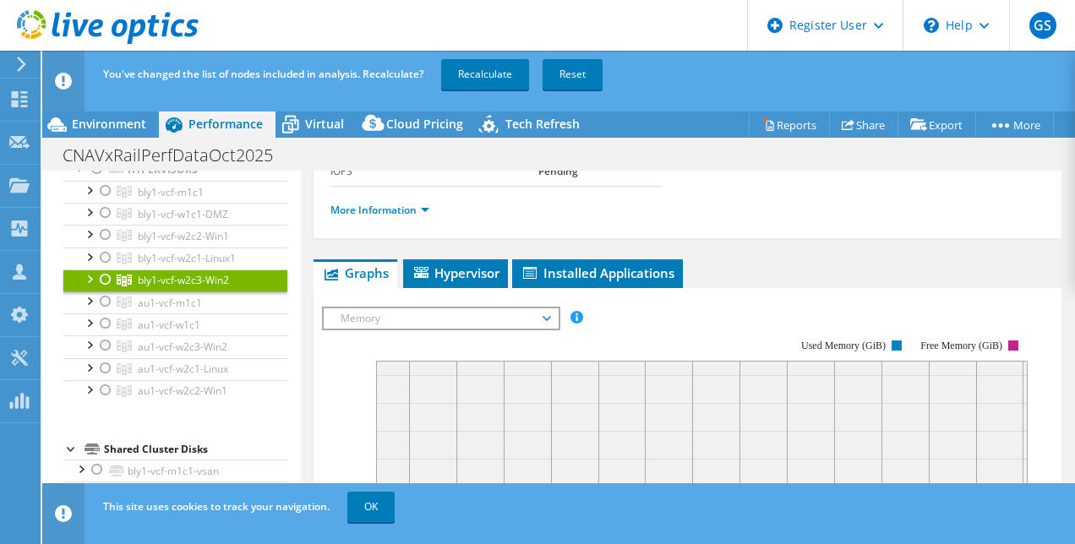
click at [113, 290] on div at bounding box center [105, 280] width 17 height 20
click at [516, 78] on link "Recalculate" at bounding box center [485, 74] width 88 height 30
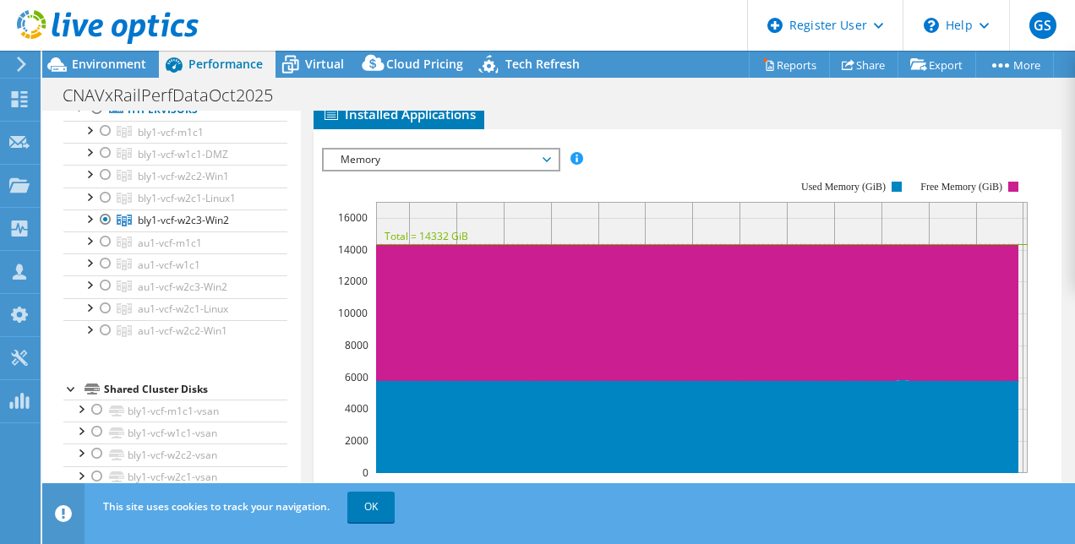
scroll to position [489, 0]
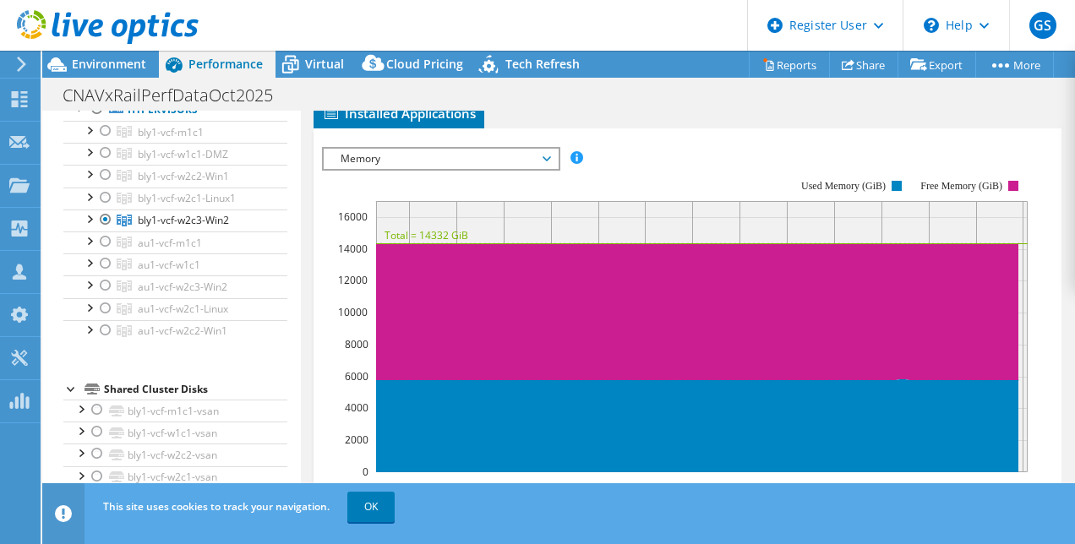
click at [539, 93] on span "Inventory" at bounding box center [541, 84] width 83 height 17
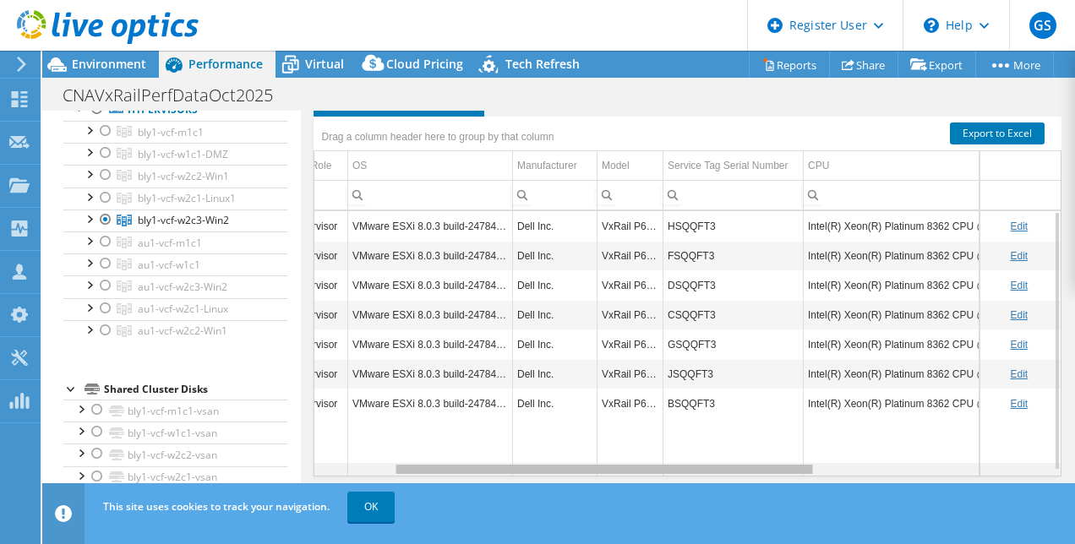
scroll to position [0, 164]
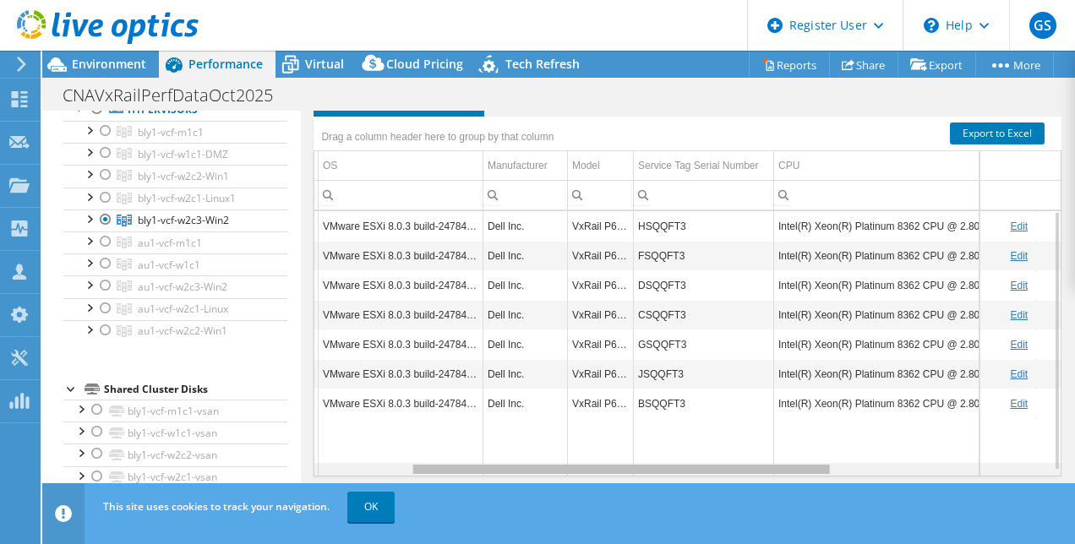
drag, startPoint x: 607, startPoint y: 462, endPoint x: 708, endPoint y: 455, distance: 101.7
click at [708, 455] on body "GS Dell User Gurprem Singh Gurprem.Singh@dell.com Dell My Profile Log Out \n He…" at bounding box center [537, 272] width 1075 height 544
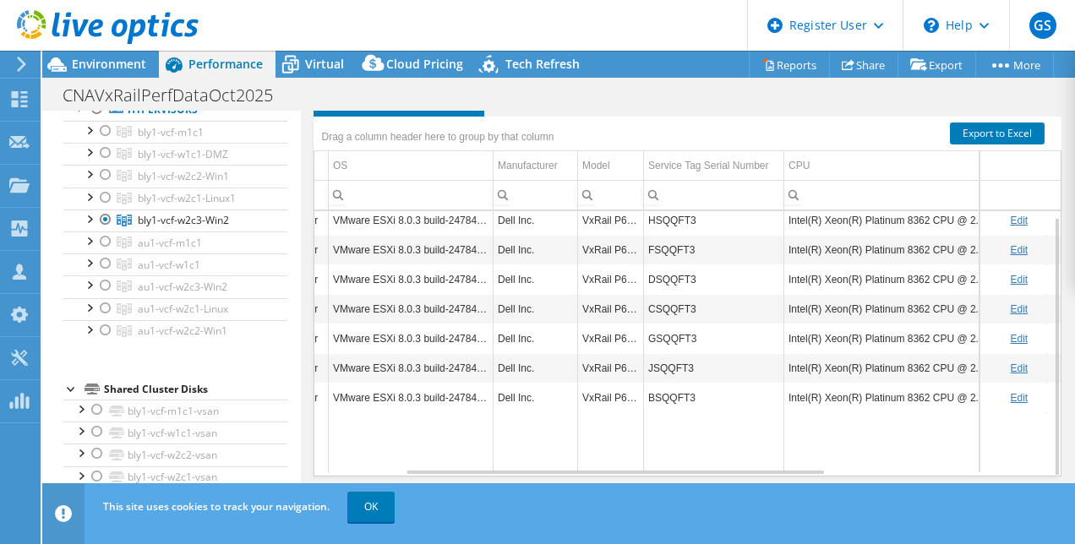
scroll to position [6, 159]
click at [134, 57] on span "Environment" at bounding box center [109, 64] width 74 height 16
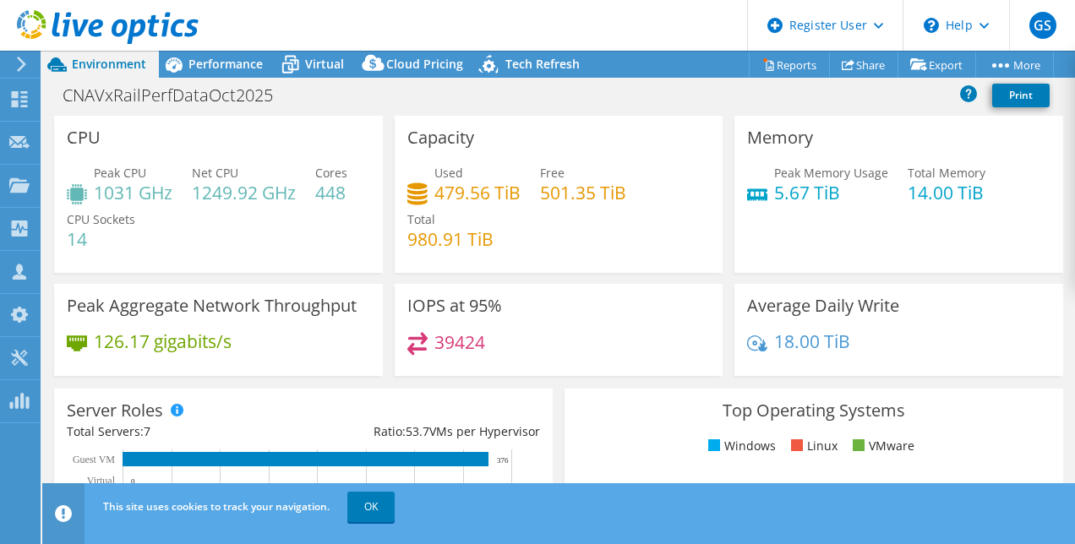
select select "USEast"
select select "USD"
click at [206, 61] on span "Performance" at bounding box center [226, 64] width 74 height 16
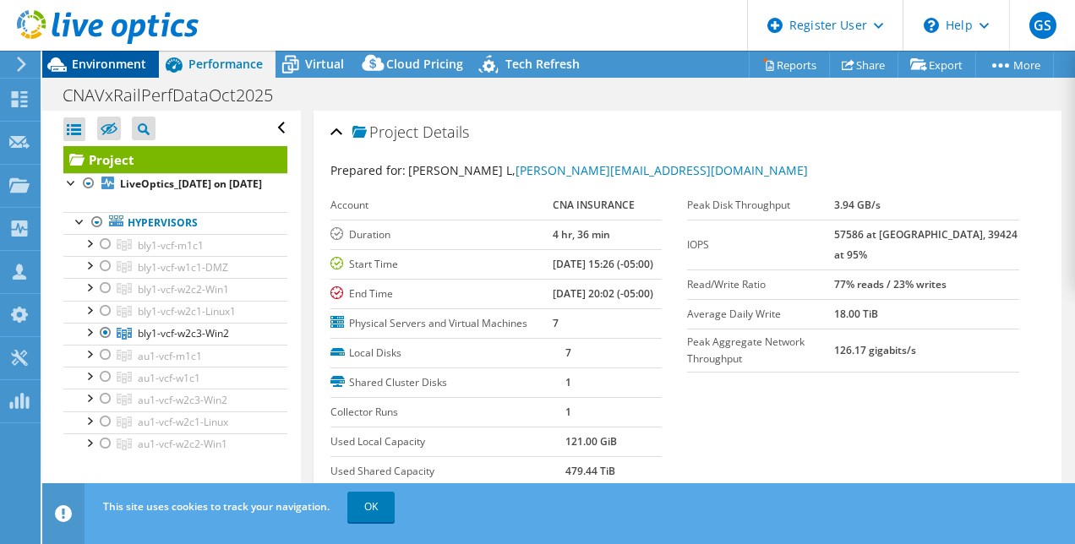
click at [140, 64] on span "Environment" at bounding box center [109, 64] width 74 height 16
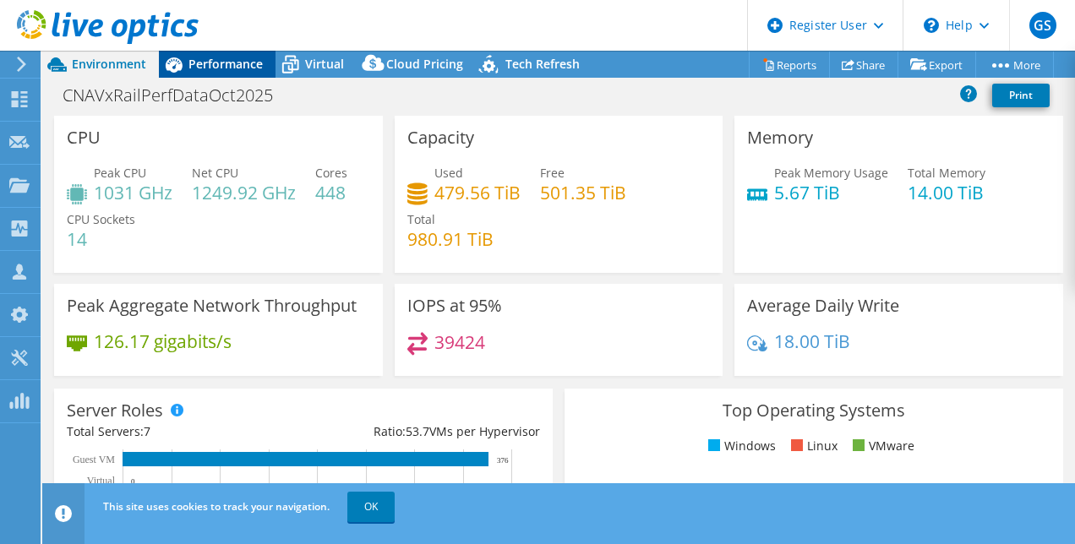
click at [225, 68] on span "Performance" at bounding box center [226, 64] width 74 height 16
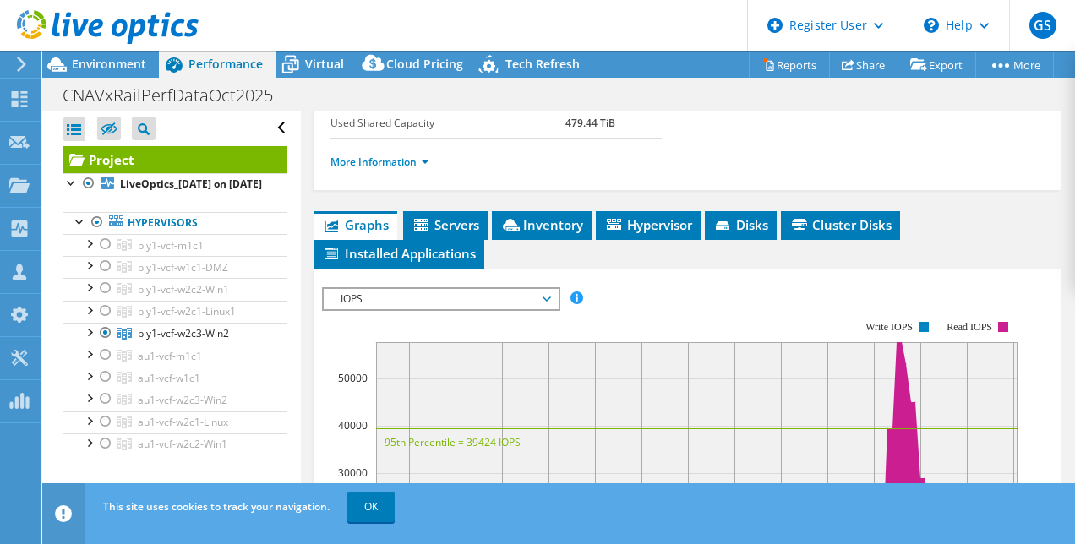
scroll to position [352, 0]
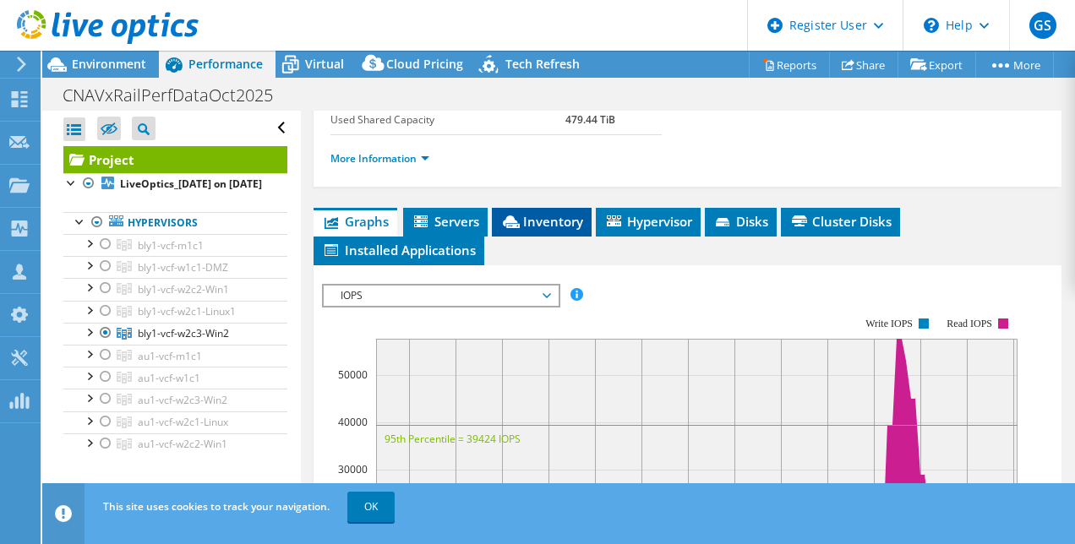
click at [541, 230] on span "Inventory" at bounding box center [541, 221] width 83 height 17
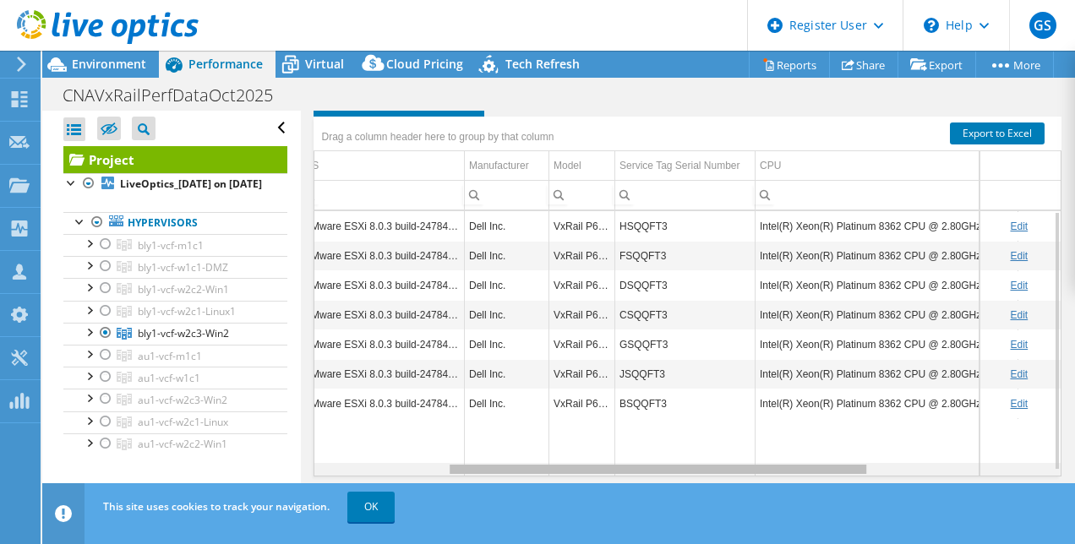
scroll to position [0, 288]
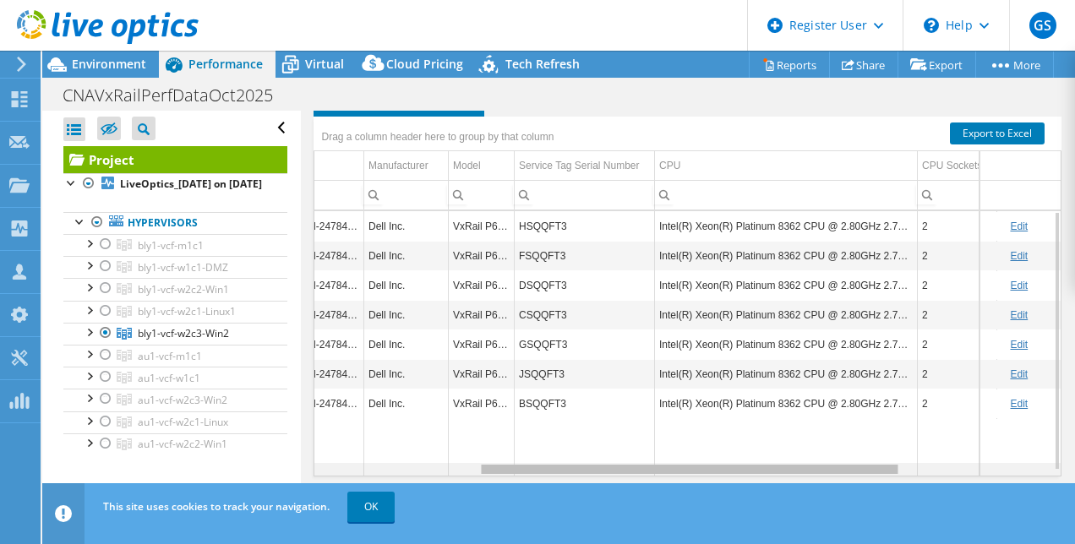
drag, startPoint x: 681, startPoint y: 468, endPoint x: 850, endPoint y: 448, distance: 170.3
click at [850, 448] on body "GS Dell User Gurprem Singh Gurprem.Singh@dell.com Dell My Profile Log Out \n He…" at bounding box center [537, 272] width 1075 height 544
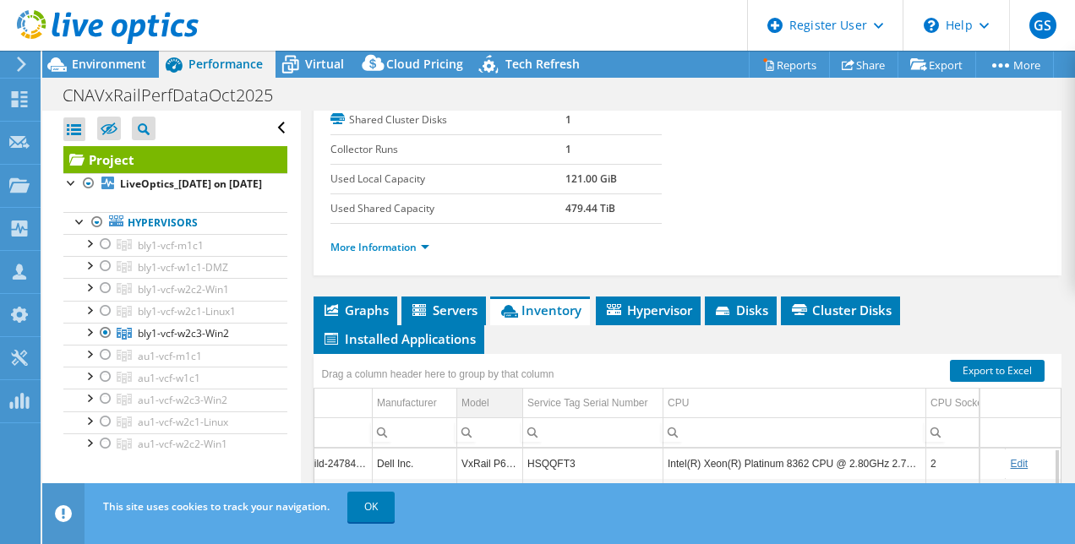
scroll to position [0, 0]
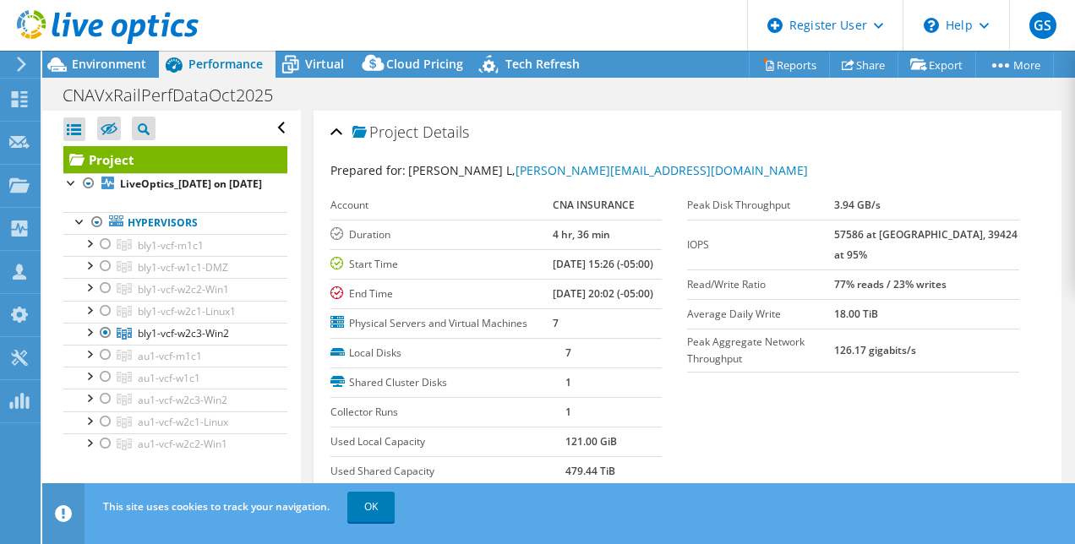
click at [727, 161] on div "Prepared for: PrakashKumar L, PrakashKumar.L@cna.com" at bounding box center [688, 170] width 715 height 19
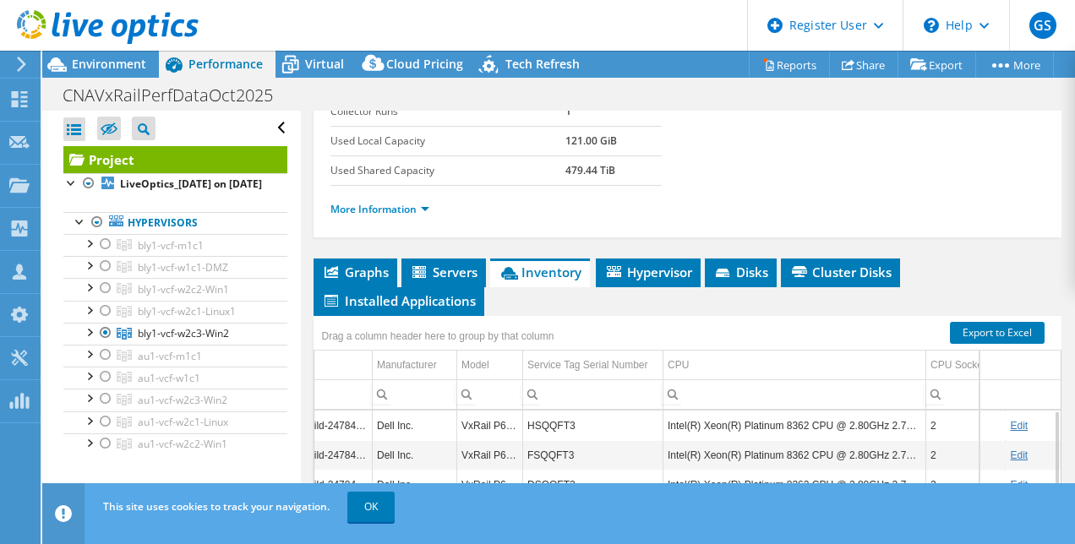
scroll to position [309, 0]
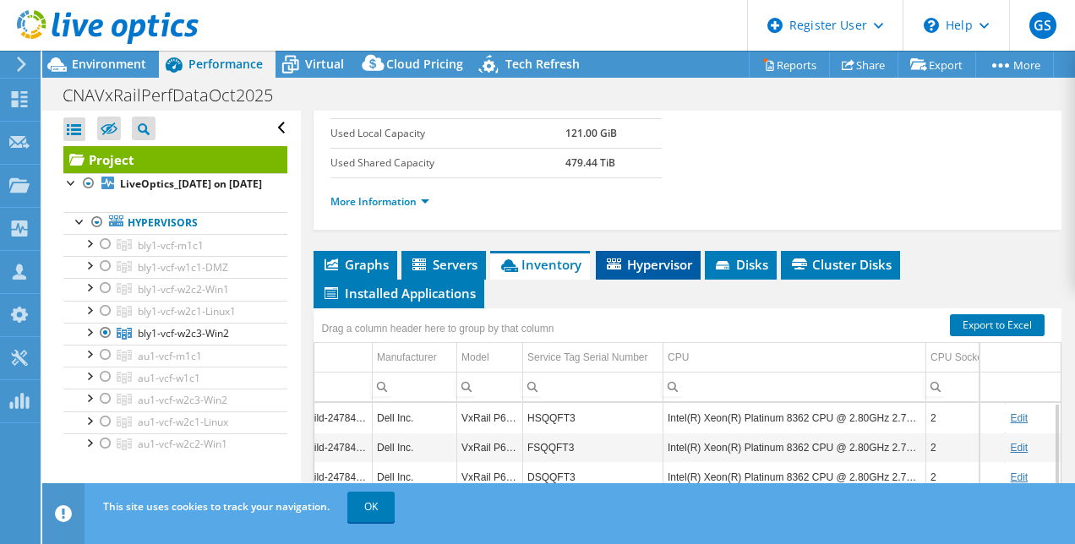
click at [636, 273] on span "Hypervisor" at bounding box center [648, 264] width 88 height 17
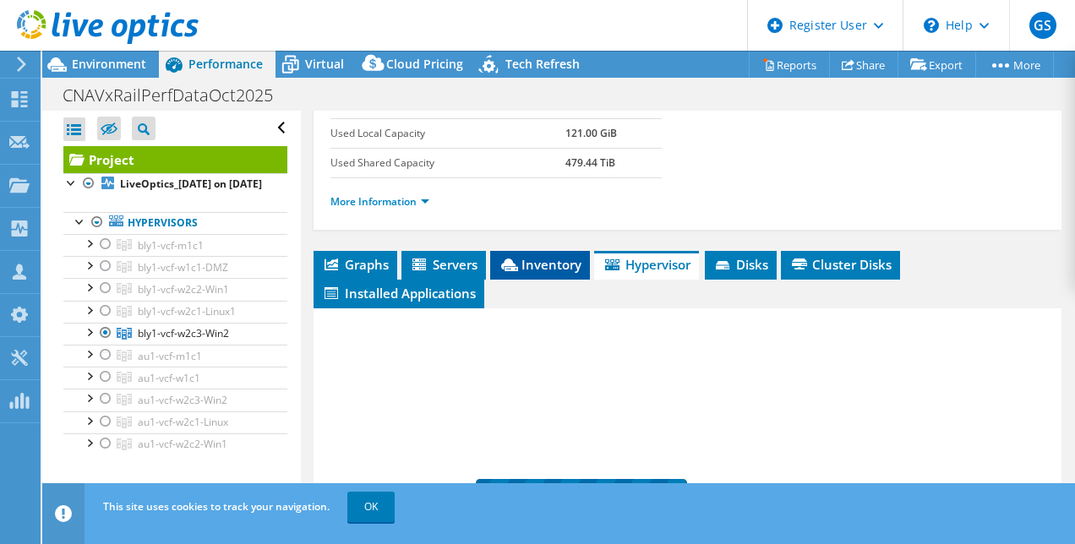
click at [563, 273] on span "Inventory" at bounding box center [540, 264] width 83 height 17
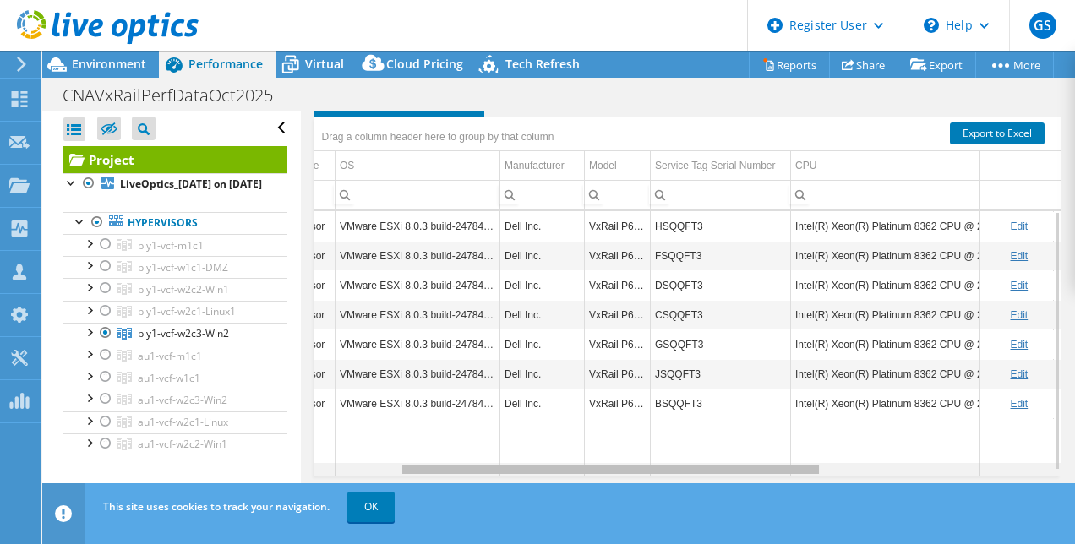
scroll to position [0, 0]
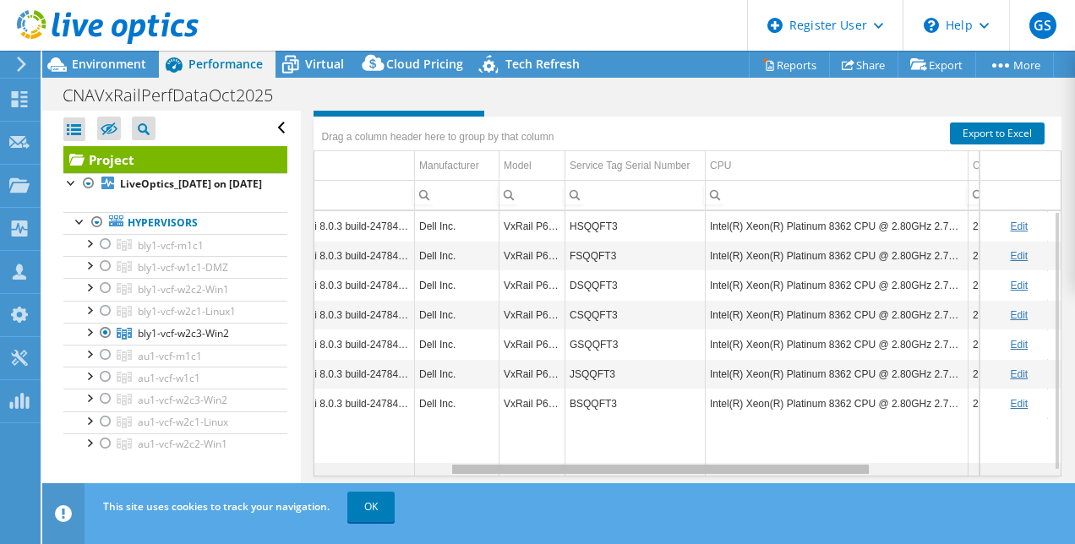
drag, startPoint x: 653, startPoint y: 470, endPoint x: 798, endPoint y: 460, distance: 145.7
click at [798, 460] on body "GS Dell User Gurprem Singh Gurprem.Singh@dell.com Dell My Profile Log Out \n He…" at bounding box center [537, 272] width 1075 height 544
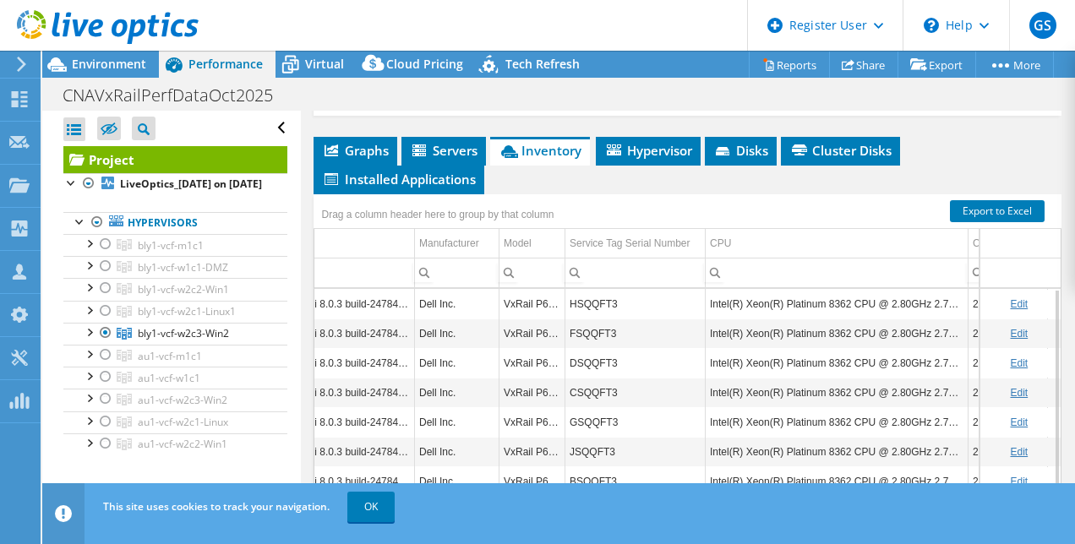
scroll to position [414, 0]
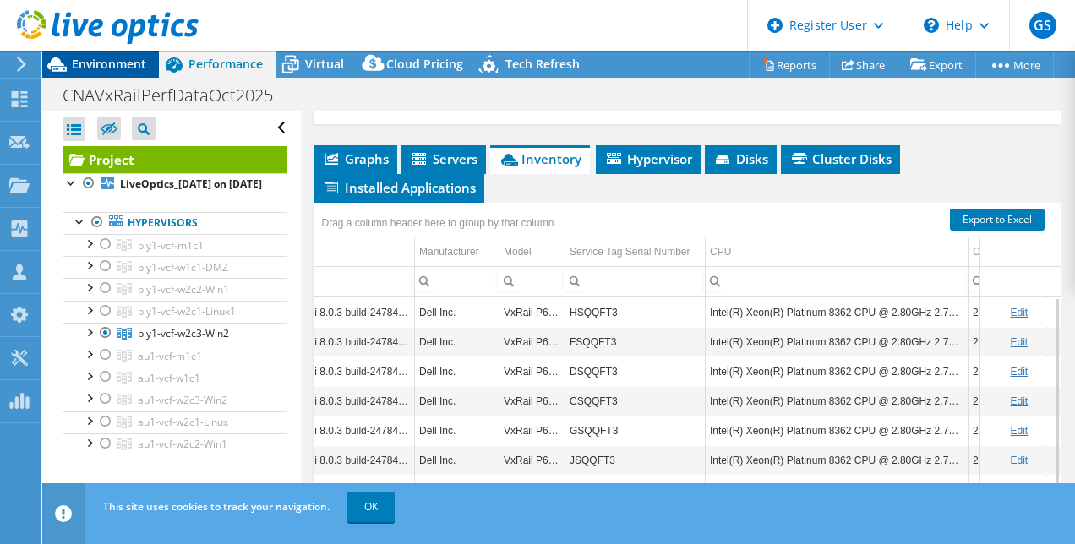
click at [90, 64] on span "Environment" at bounding box center [109, 64] width 74 height 16
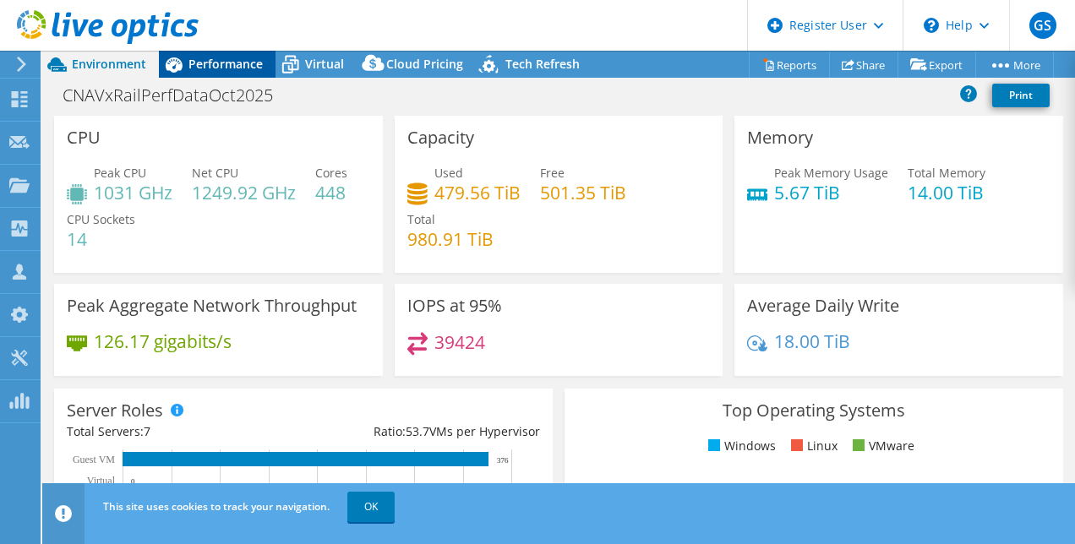
click at [205, 54] on div "Performance" at bounding box center [217, 64] width 117 height 27
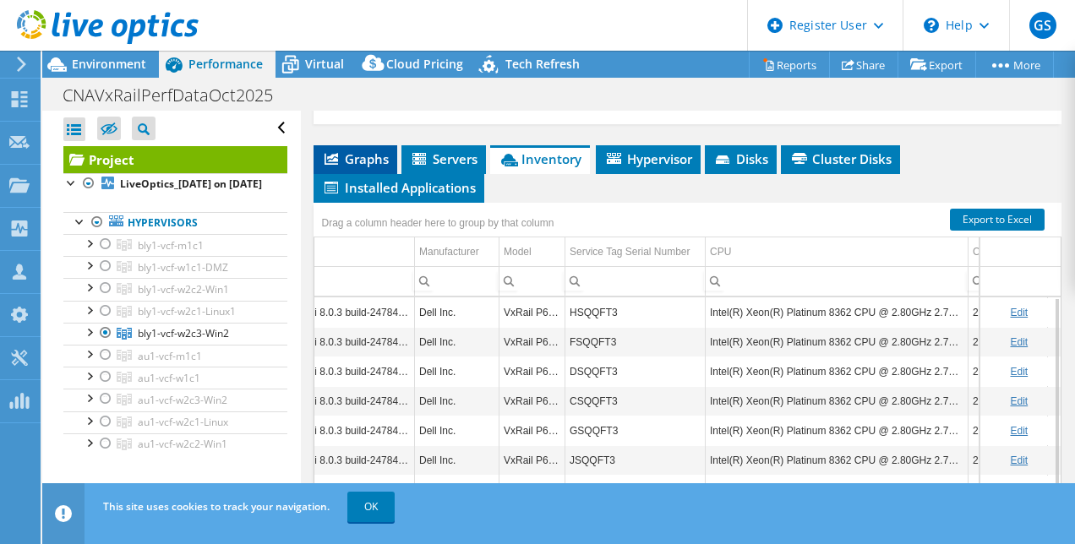
click at [328, 167] on span "Graphs" at bounding box center [355, 158] width 67 height 17
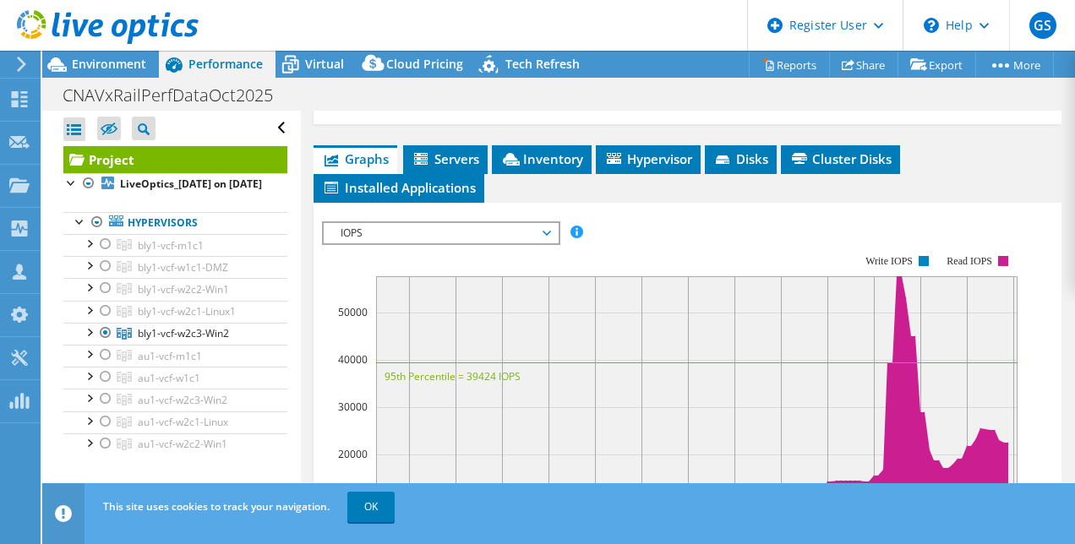
click at [533, 243] on span "IOPS" at bounding box center [440, 233] width 217 height 20
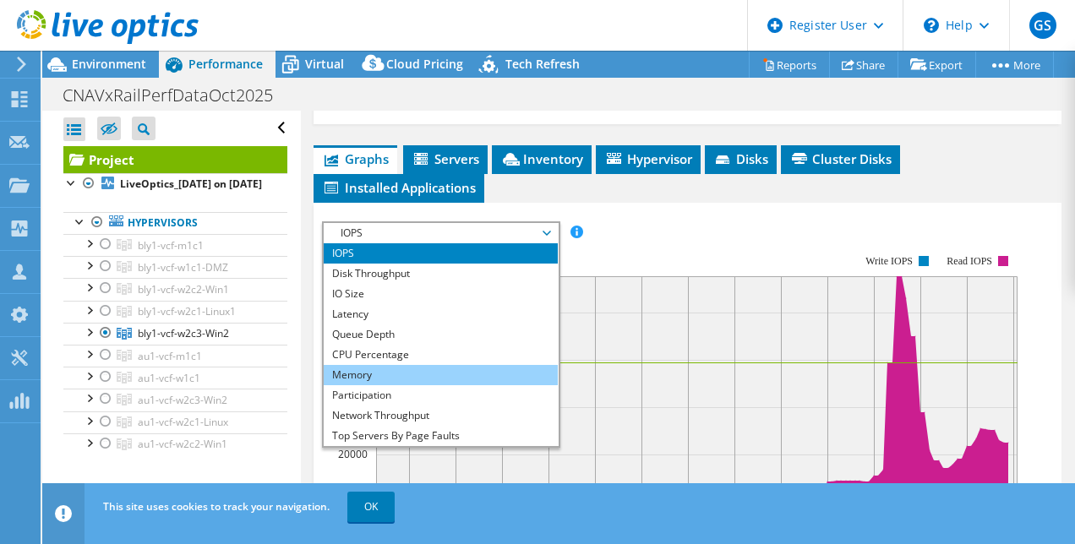
click at [377, 385] on li "Memory" at bounding box center [441, 375] width 234 height 20
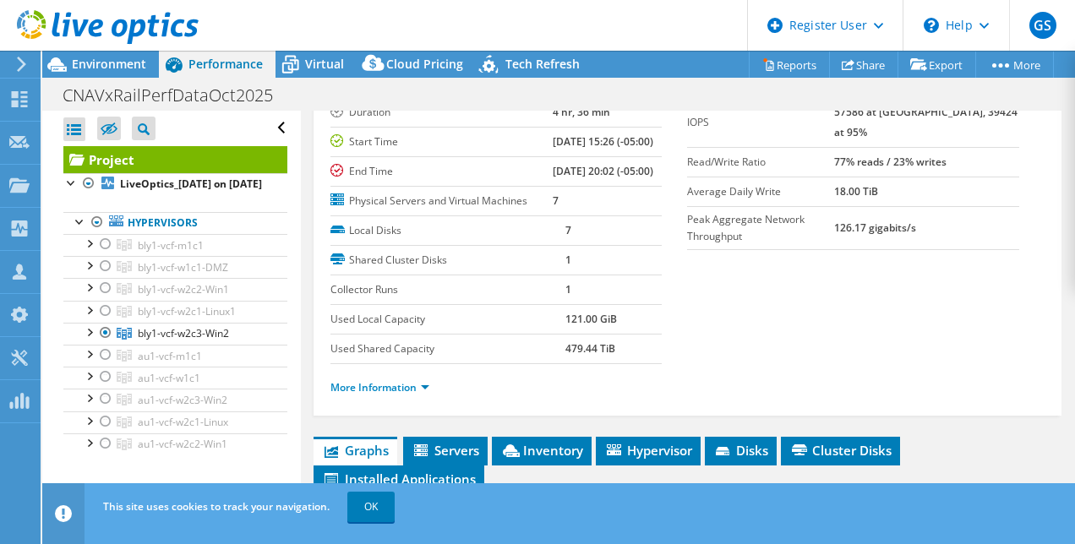
scroll to position [119, 0]
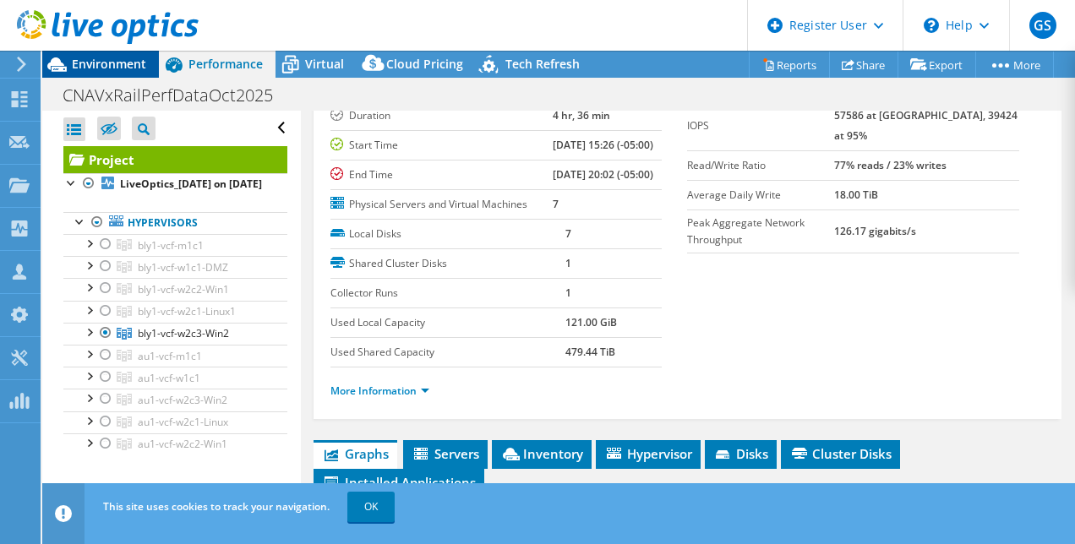
click at [123, 62] on span "Environment" at bounding box center [109, 64] width 74 height 16
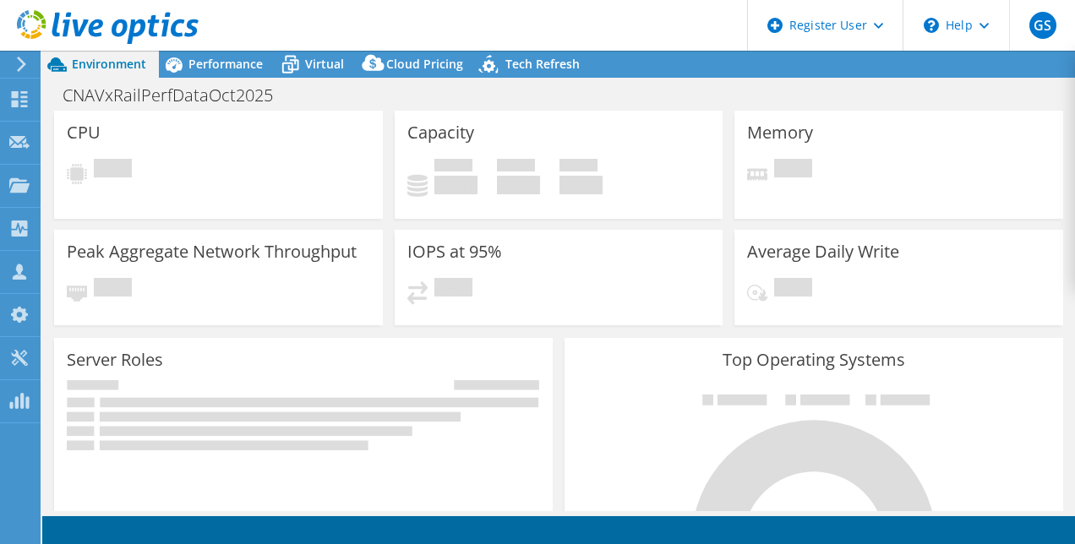
select select "USD"
select select "USEast"
